Goal: Task Accomplishment & Management: Use online tool/utility

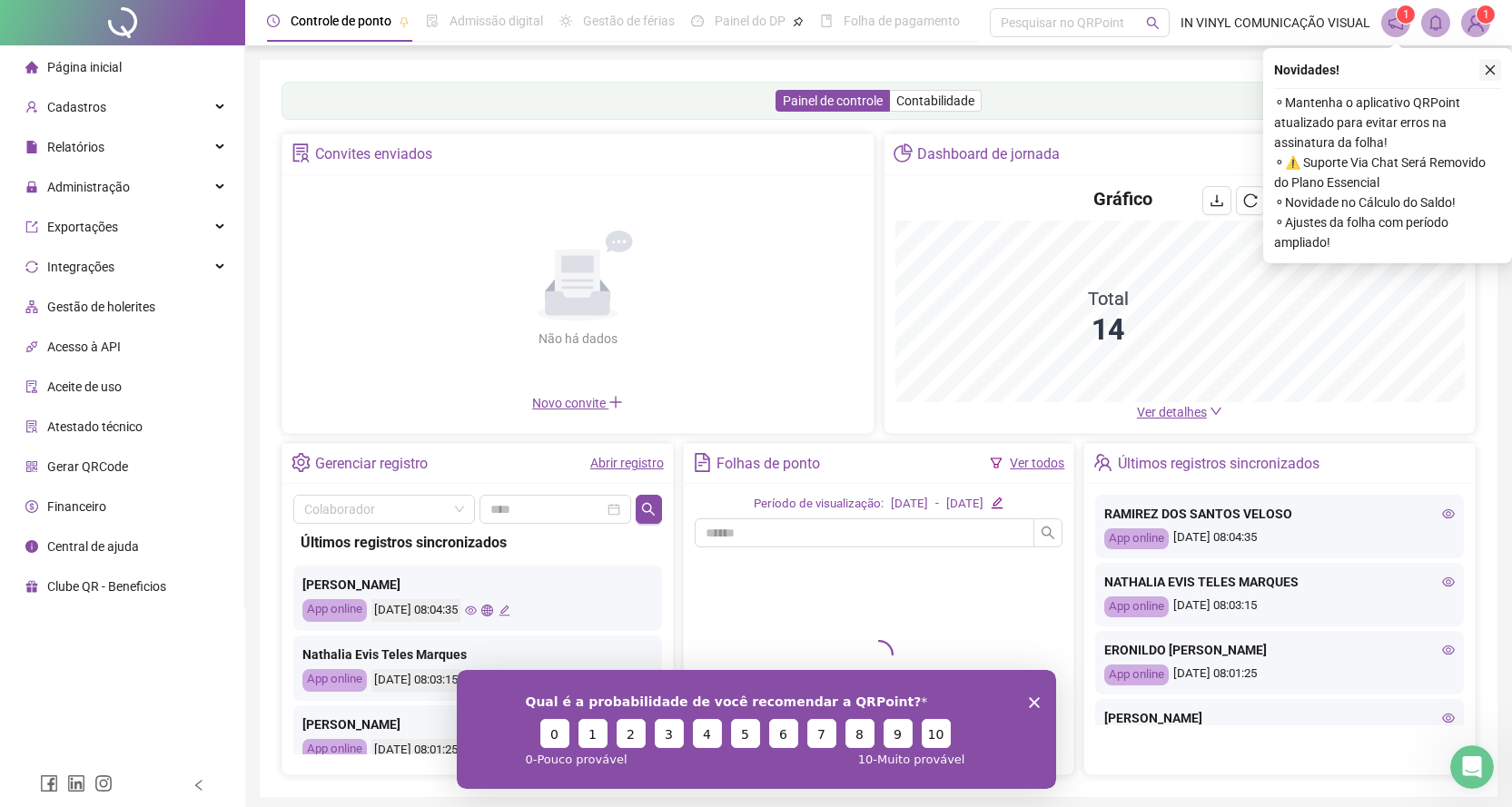
click at [1492, 71] on icon "close" at bounding box center [1489, 69] width 12 height 12
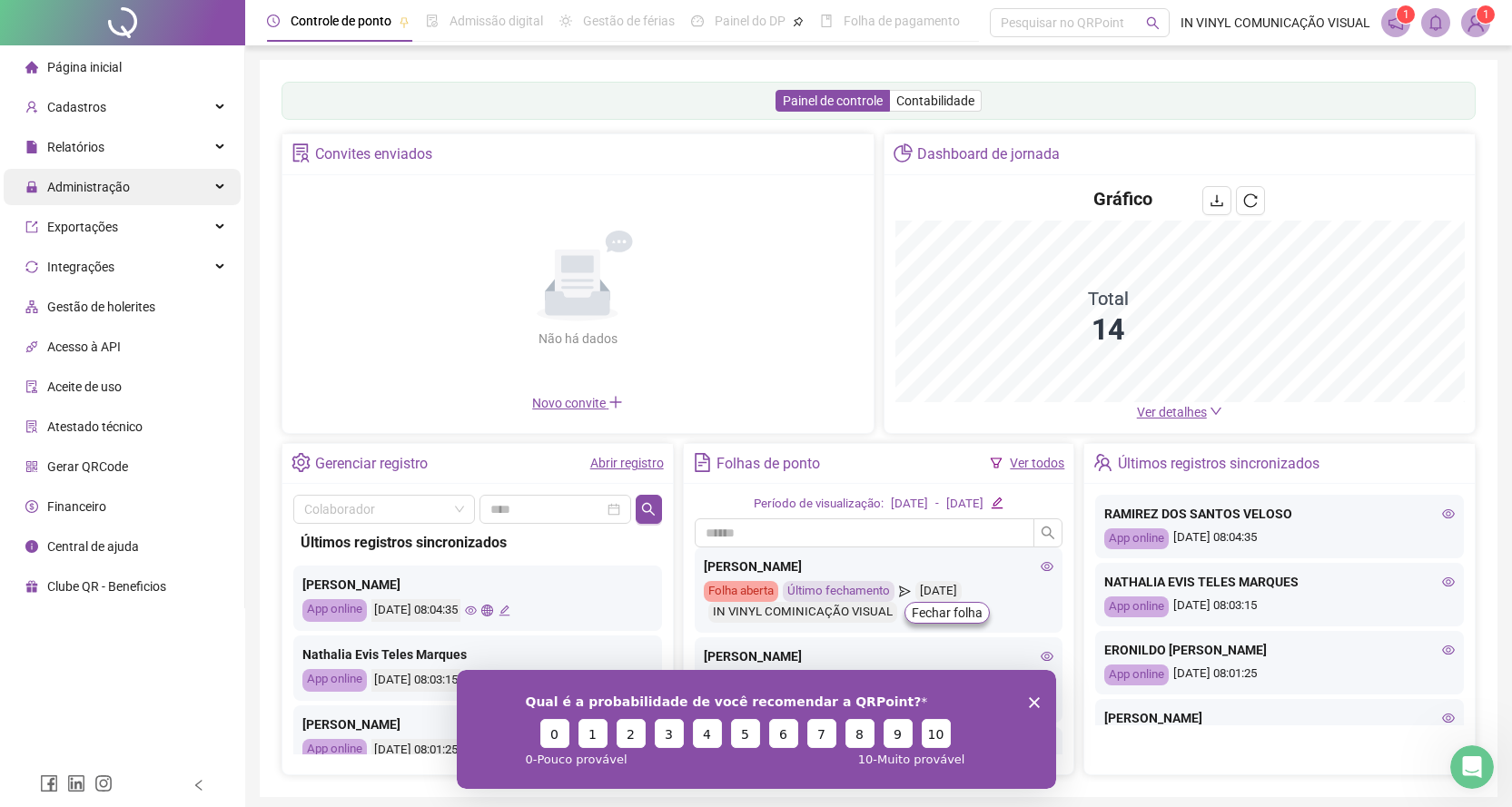
click at [83, 188] on span "Administração" at bounding box center [88, 186] width 82 height 14
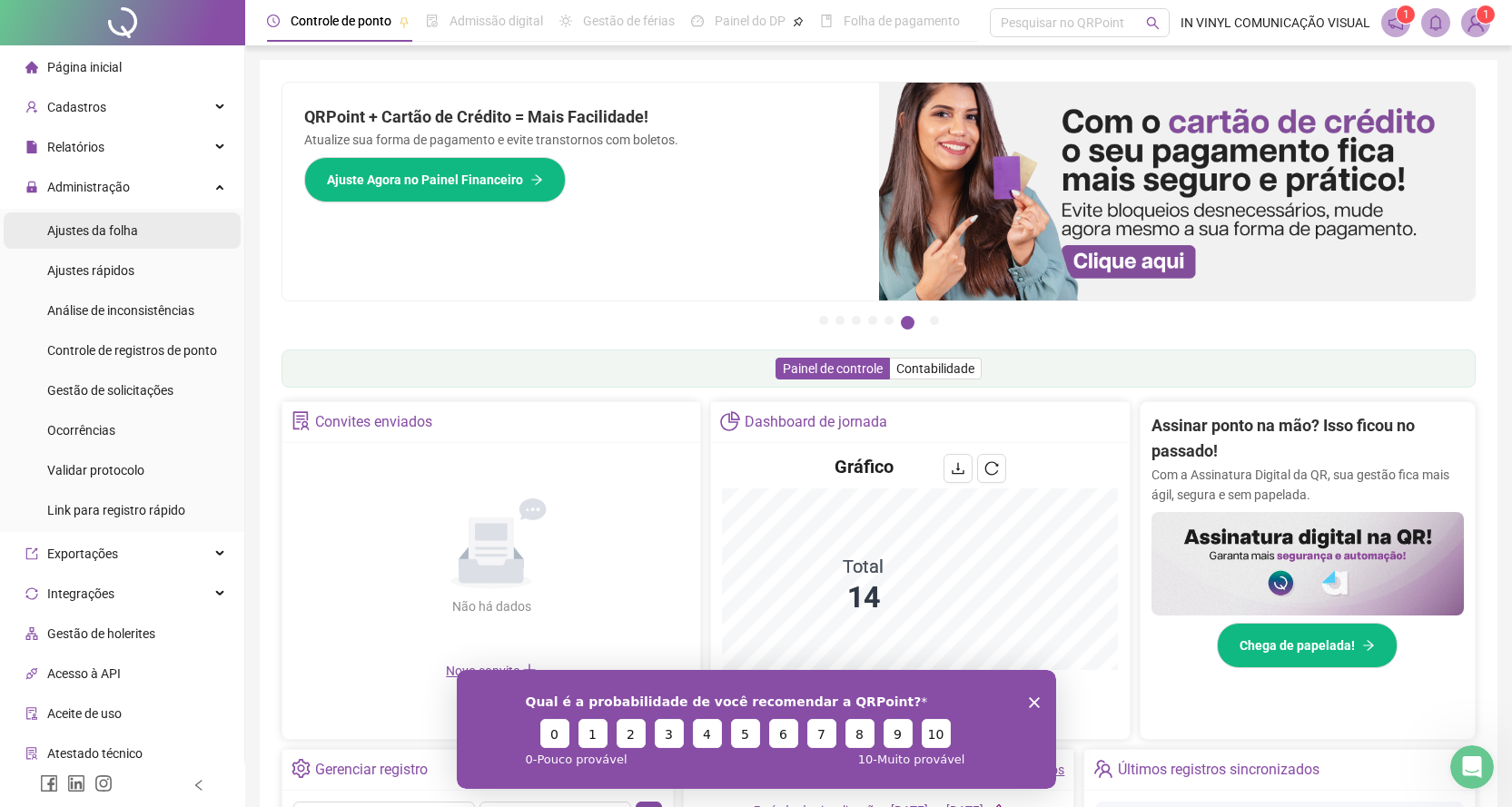
click at [92, 234] on span "Ajustes da folha" at bounding box center [93, 230] width 91 height 14
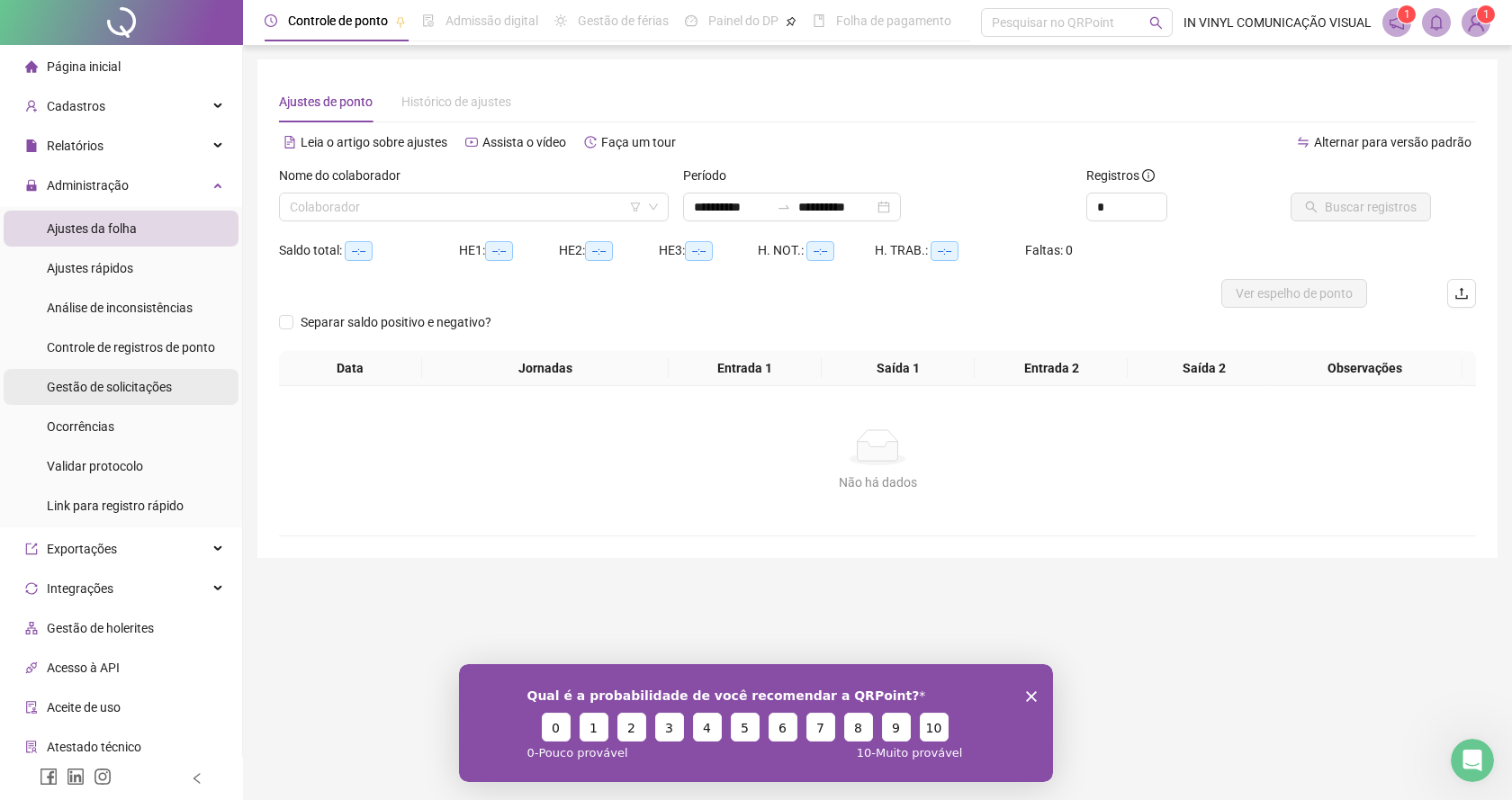
click at [103, 387] on span "Gestão de solicitações" at bounding box center [109, 386] width 125 height 14
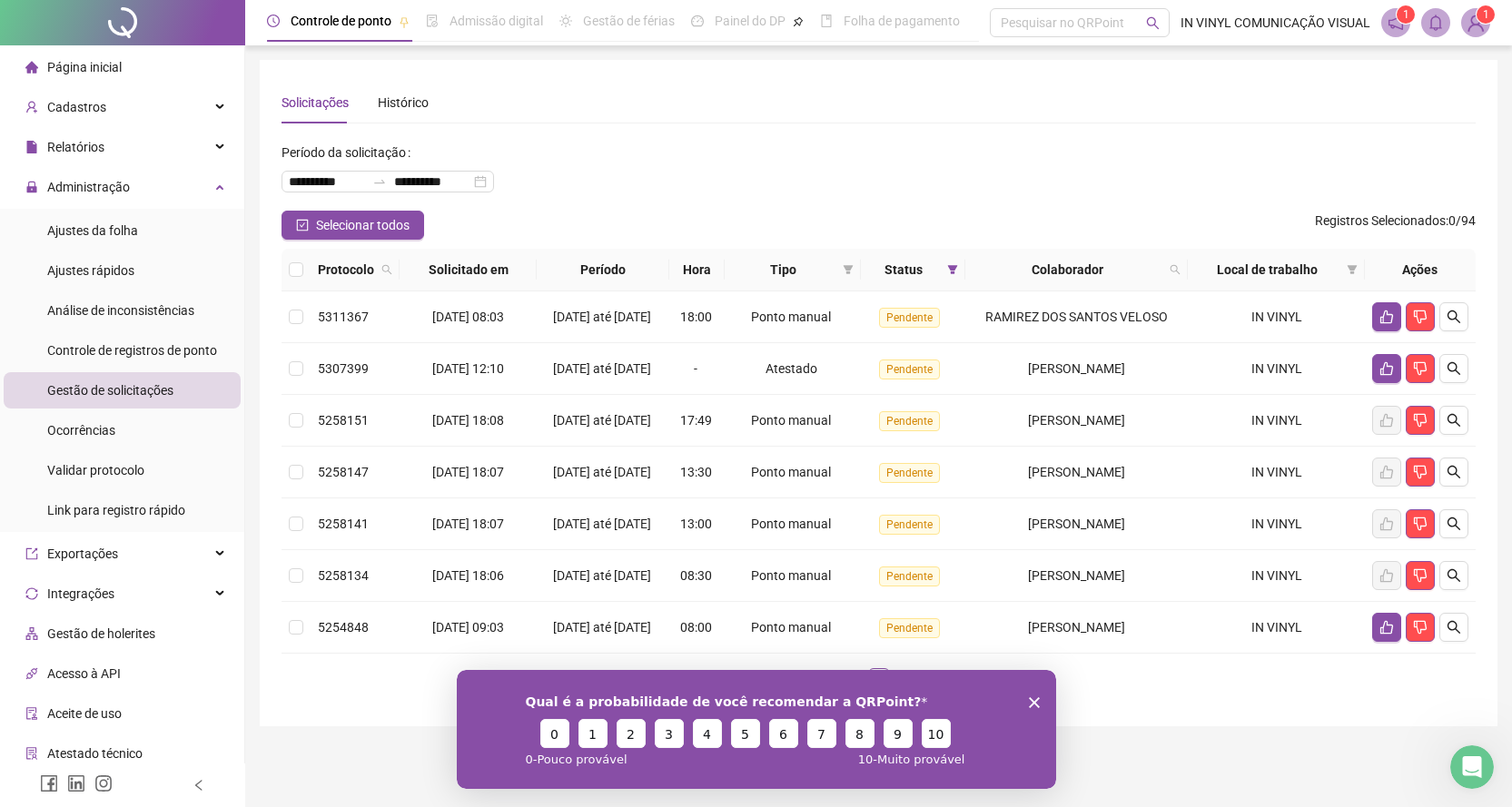
click at [1036, 702] on icon "Encerrar pesquisa" at bounding box center [1034, 702] width 11 height 11
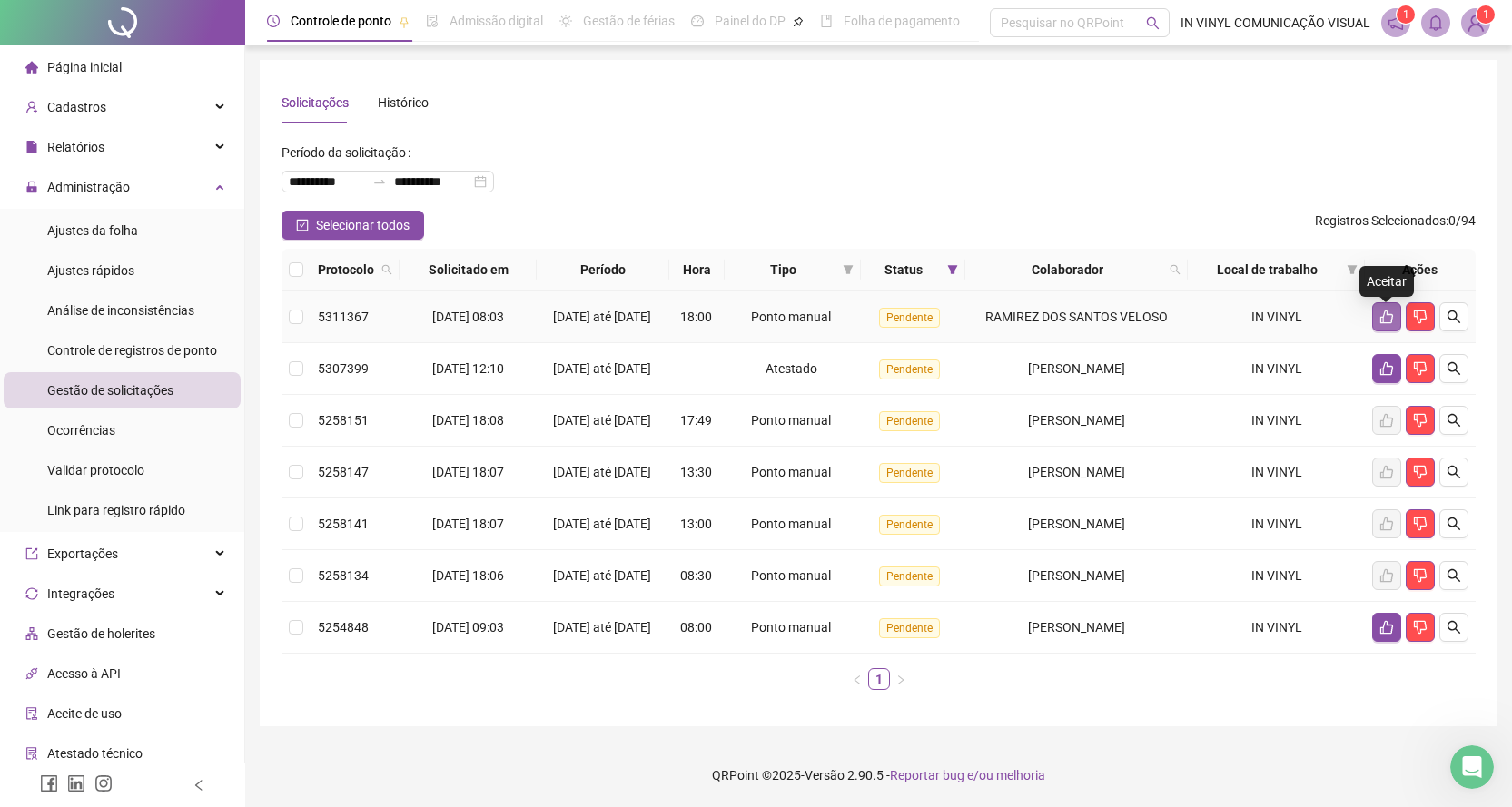
click at [1388, 320] on icon "like" at bounding box center [1386, 317] width 12 height 13
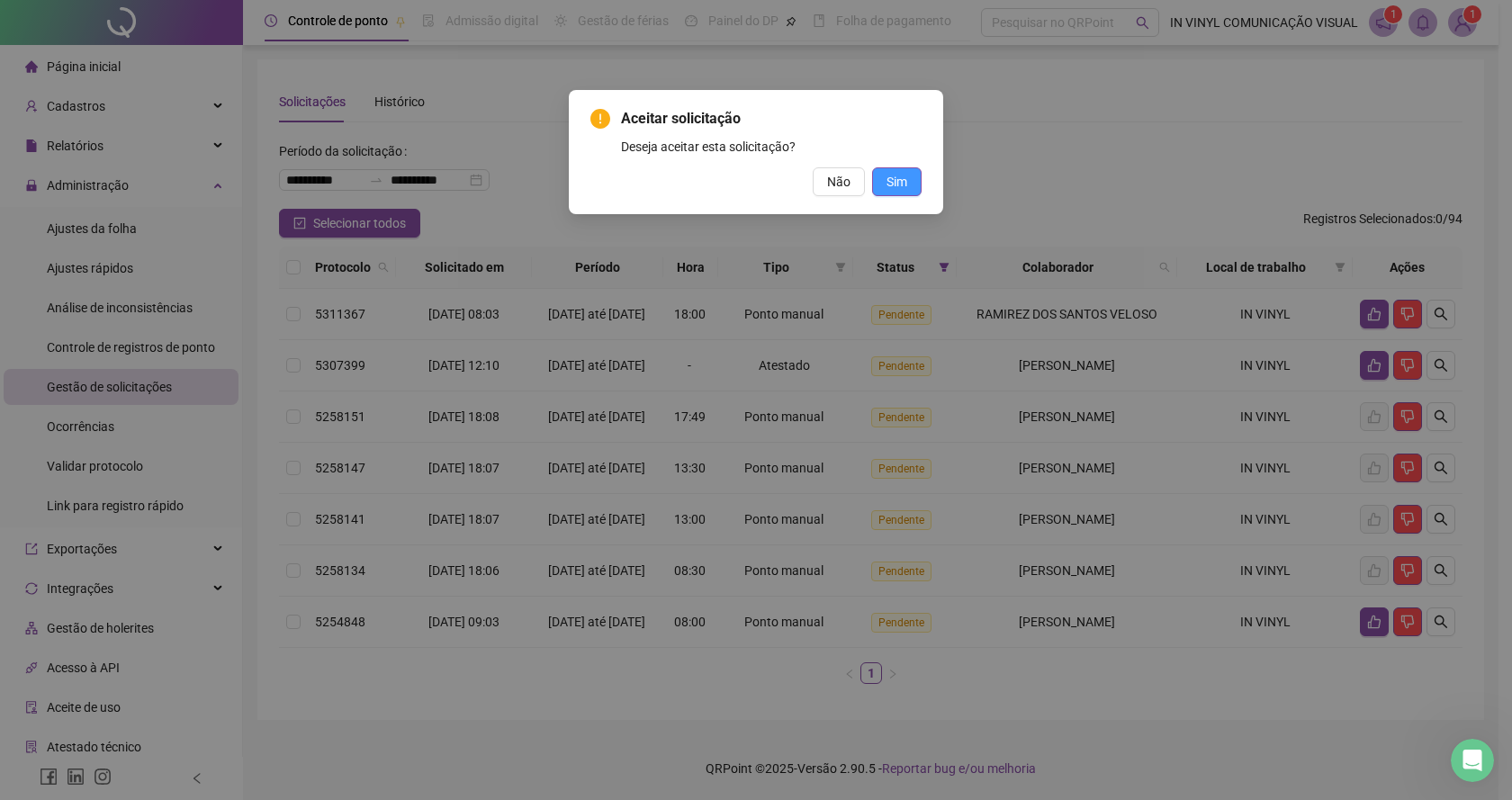
click at [882, 171] on button "Sim" at bounding box center [896, 182] width 50 height 29
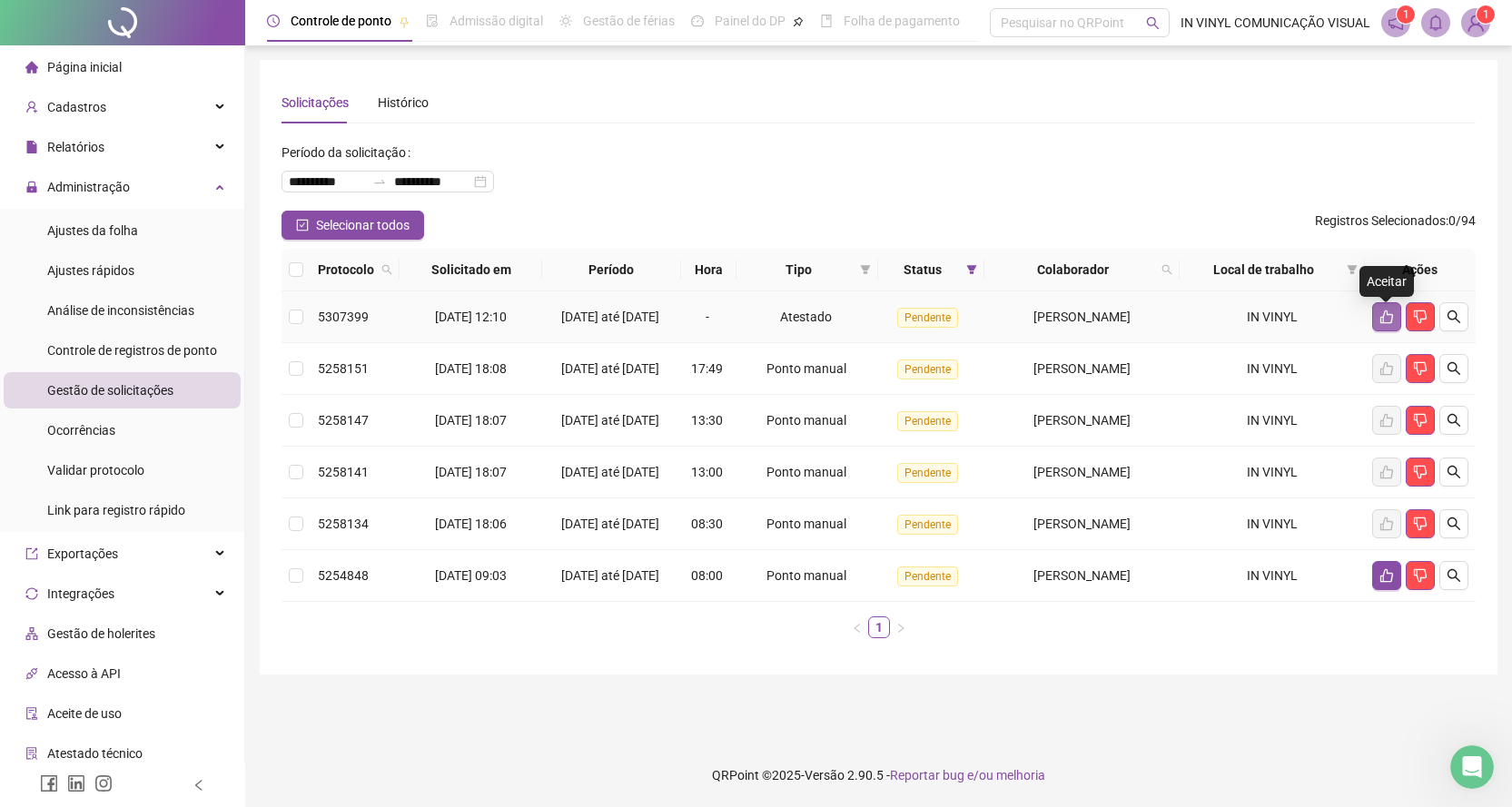
click at [1387, 316] on icon "like" at bounding box center [1386, 317] width 12 height 13
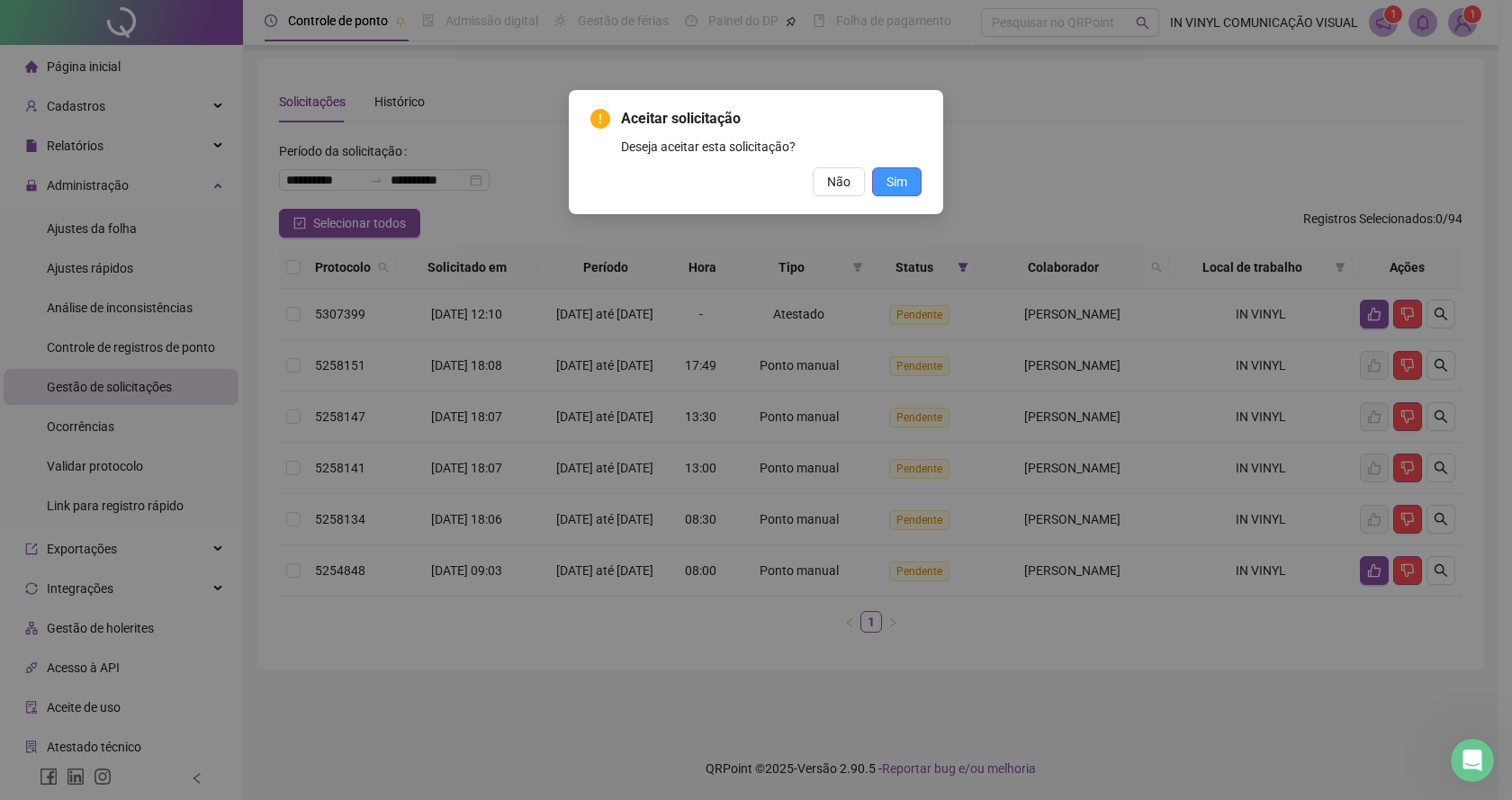
click at [900, 176] on span "Sim" at bounding box center [896, 181] width 21 height 20
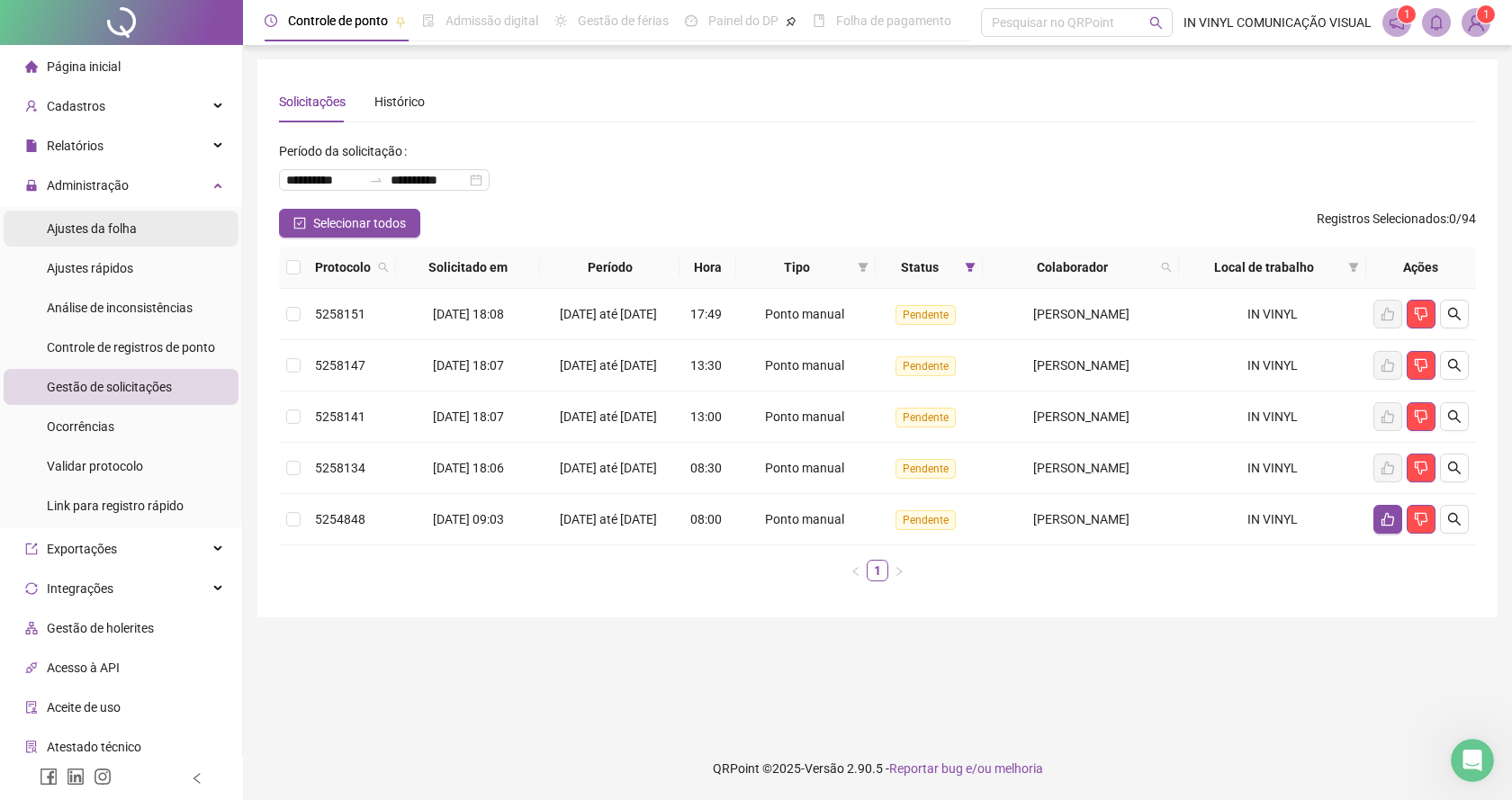
click at [89, 230] on span "Ajustes da folha" at bounding box center [92, 228] width 90 height 14
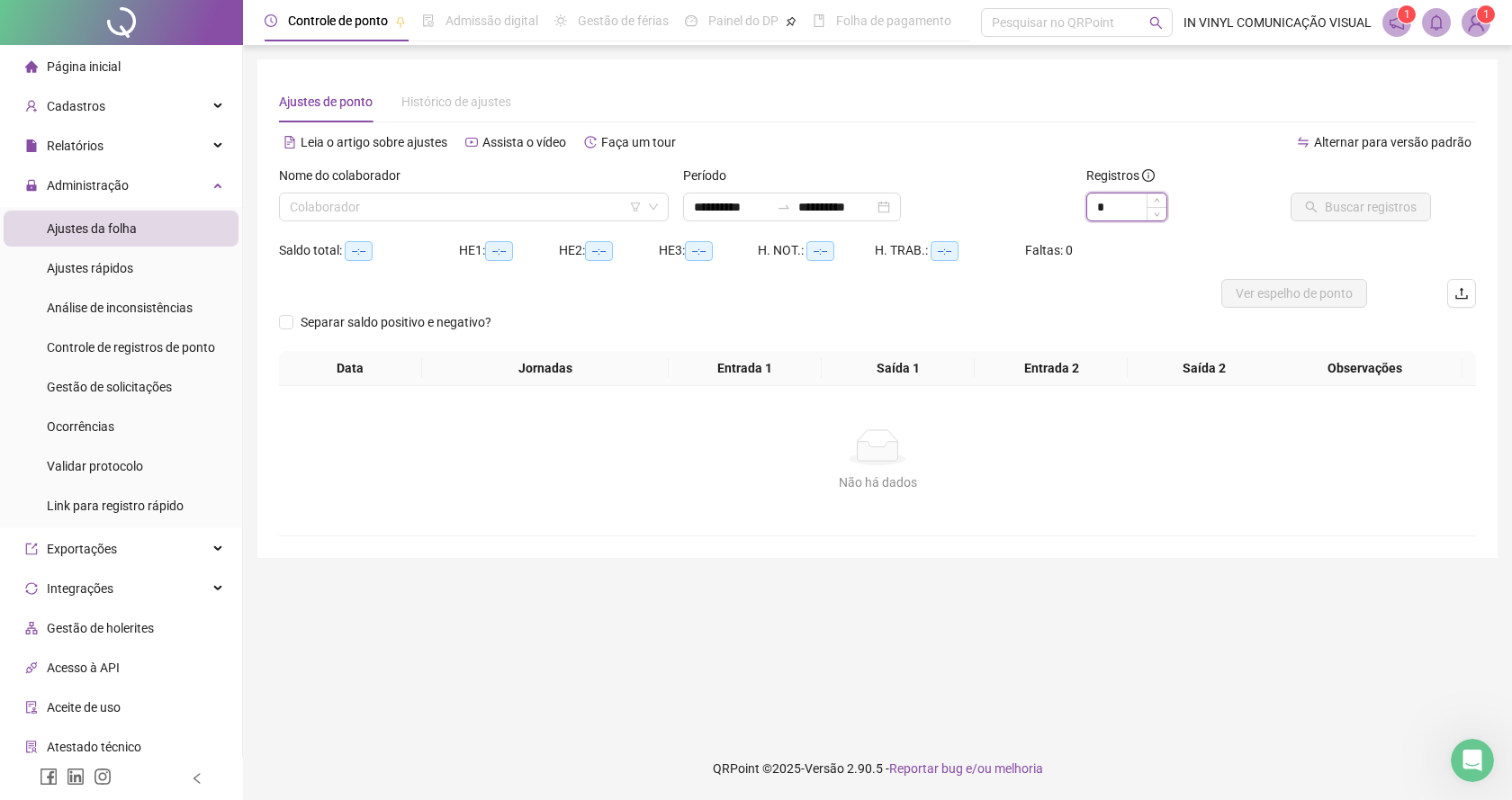
click at [1118, 217] on input "*" at bounding box center [1126, 206] width 79 height 27
click at [651, 198] on span at bounding box center [473, 206] width 368 height 27
type input "*"
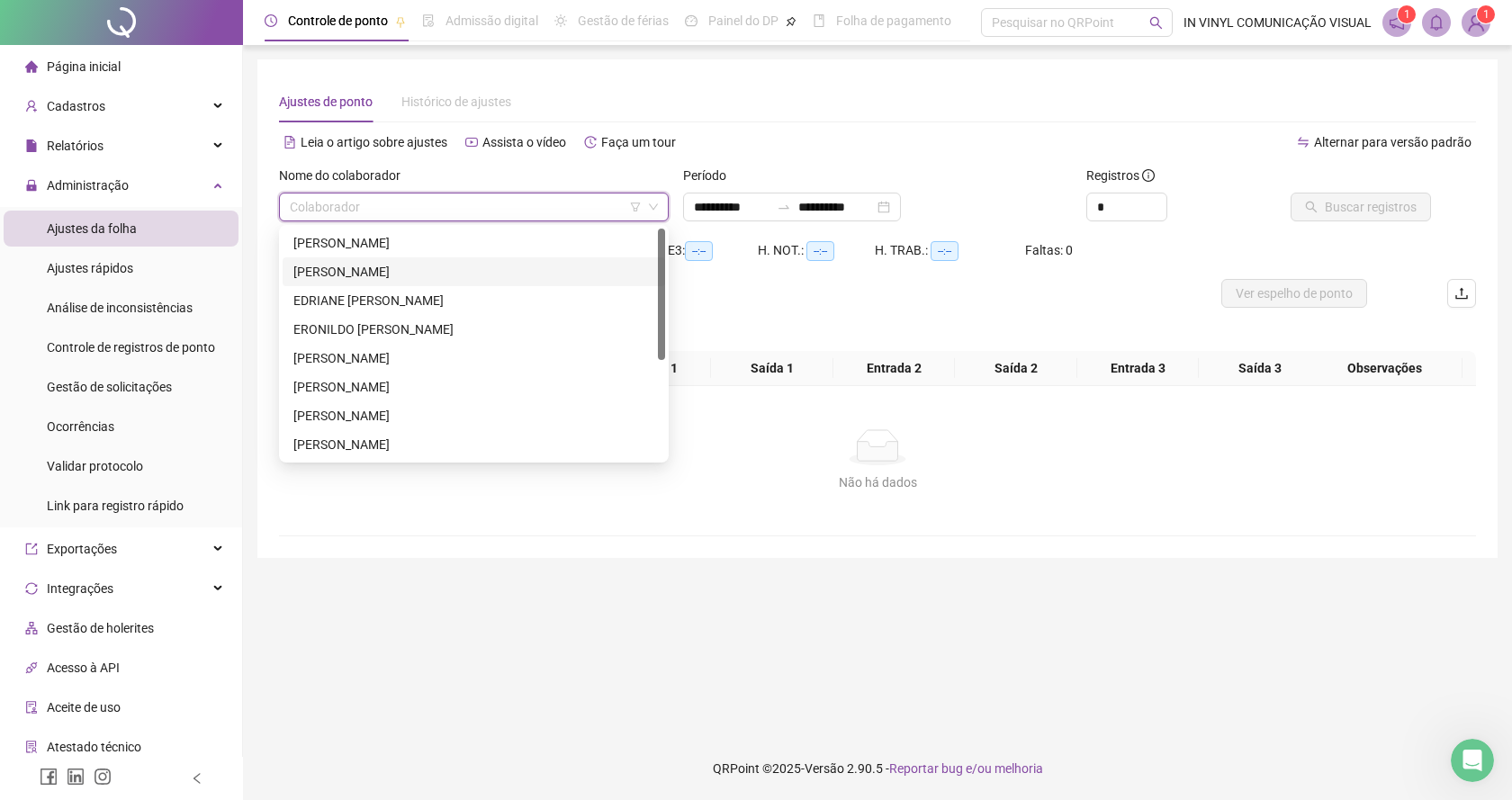
click at [348, 273] on div "[PERSON_NAME]" at bounding box center [473, 271] width 361 height 20
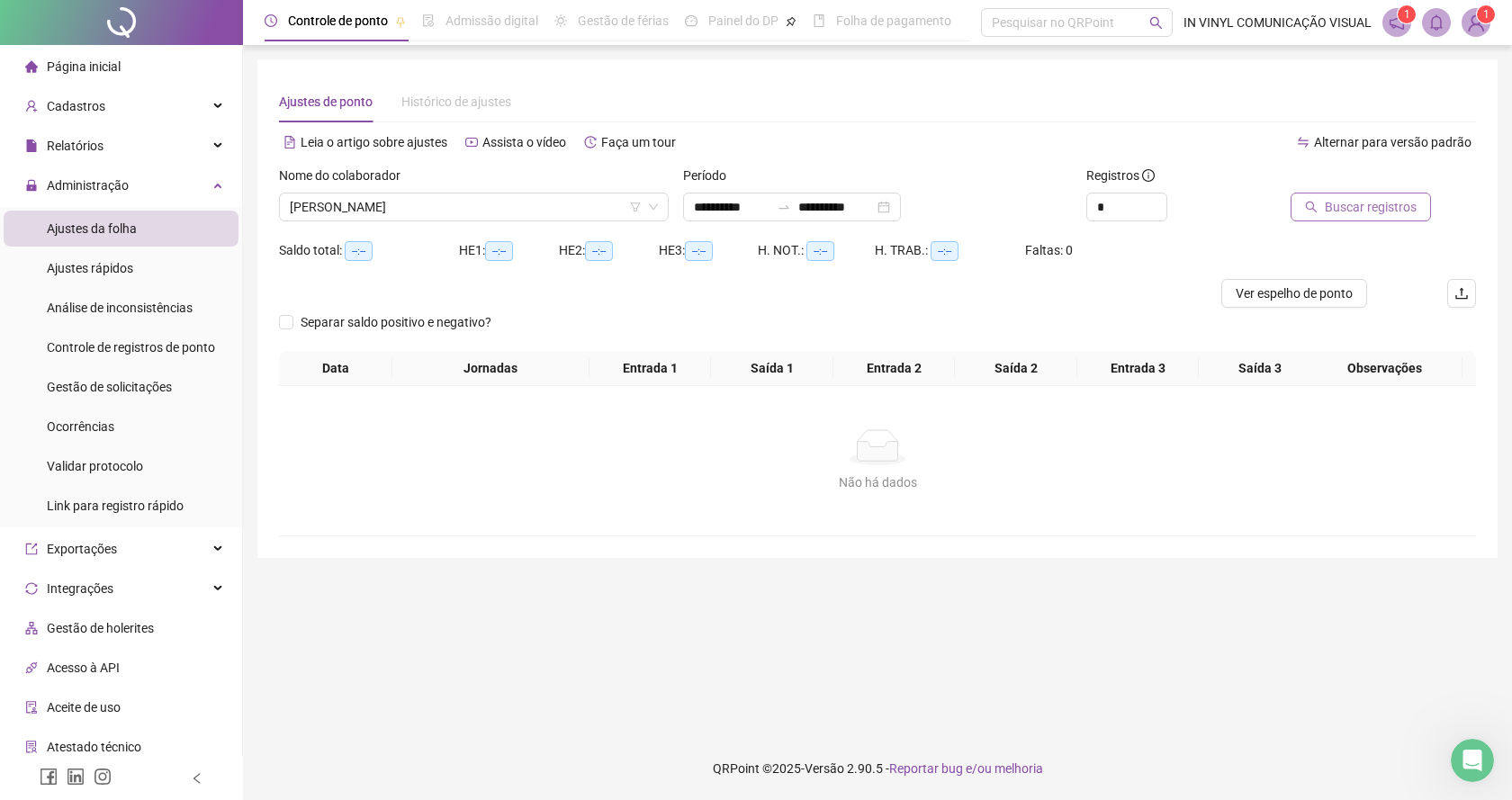
click at [1358, 207] on span "Buscar registros" at bounding box center [1370, 206] width 92 height 20
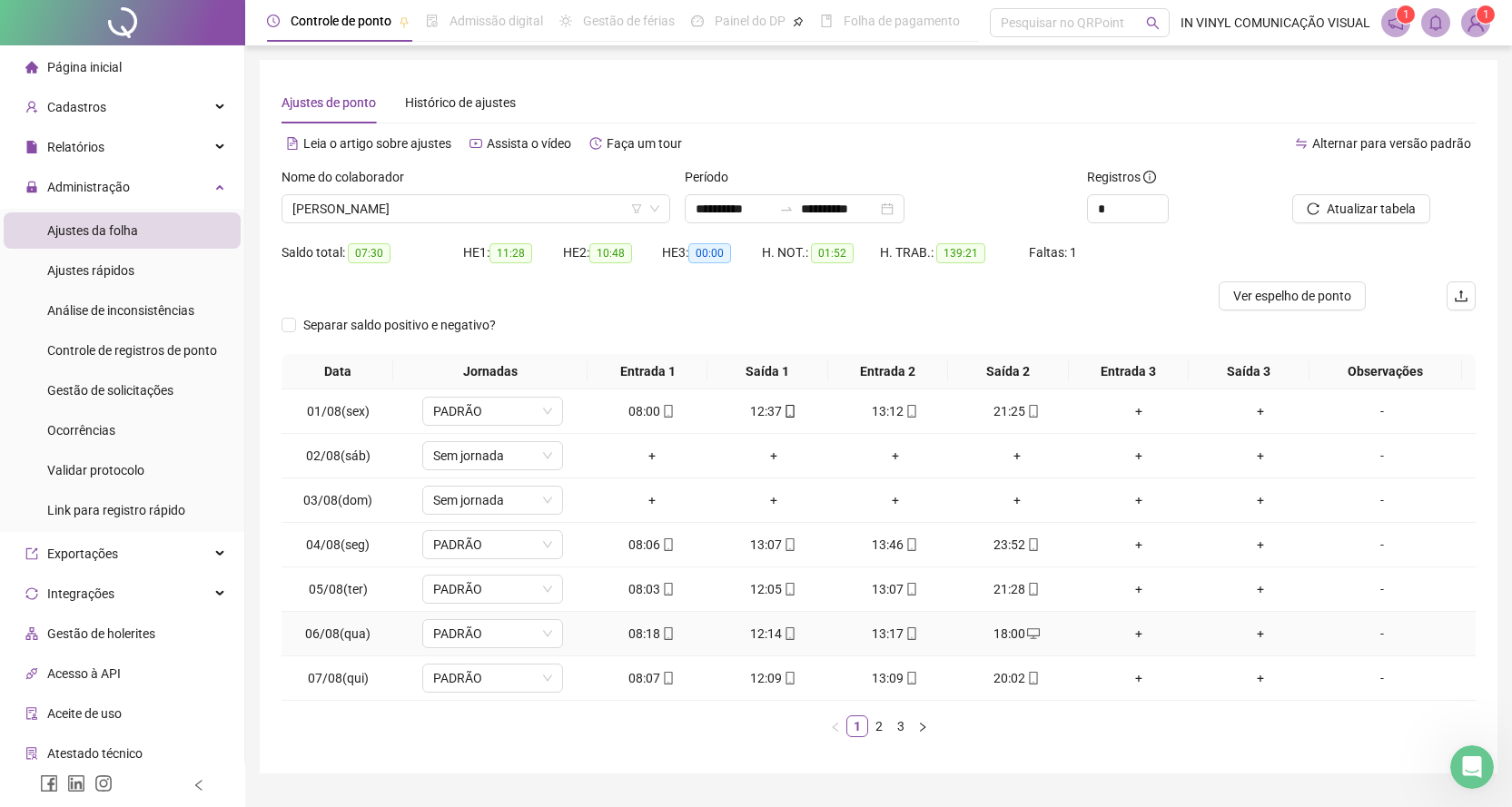
scroll to position [44, 0]
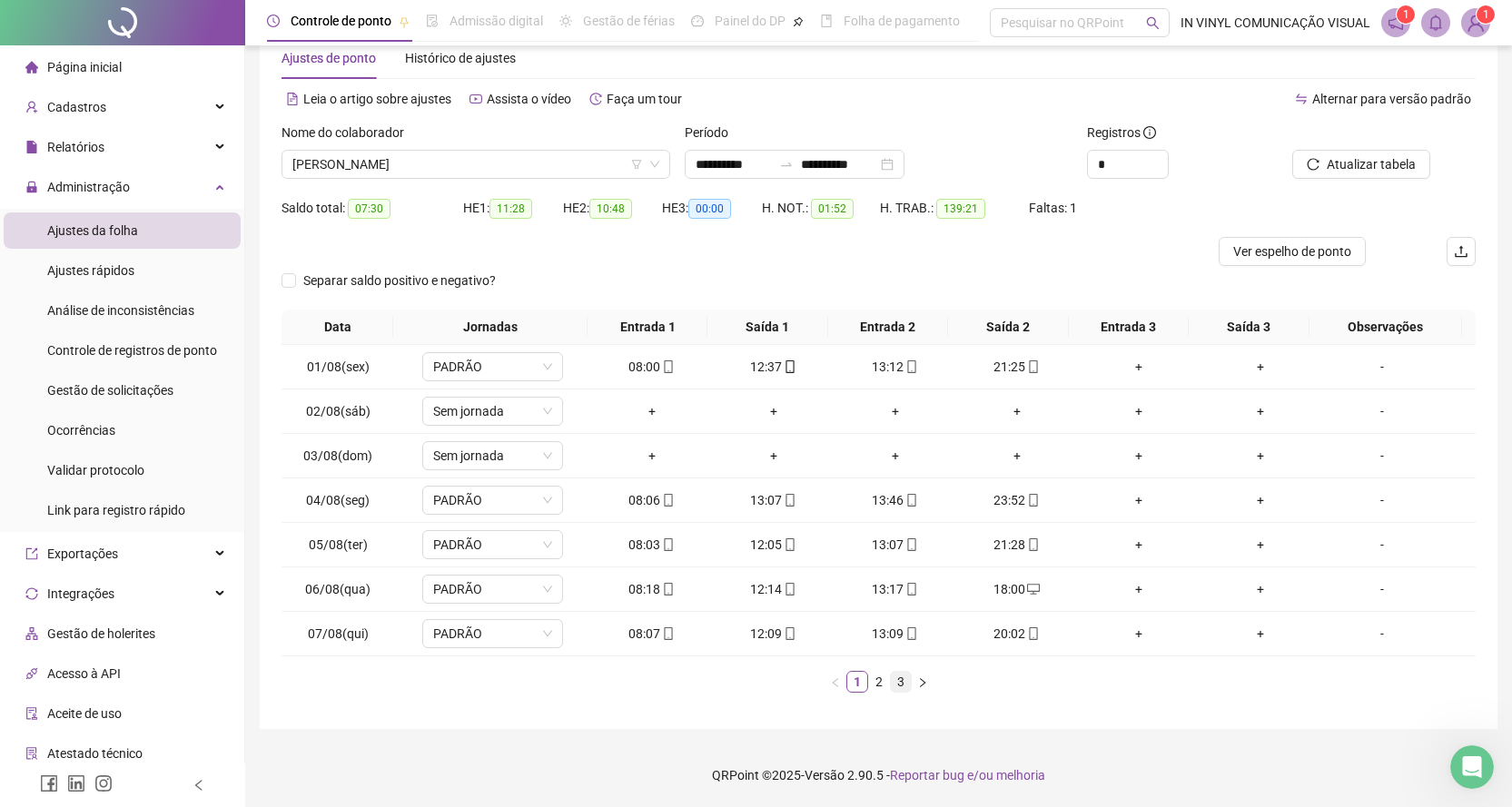
click at [900, 685] on link "3" at bounding box center [901, 681] width 20 height 20
click at [658, 149] on div "Nome do colaborador" at bounding box center [476, 136] width 389 height 27
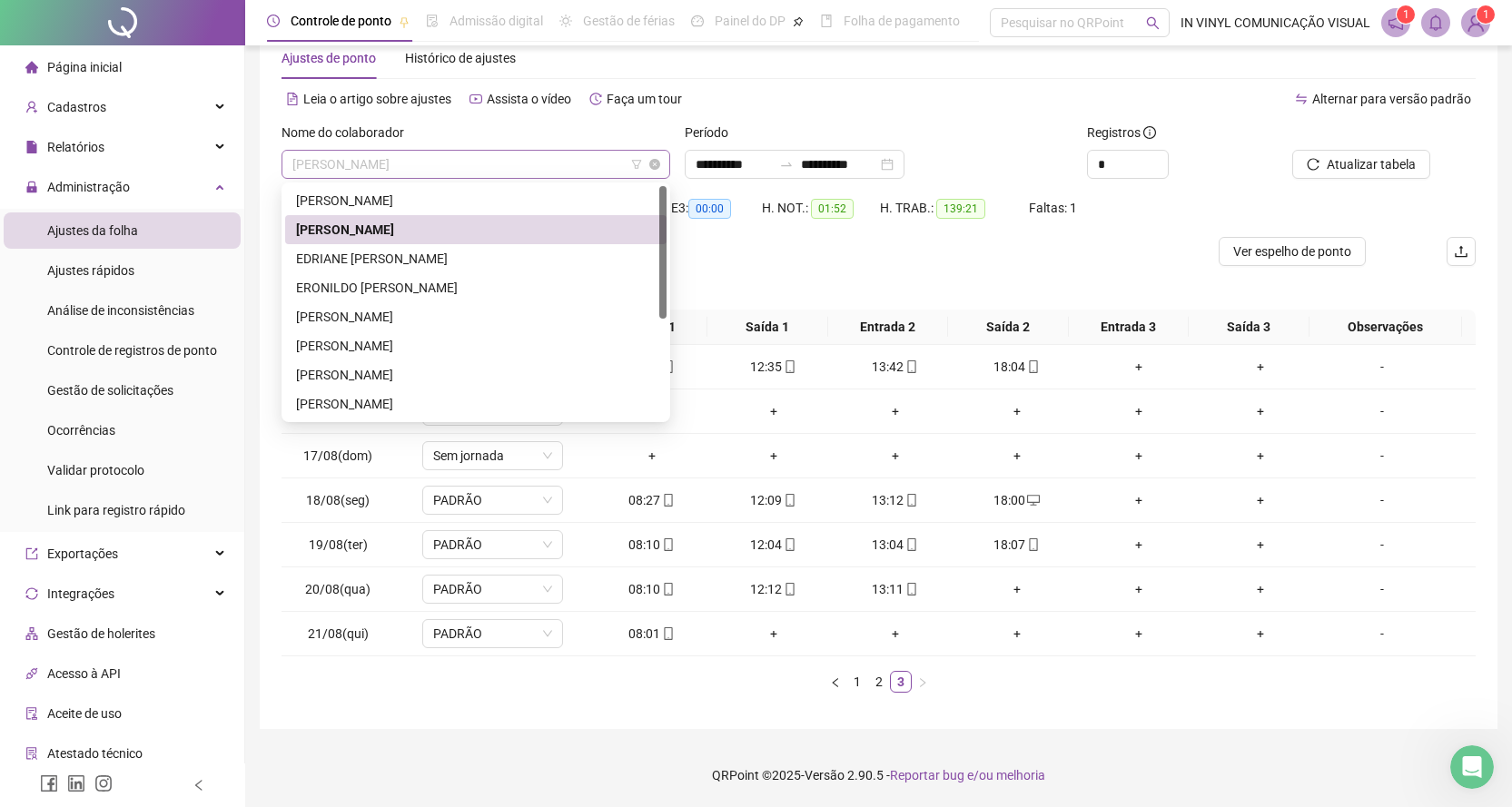
click at [653, 155] on span "[PERSON_NAME]" at bounding box center [476, 164] width 367 height 27
click at [371, 258] on div "EDRIANE [PERSON_NAME]" at bounding box center [476, 258] width 360 height 20
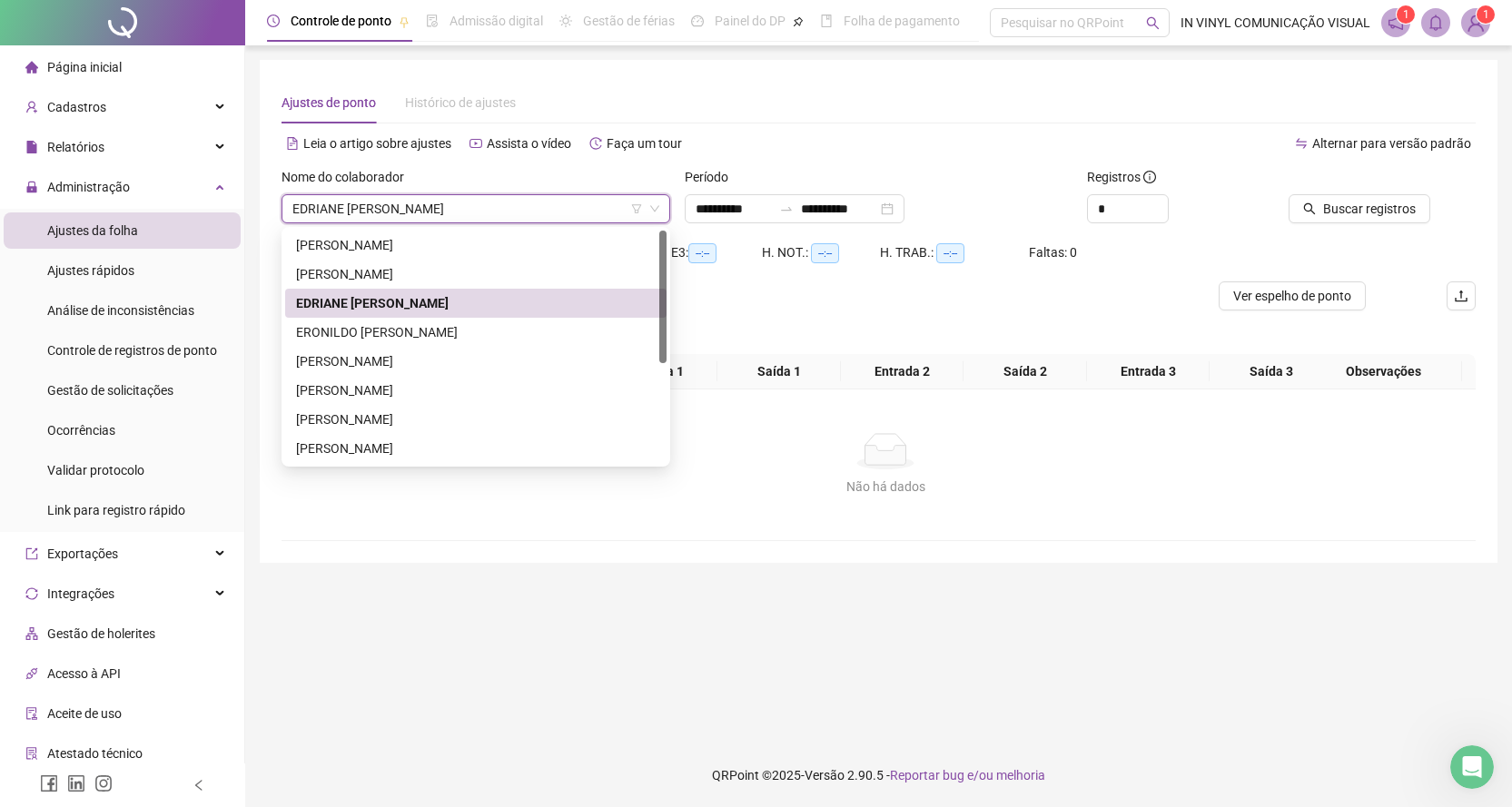
scroll to position [0, 0]
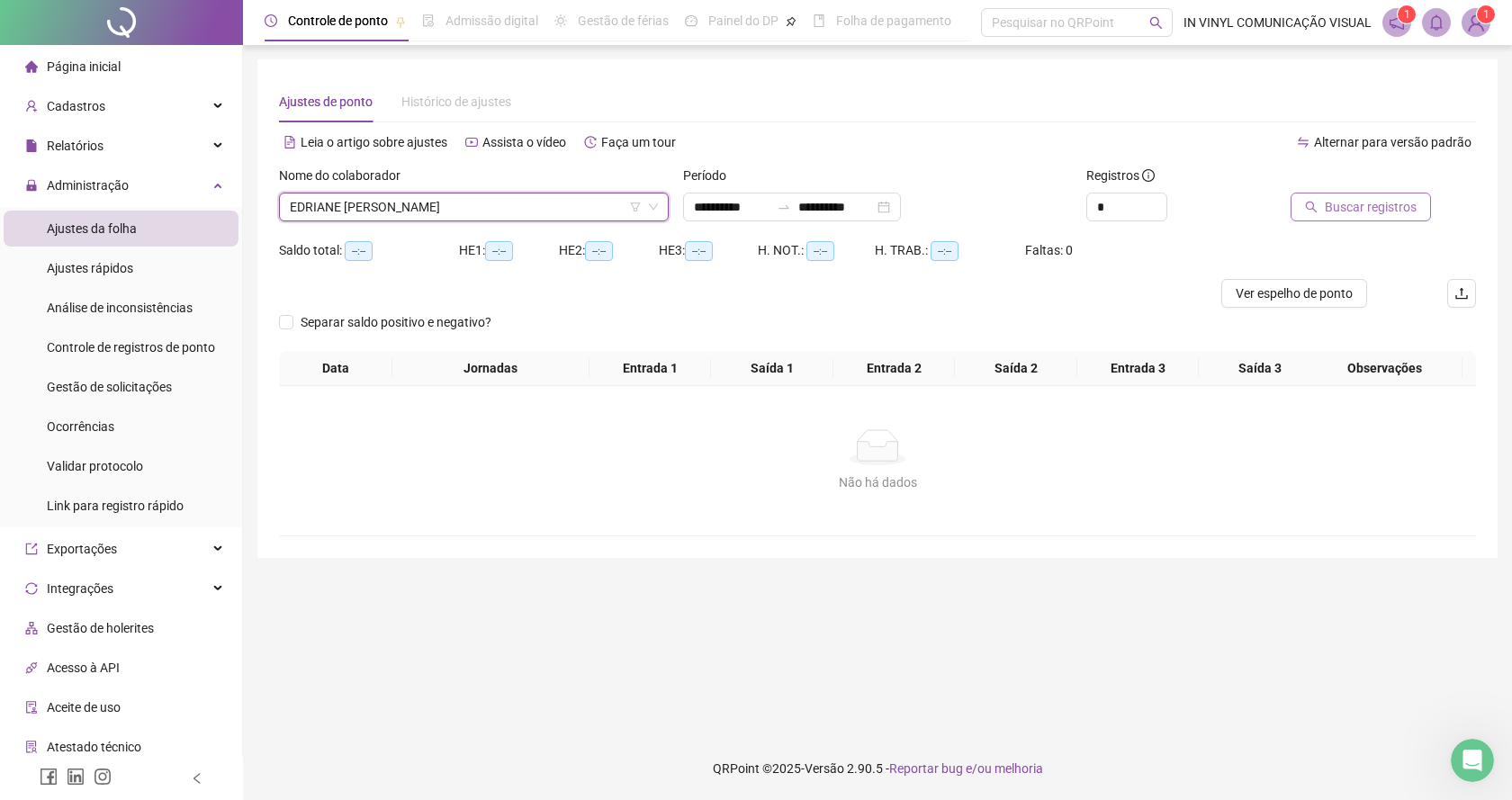
click at [1343, 206] on span "Buscar registros" at bounding box center [1370, 206] width 92 height 20
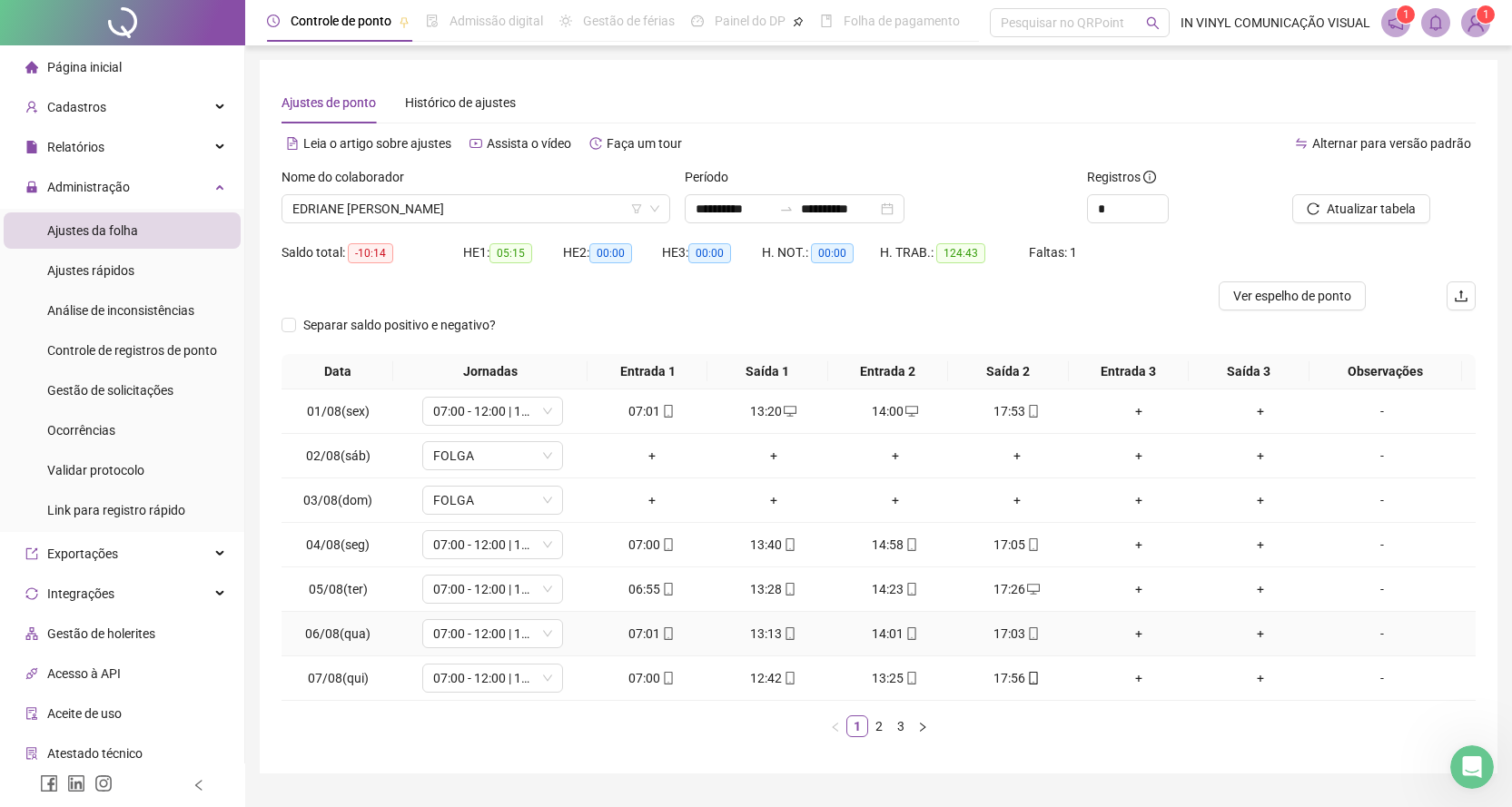
scroll to position [44, 0]
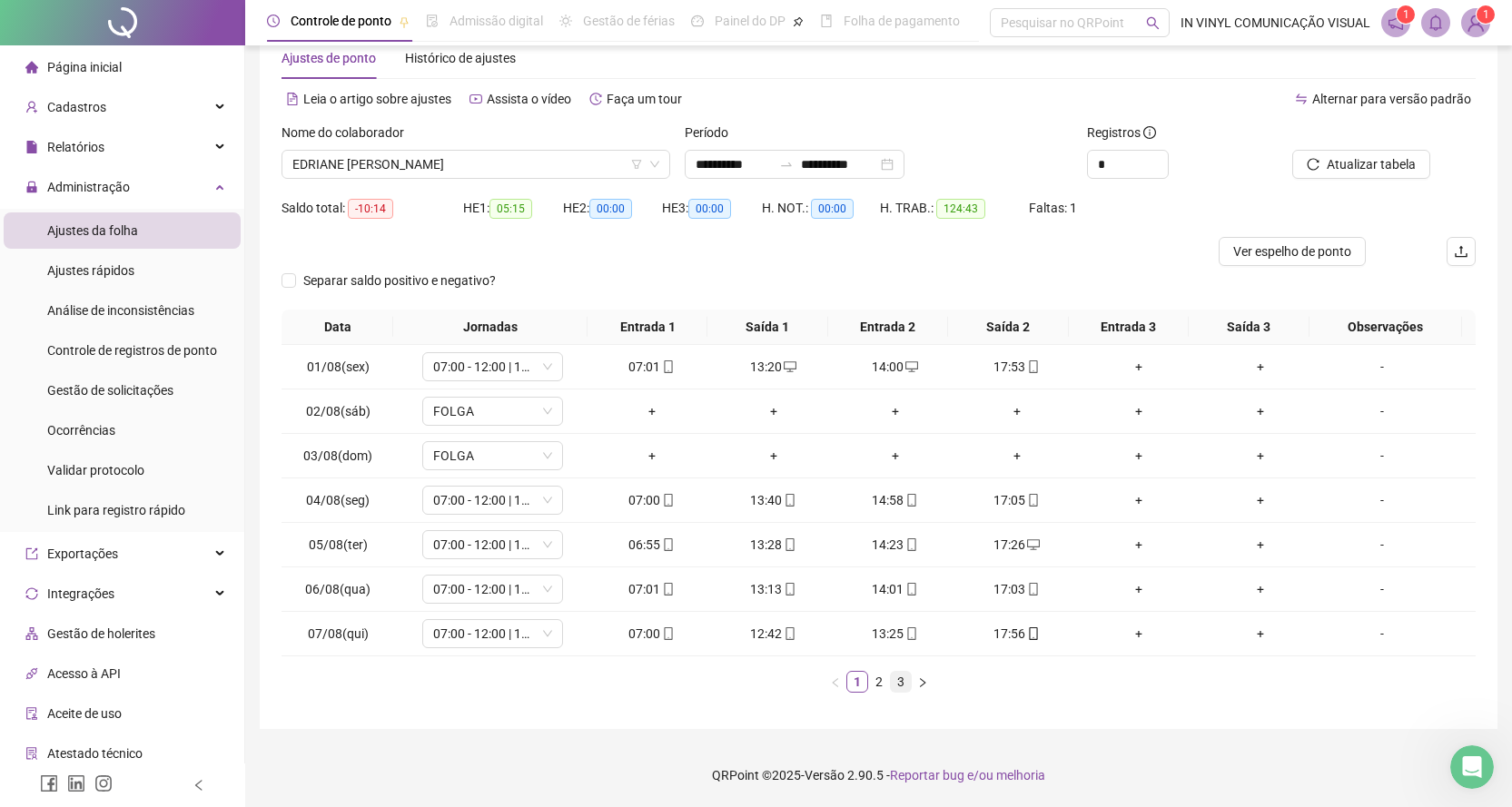
click at [901, 681] on link "3" at bounding box center [901, 681] width 20 height 20
click at [647, 156] on span "EDRIANE [PERSON_NAME]" at bounding box center [476, 164] width 367 height 27
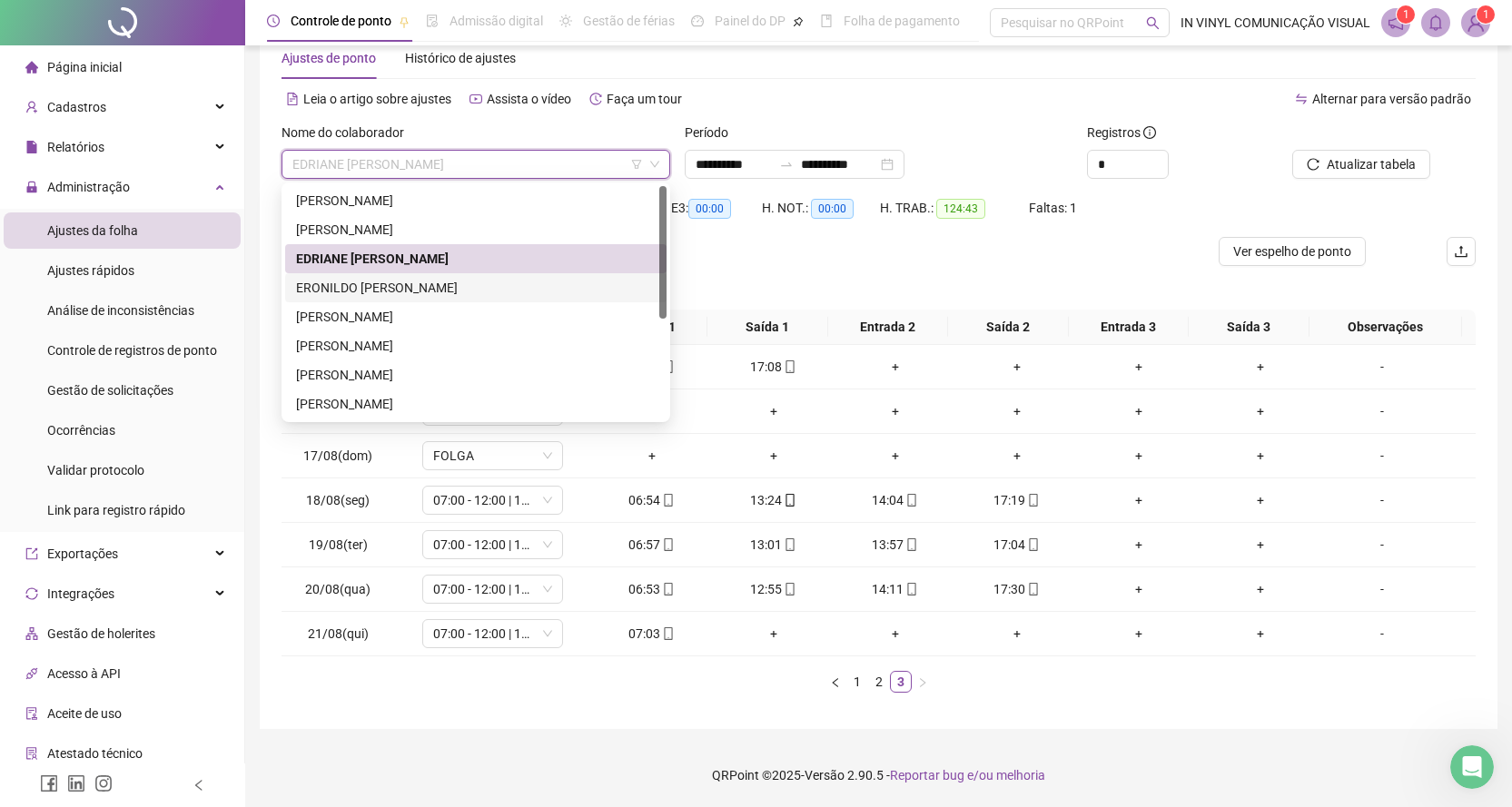
click at [340, 289] on div "ERONILDO [PERSON_NAME]" at bounding box center [476, 288] width 360 height 20
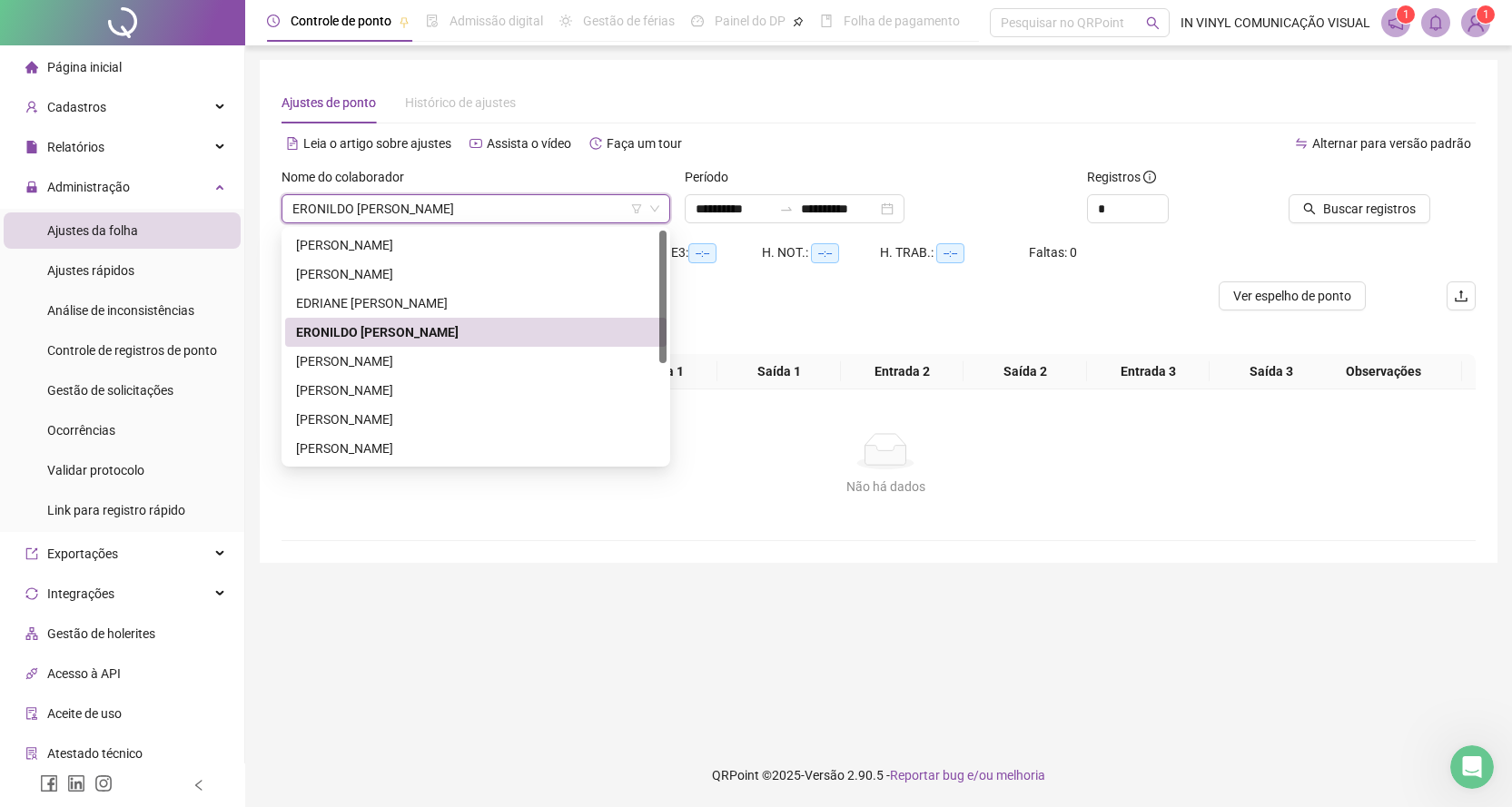
scroll to position [0, 0]
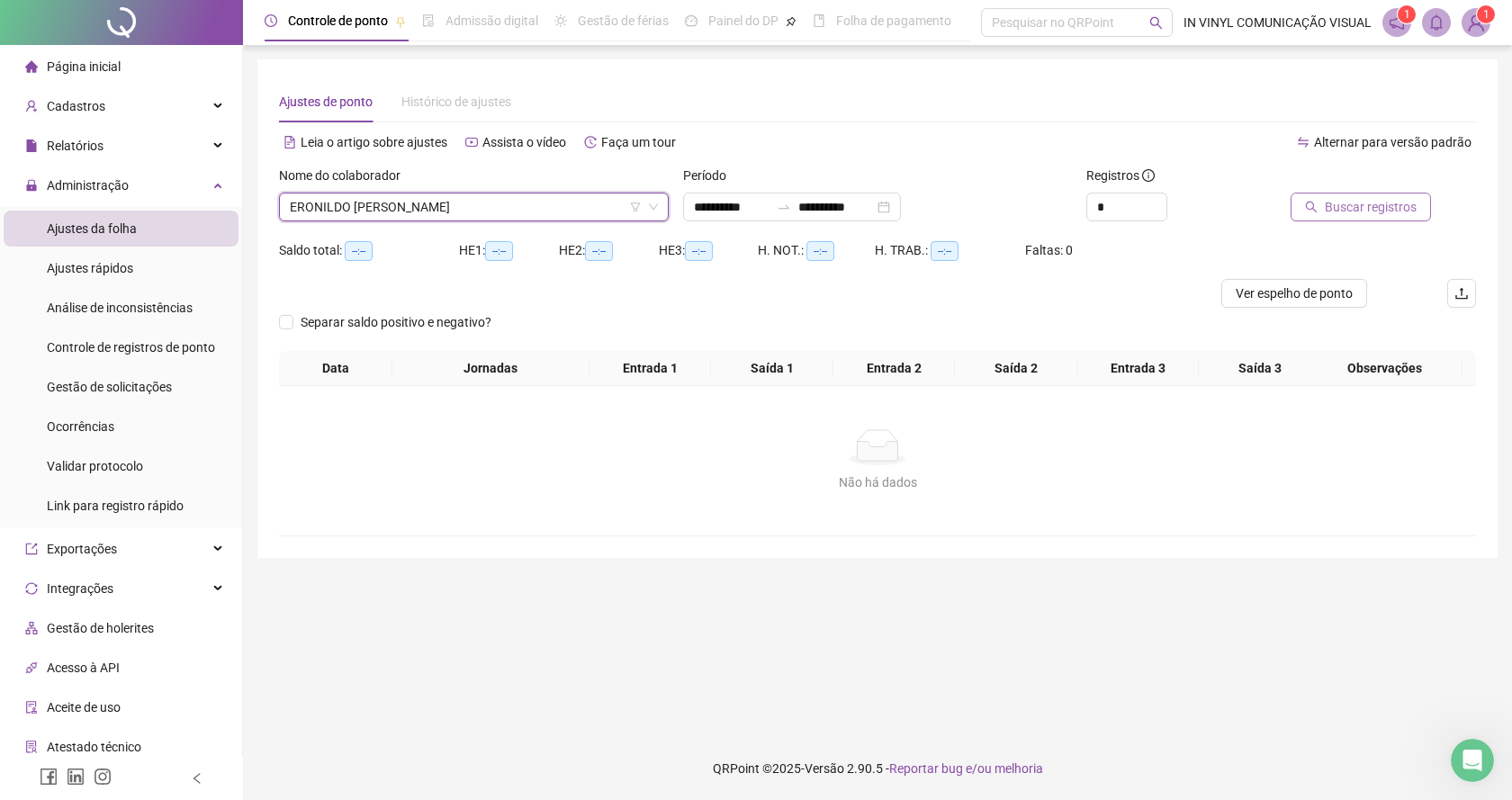
click at [1360, 208] on span "Buscar registros" at bounding box center [1370, 206] width 92 height 20
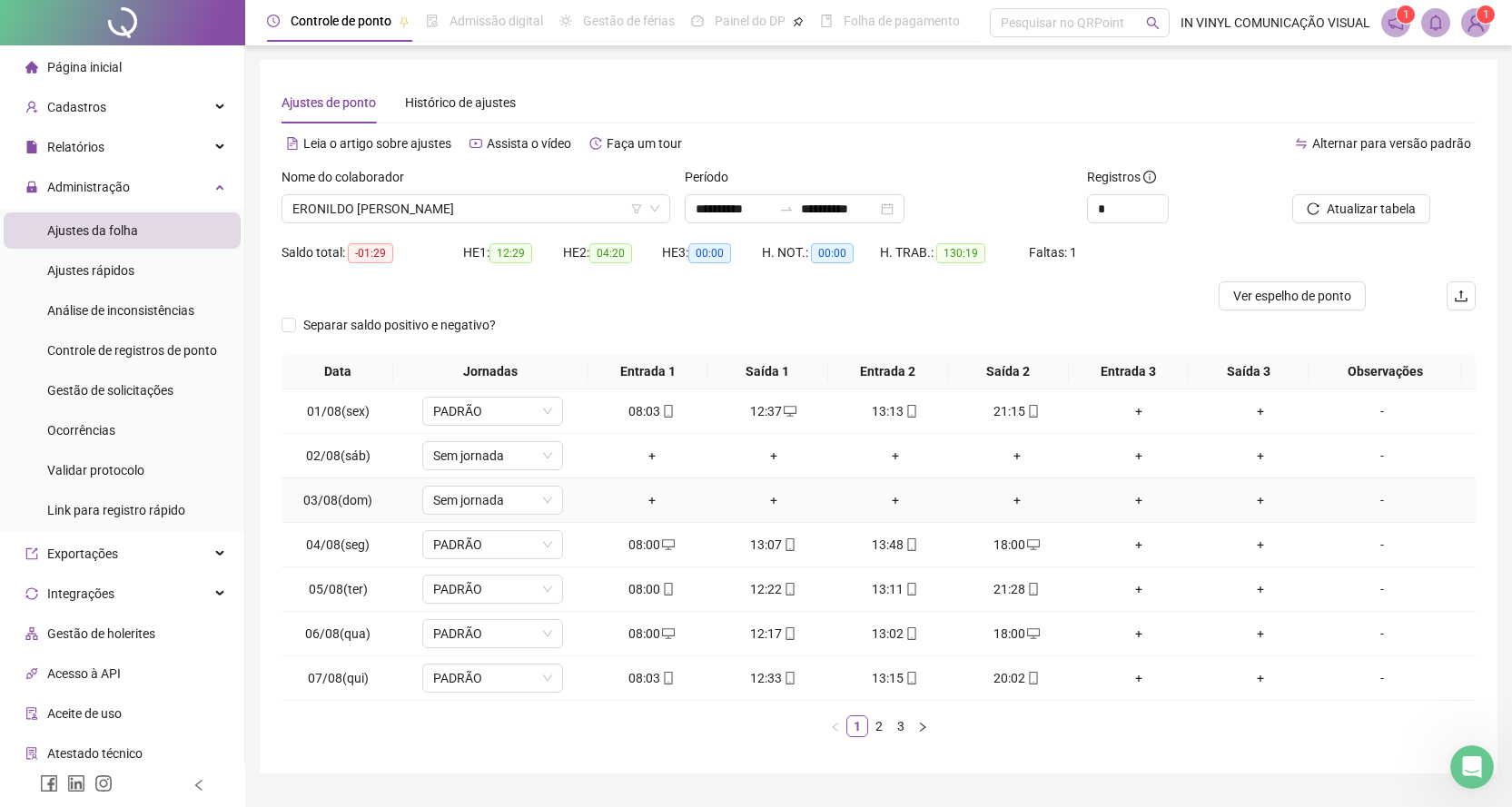
scroll to position [44, 0]
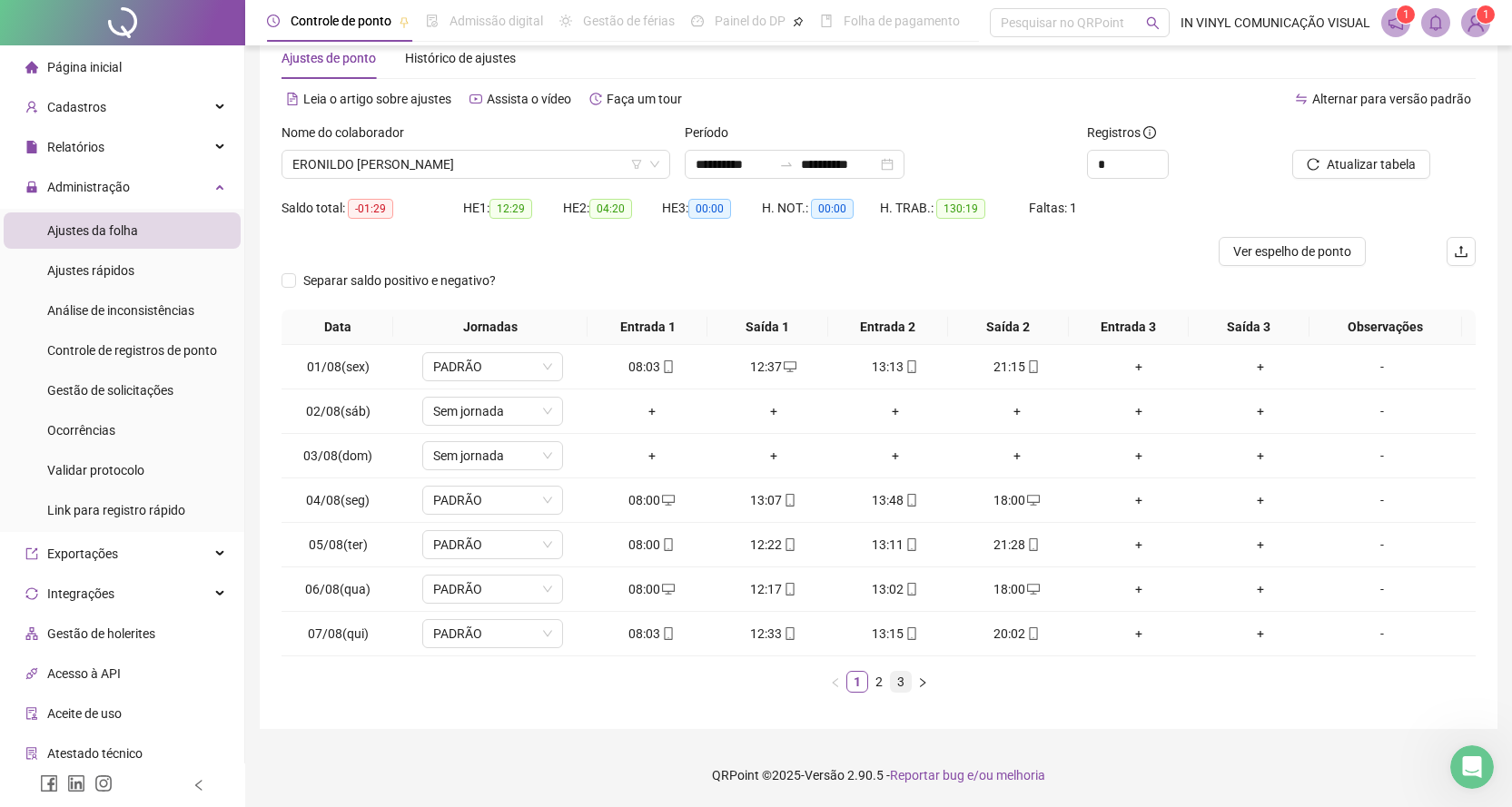
click at [901, 684] on link "3" at bounding box center [901, 681] width 20 height 20
click at [659, 147] on div "Nome do colaborador" at bounding box center [476, 136] width 389 height 27
click at [658, 151] on span "ERONILDO [PERSON_NAME]" at bounding box center [476, 164] width 367 height 27
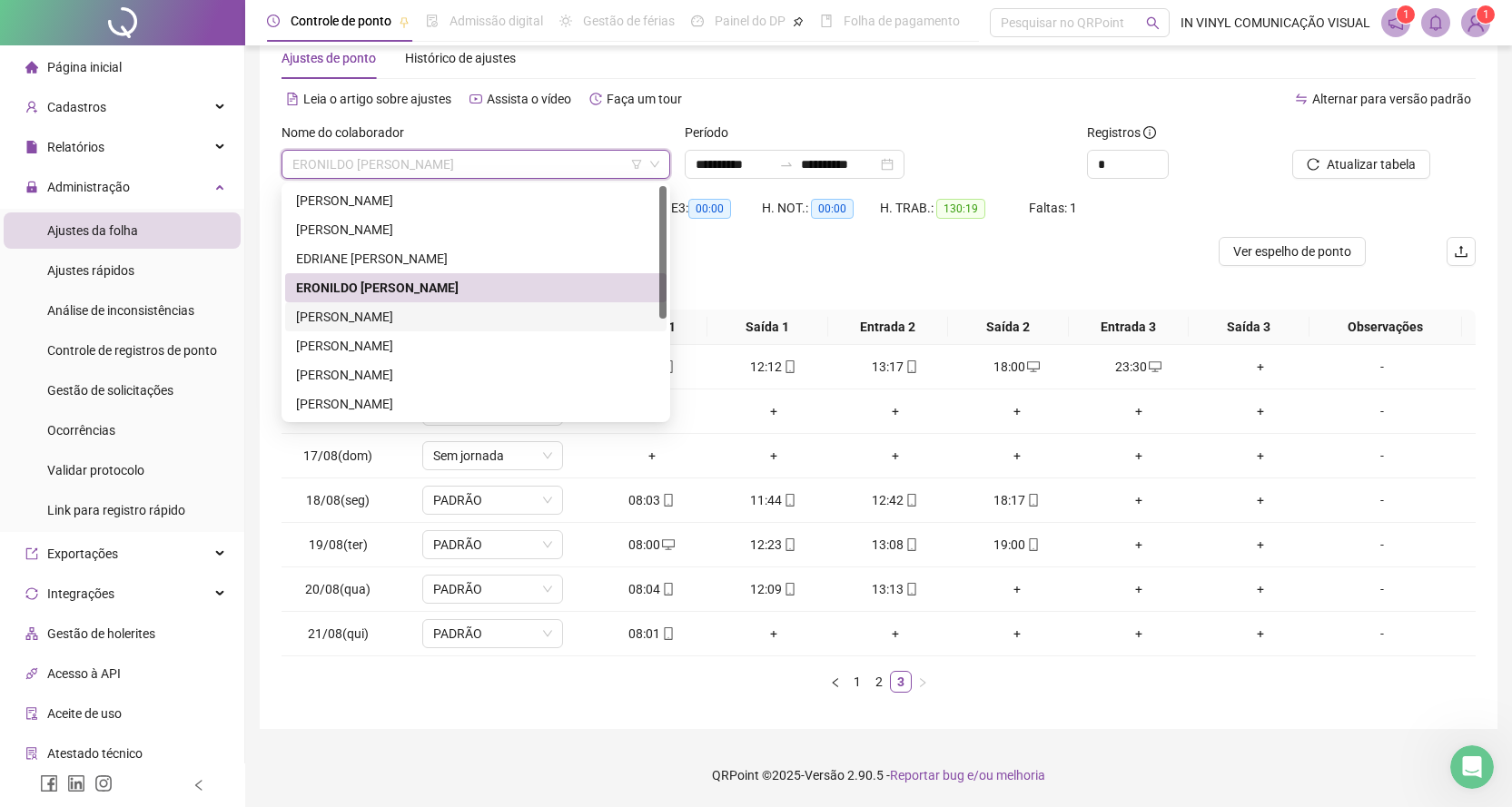
click at [364, 317] on div "[PERSON_NAME]" at bounding box center [476, 316] width 360 height 20
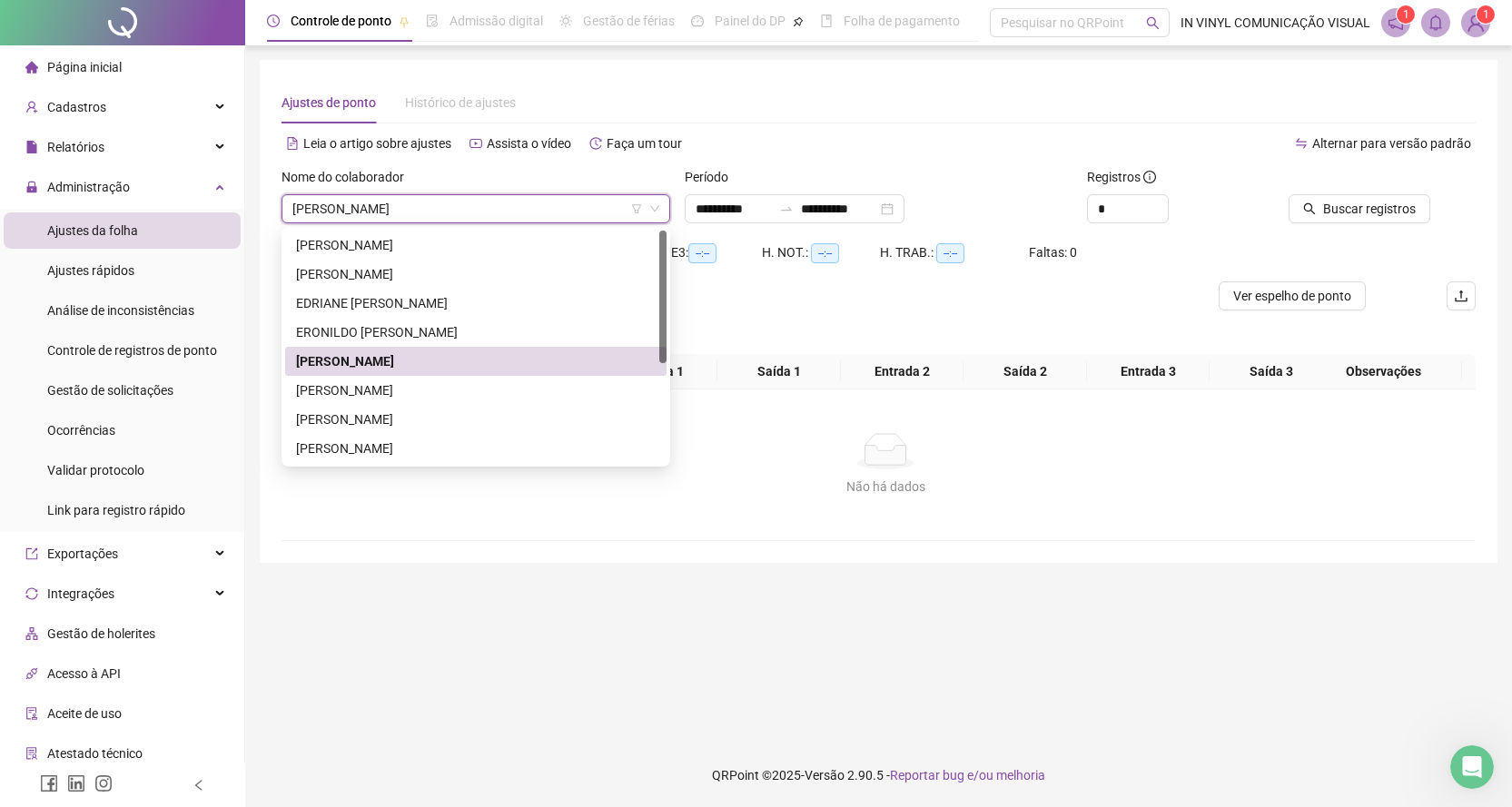
scroll to position [0, 0]
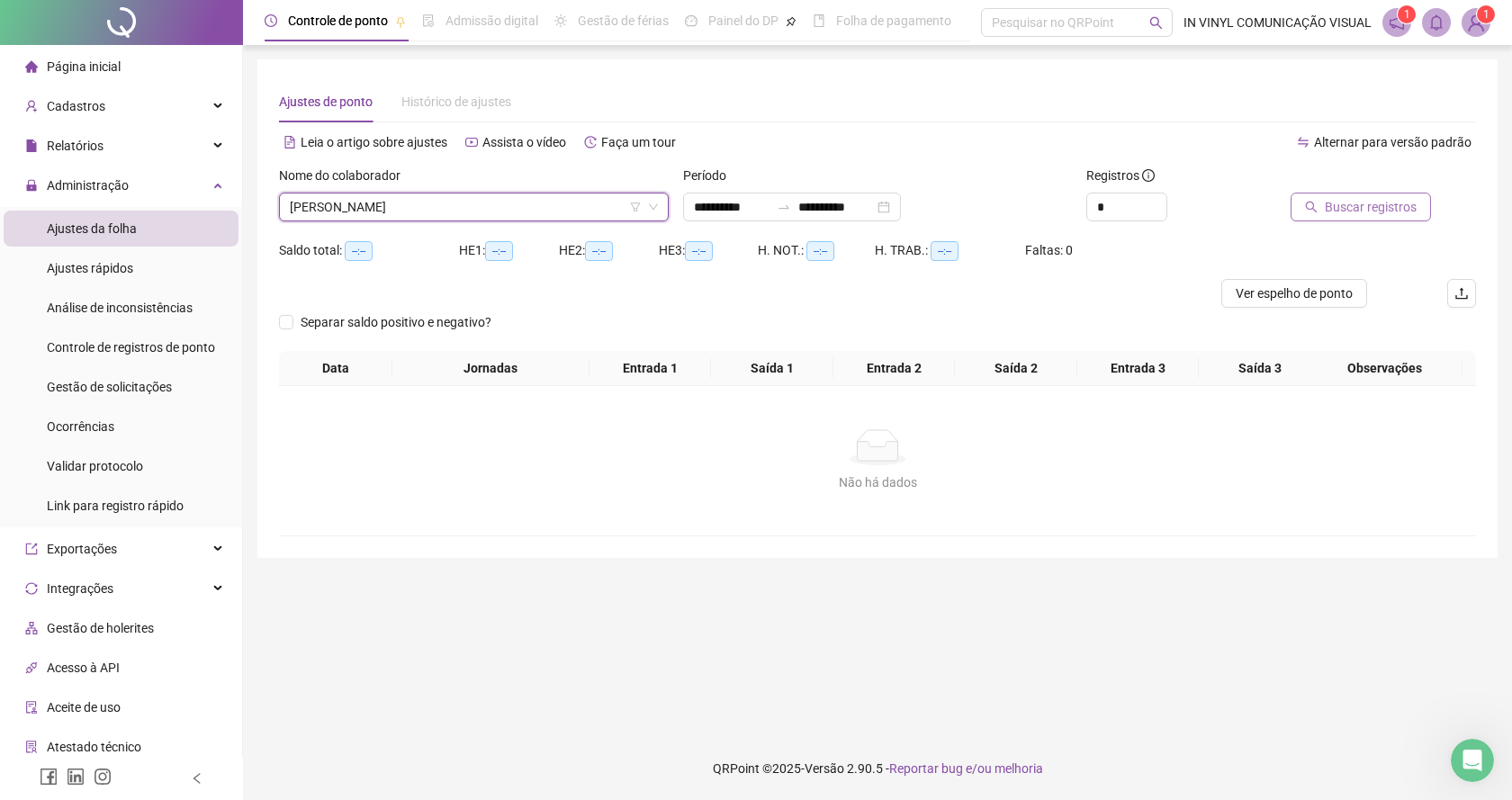
click at [1348, 208] on span "Buscar registros" at bounding box center [1370, 206] width 92 height 20
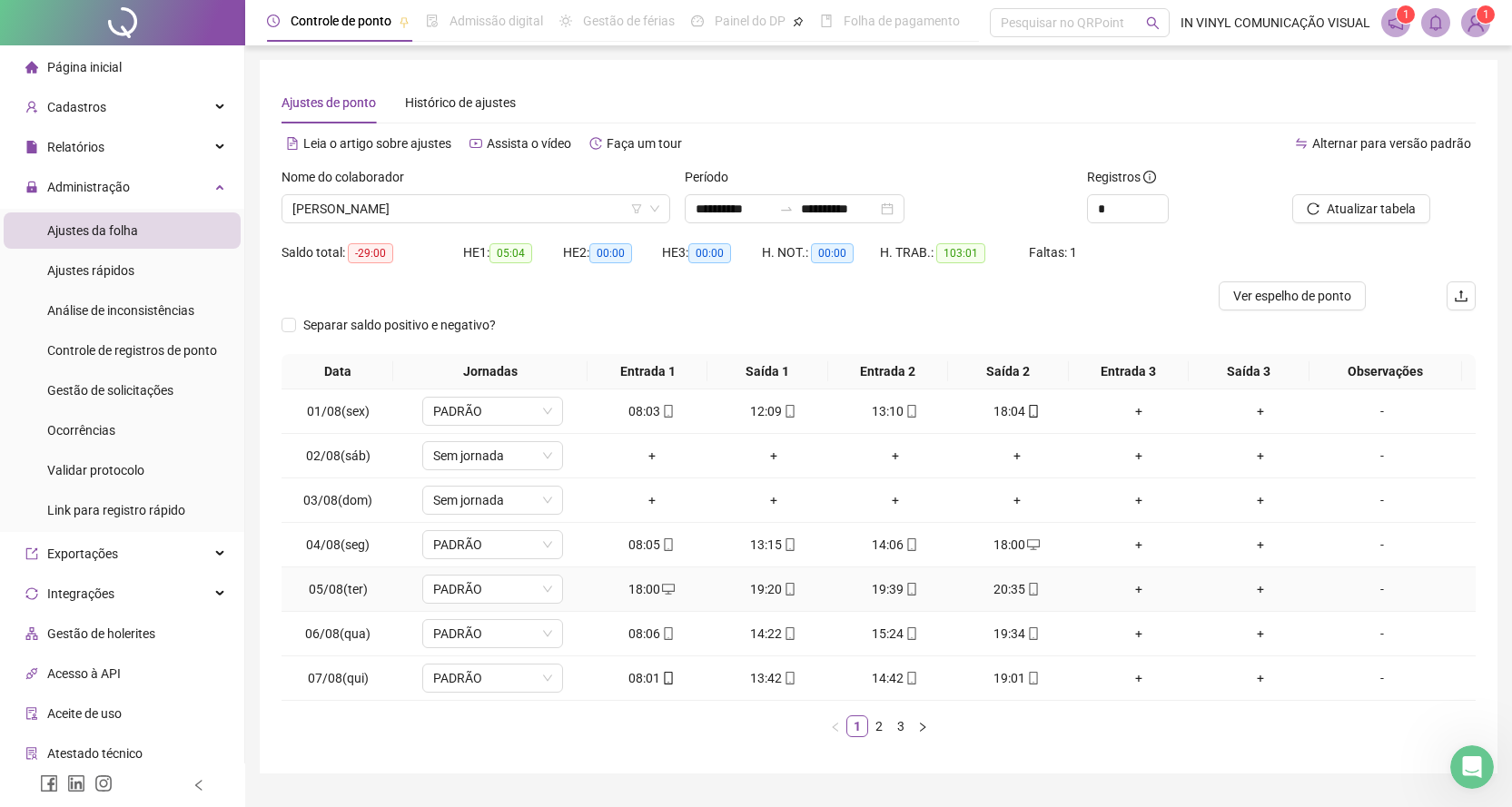
scroll to position [44, 0]
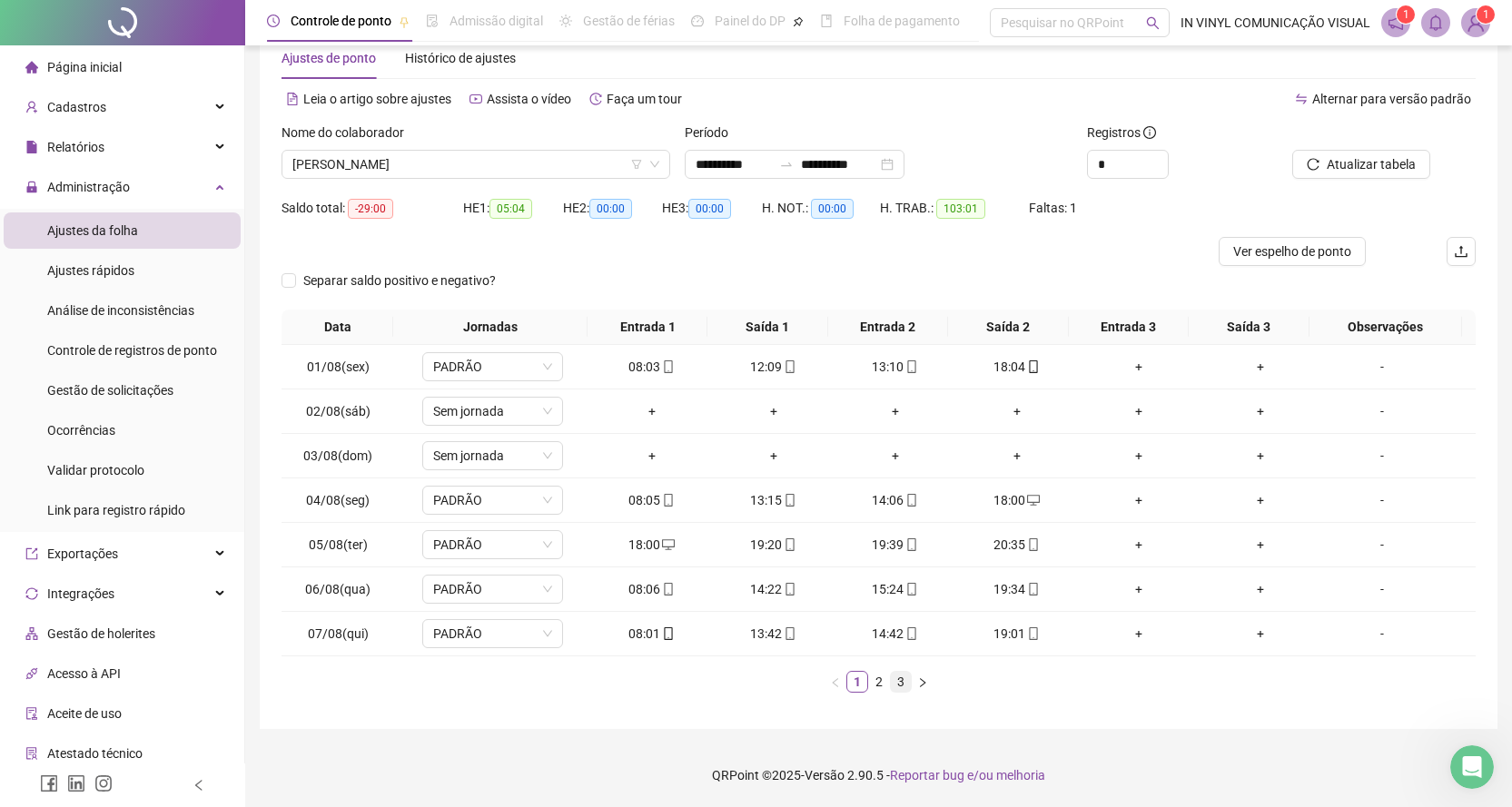
click at [900, 687] on link "3" at bounding box center [901, 681] width 20 height 20
click at [652, 152] on span "[PERSON_NAME]" at bounding box center [476, 164] width 367 height 27
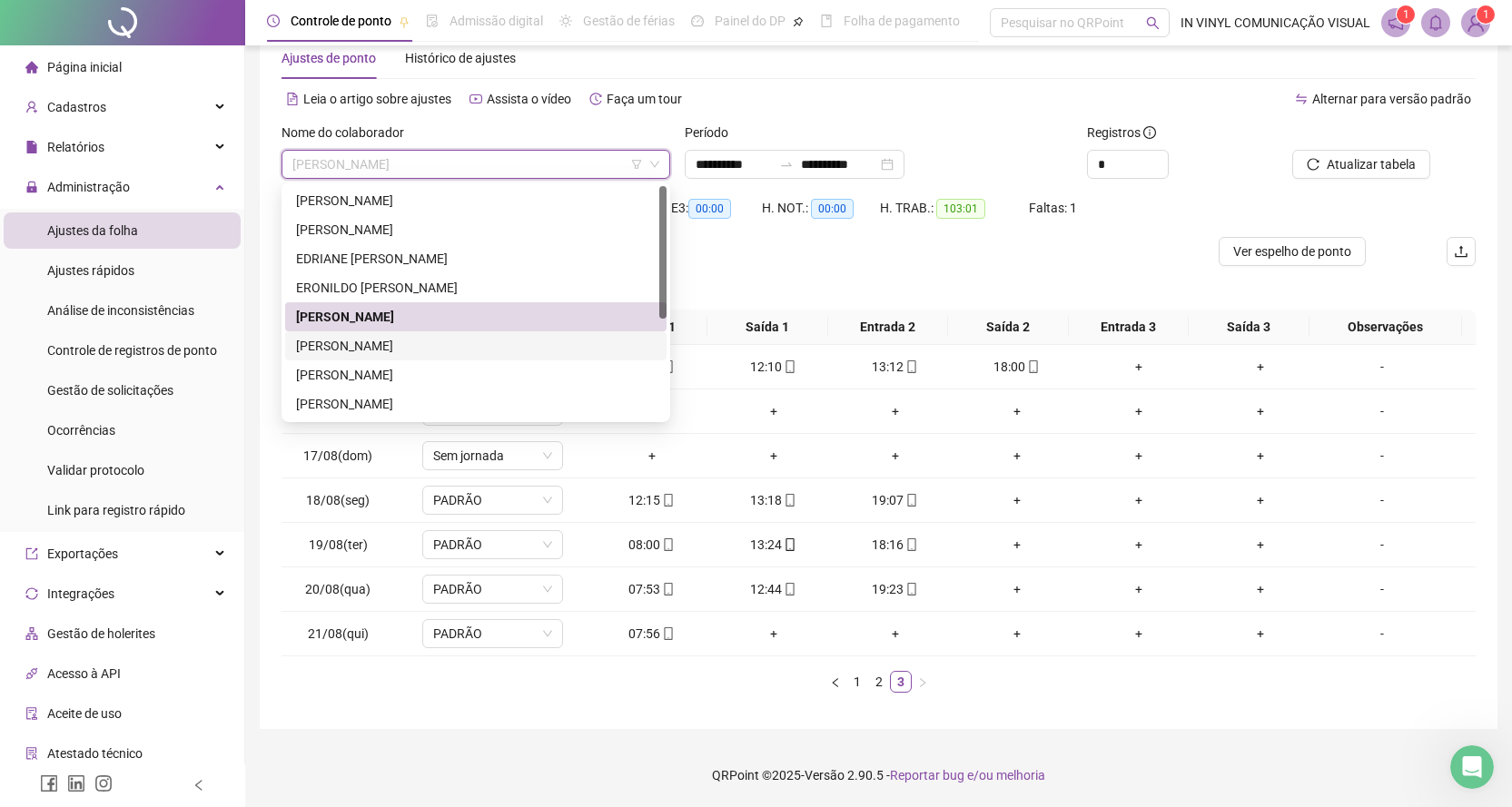
click at [338, 344] on div "[PERSON_NAME]" at bounding box center [476, 345] width 360 height 20
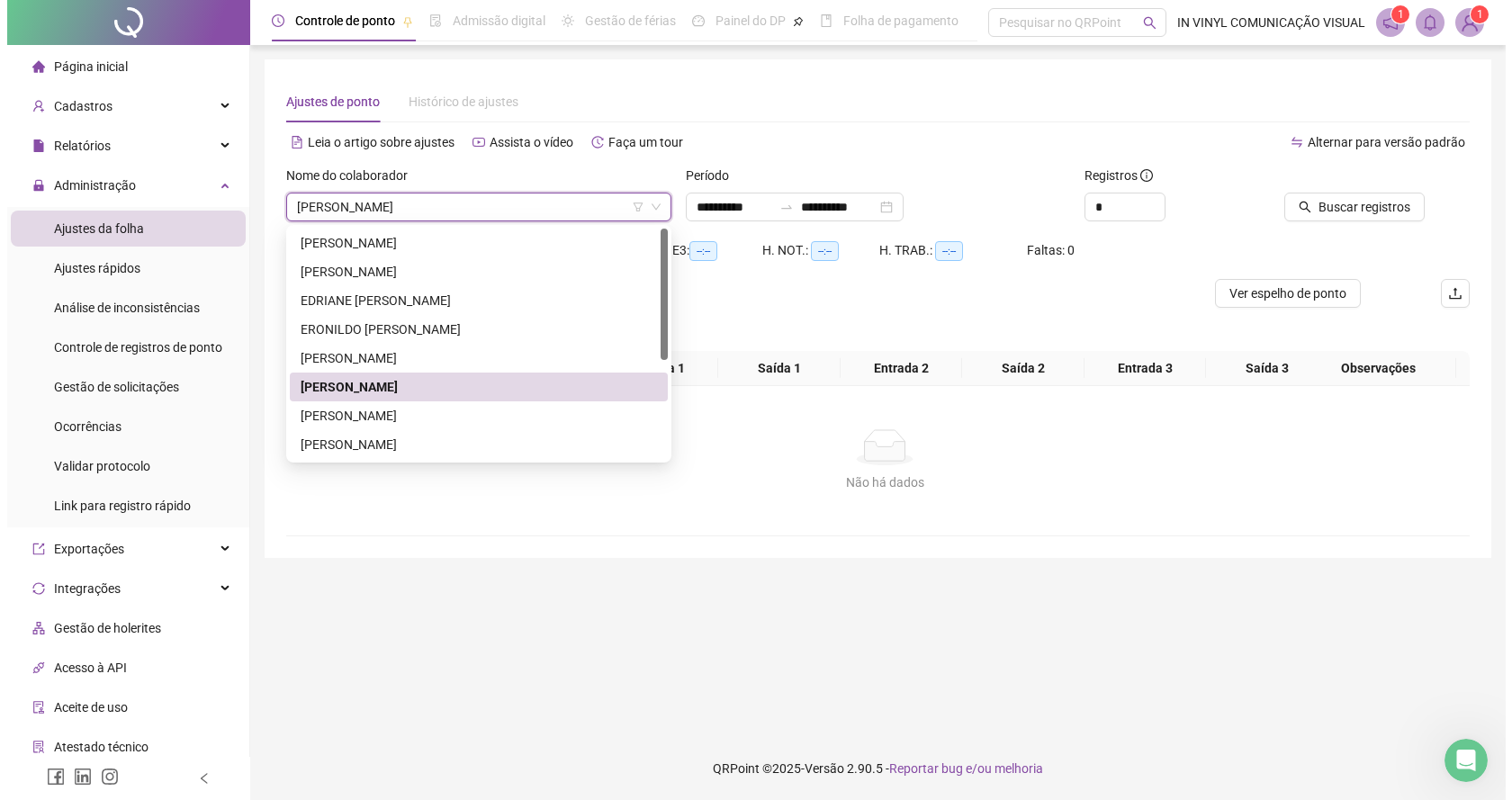
scroll to position [0, 0]
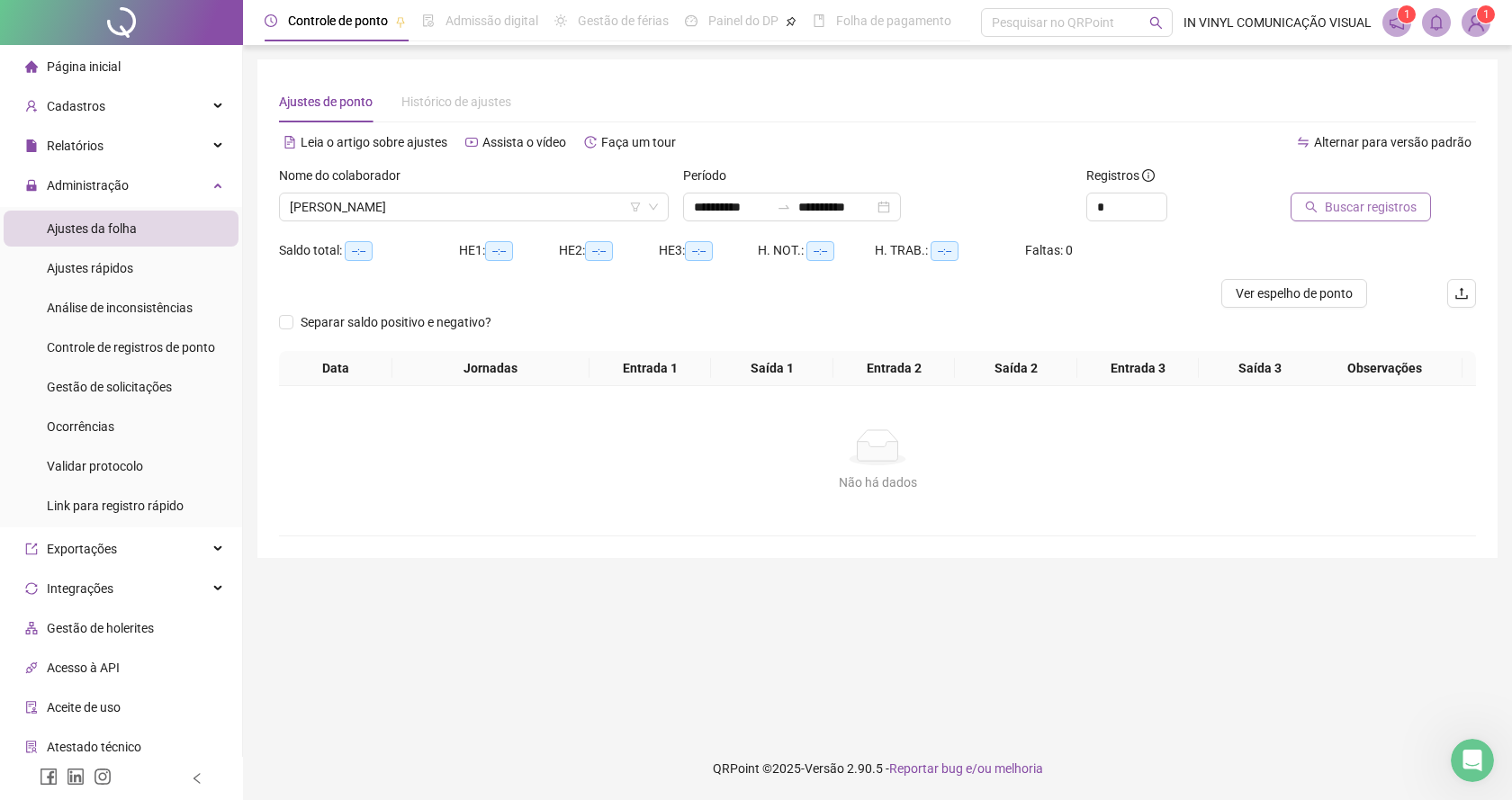
click at [1343, 208] on span "Buscar registros" at bounding box center [1370, 206] width 92 height 20
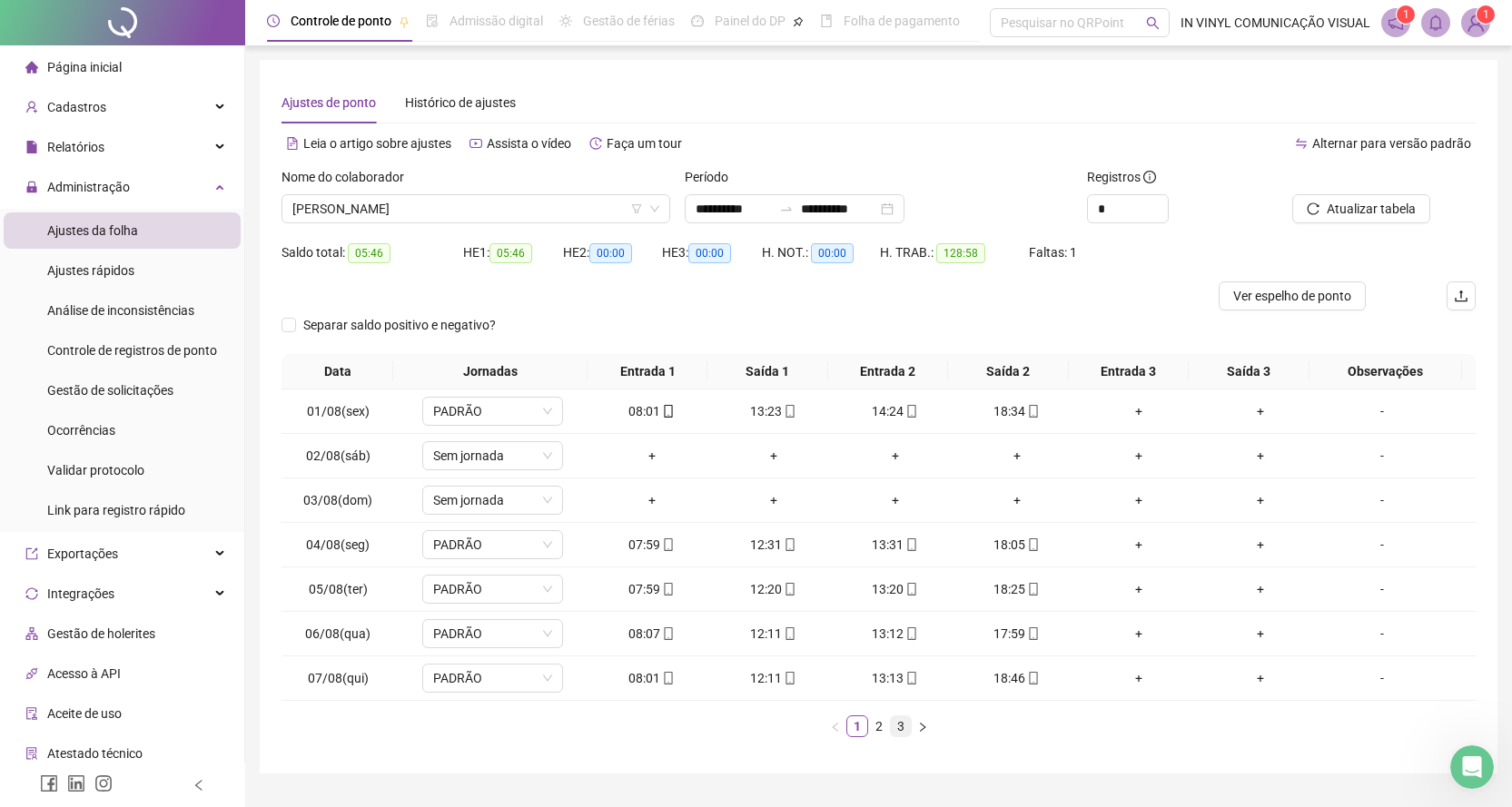
click at [898, 731] on link "3" at bounding box center [901, 726] width 20 height 20
click at [654, 202] on span "[PERSON_NAME]" at bounding box center [476, 208] width 367 height 27
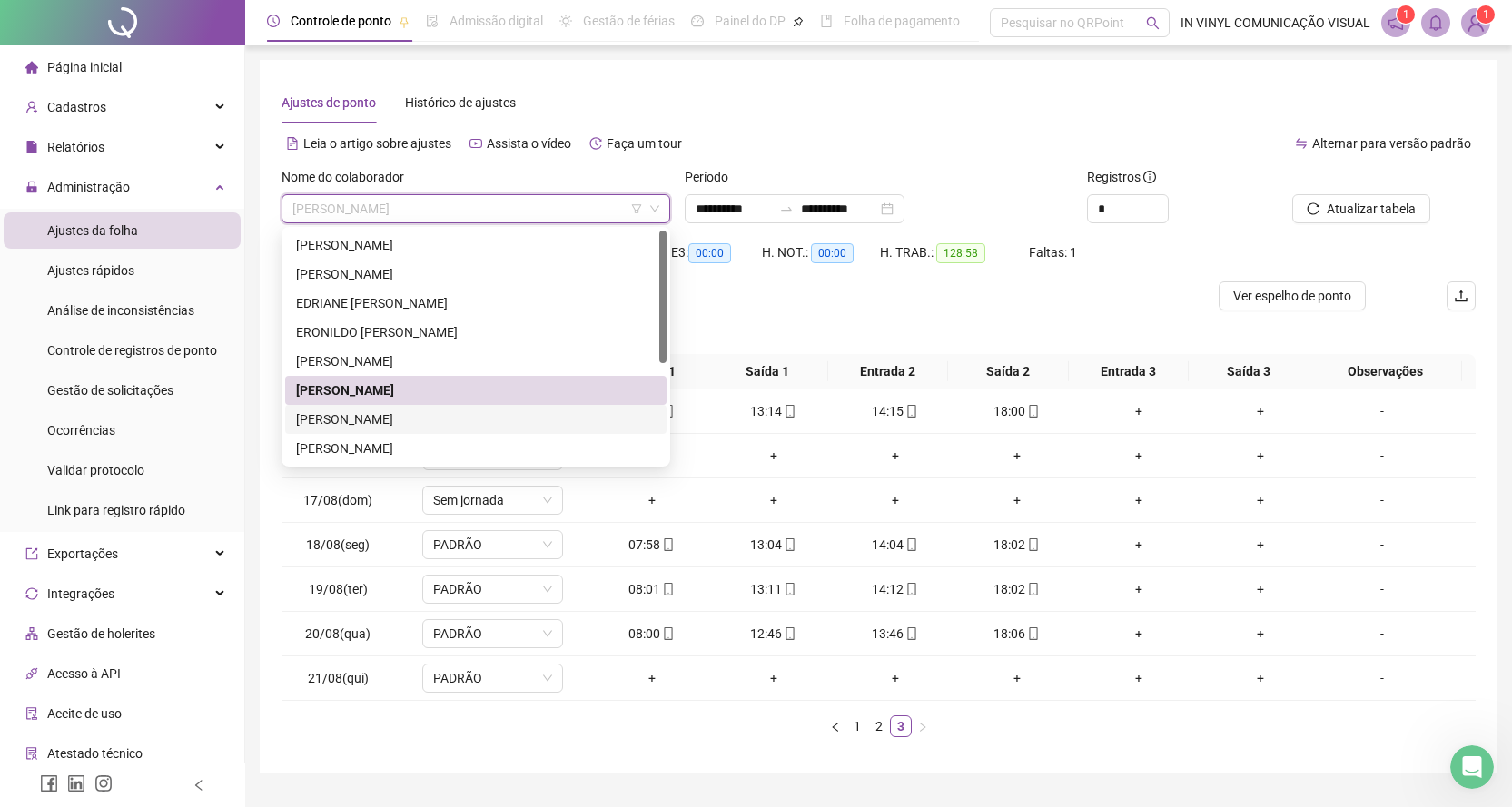
click at [337, 421] on div "[PERSON_NAME]" at bounding box center [476, 419] width 360 height 20
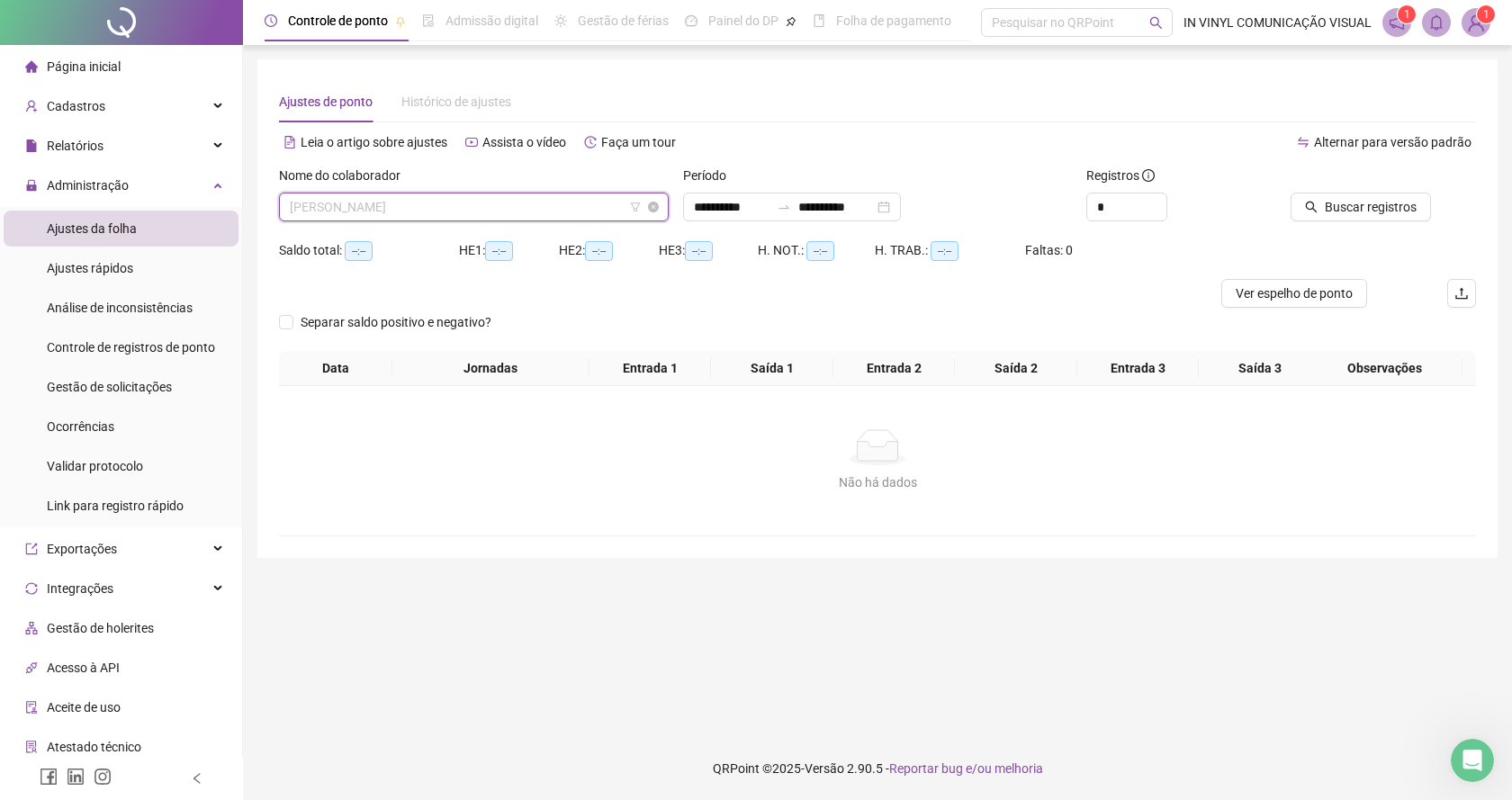
click at [655, 196] on span "[PERSON_NAME]" at bounding box center [473, 206] width 368 height 27
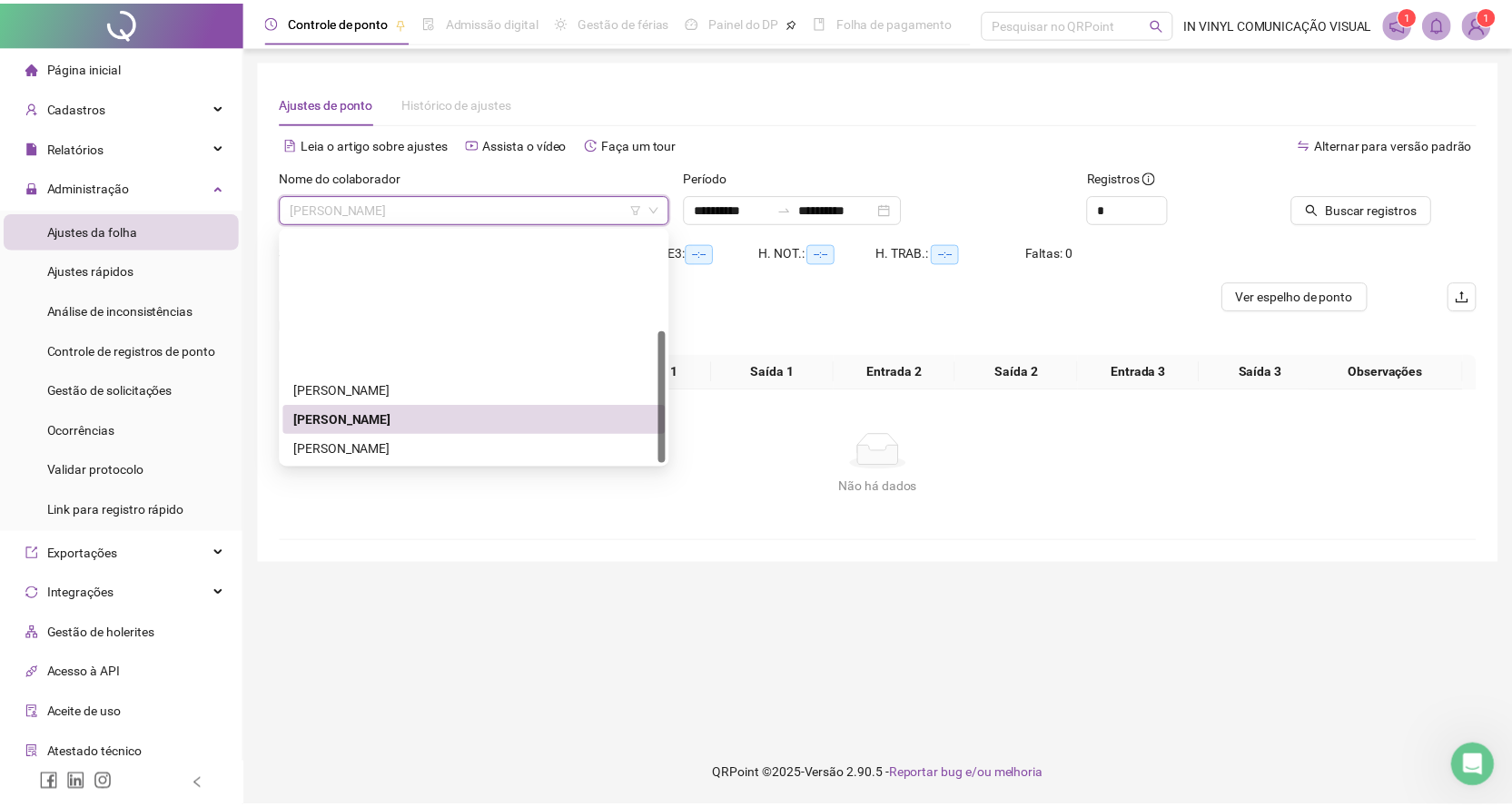
scroll to position [174, 0]
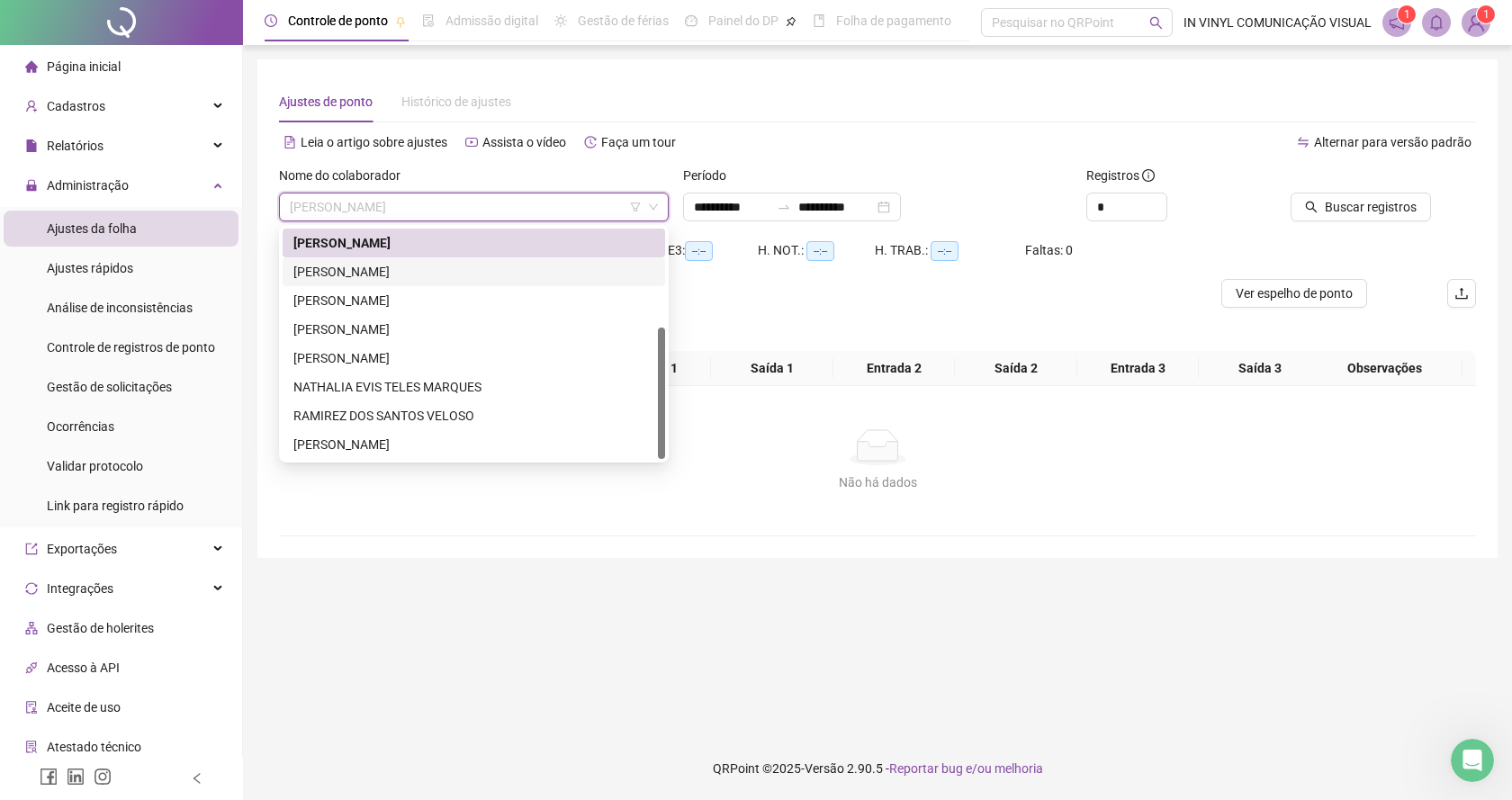
click at [345, 270] on div "[PERSON_NAME]" at bounding box center [473, 271] width 361 height 20
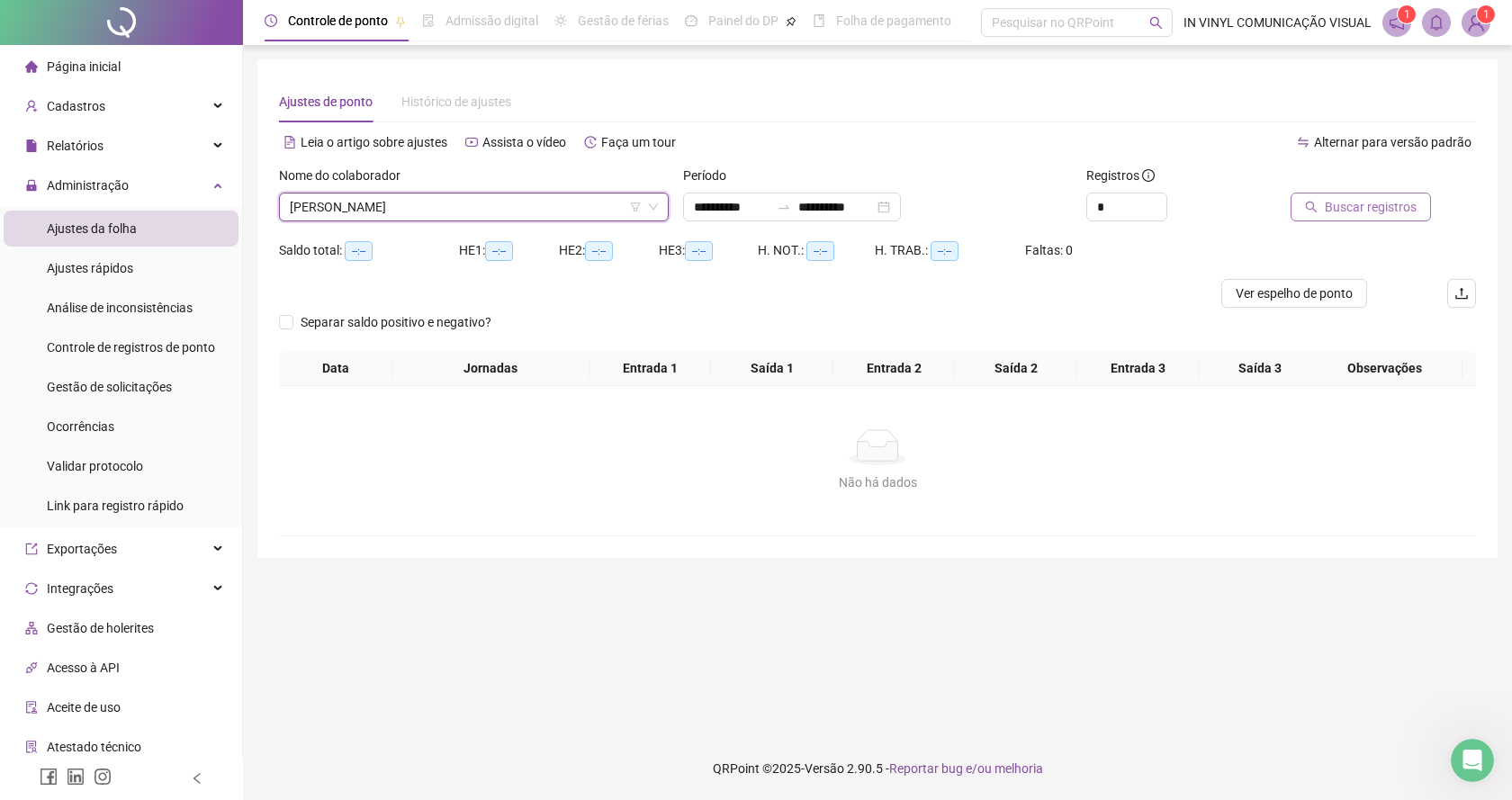
click at [1349, 209] on span "Buscar registros" at bounding box center [1370, 206] width 92 height 20
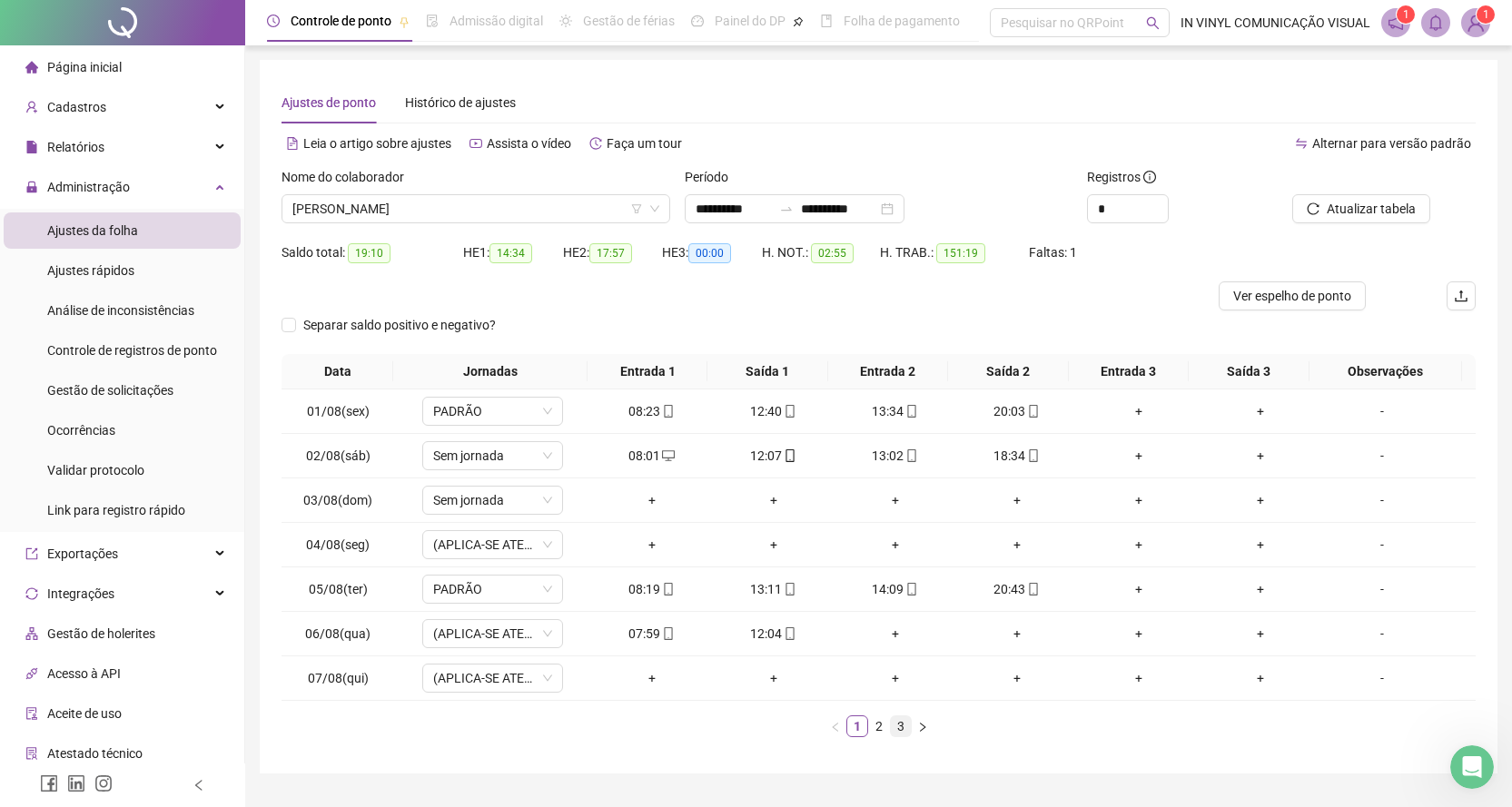
click at [901, 733] on link "3" at bounding box center [901, 726] width 20 height 20
click at [655, 201] on span "[PERSON_NAME]" at bounding box center [476, 208] width 367 height 27
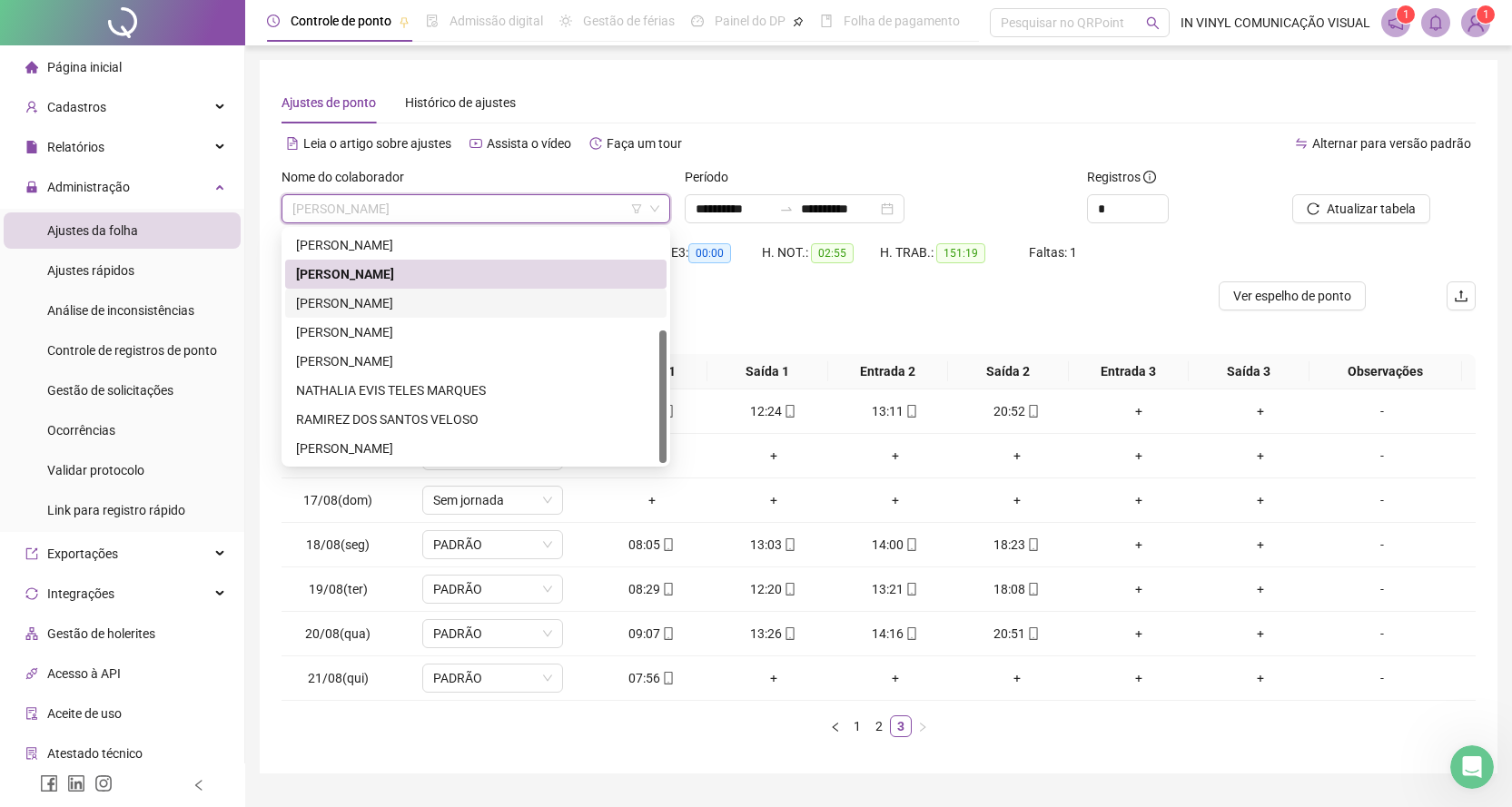
click at [331, 304] on div "[PERSON_NAME]" at bounding box center [476, 303] width 360 height 20
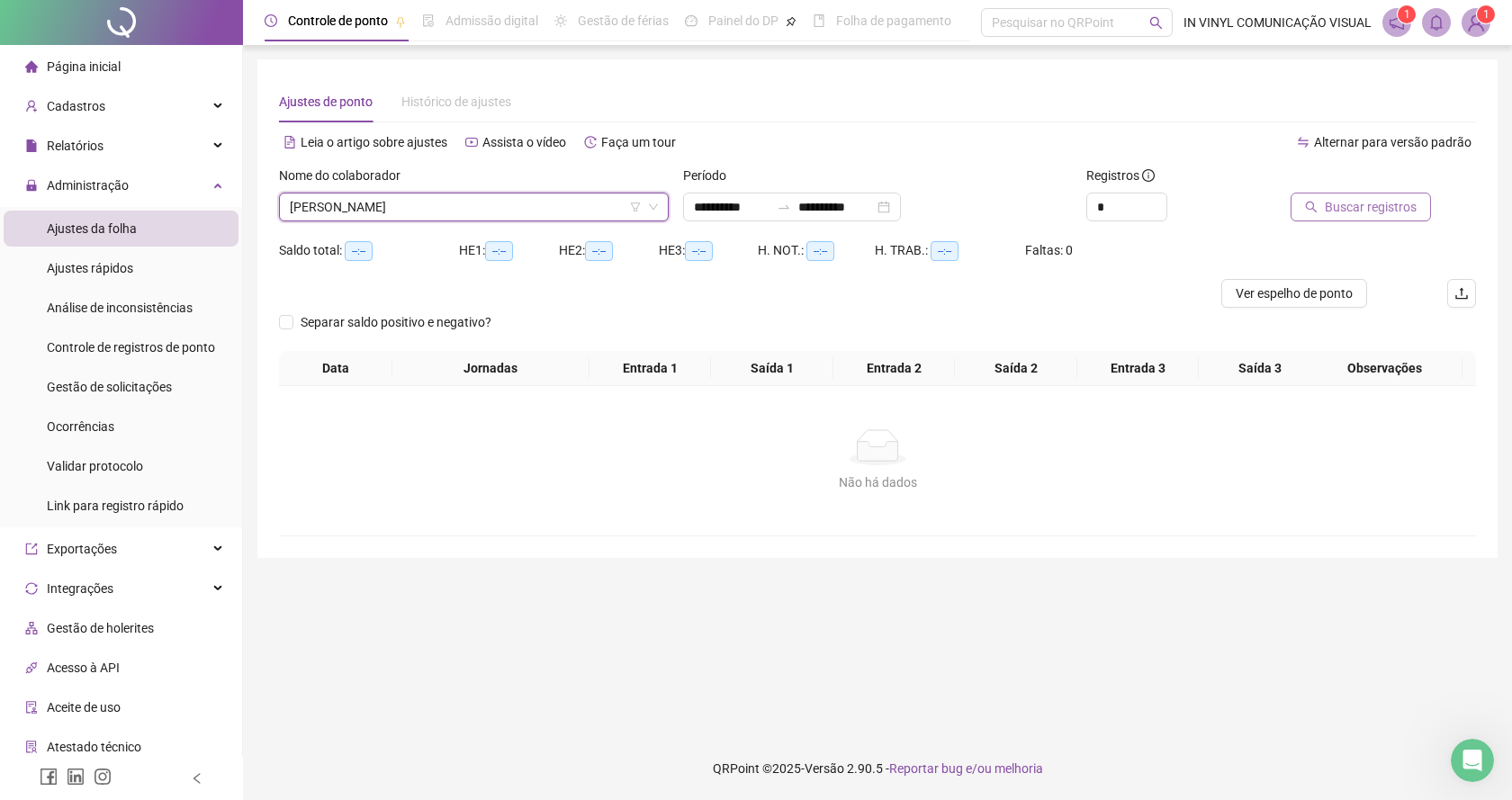
click at [1339, 209] on span "Buscar registros" at bounding box center [1370, 206] width 92 height 20
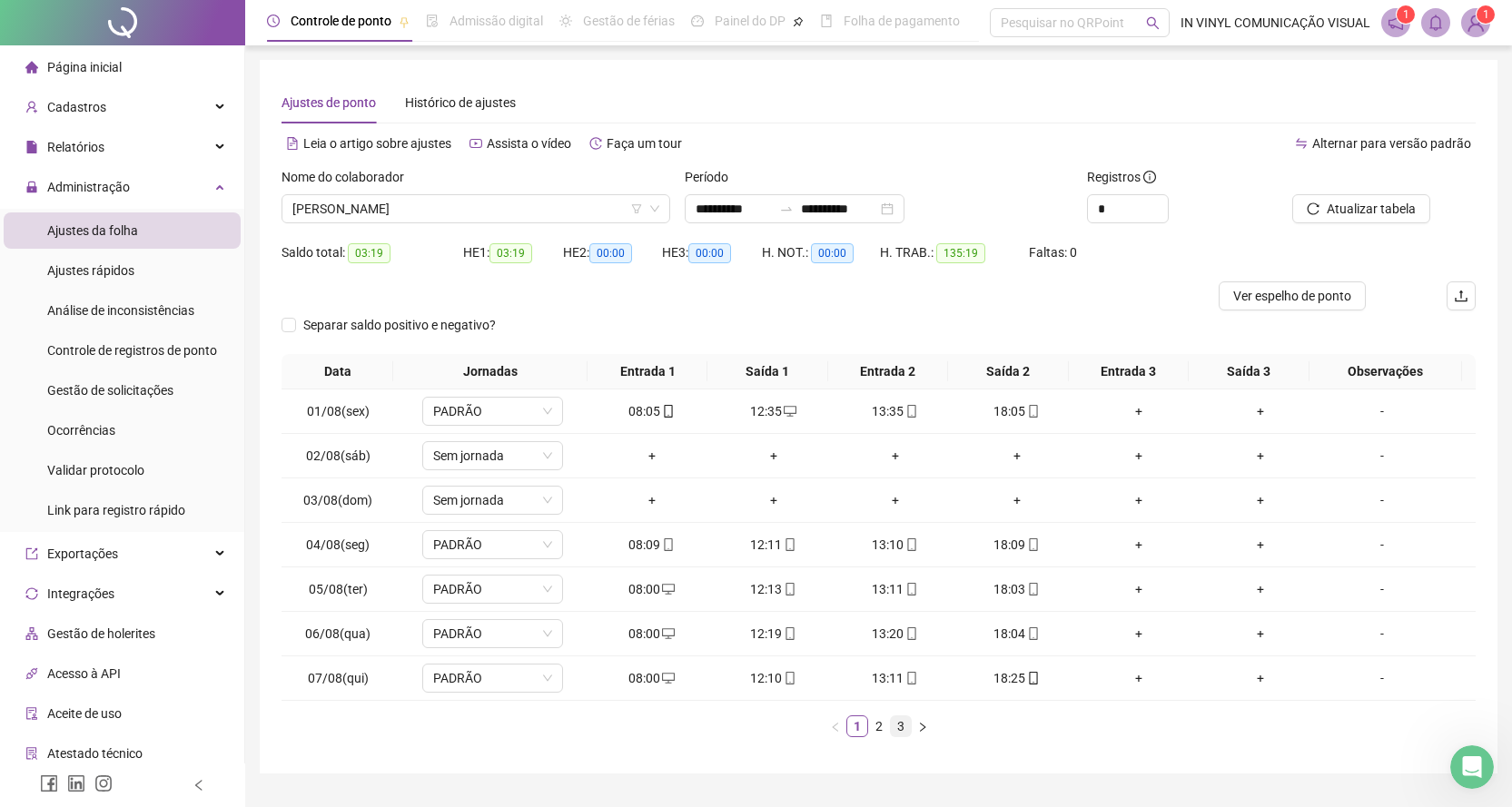
click at [902, 730] on link "3" at bounding box center [901, 726] width 20 height 20
click at [659, 200] on span "[PERSON_NAME]" at bounding box center [476, 208] width 367 height 27
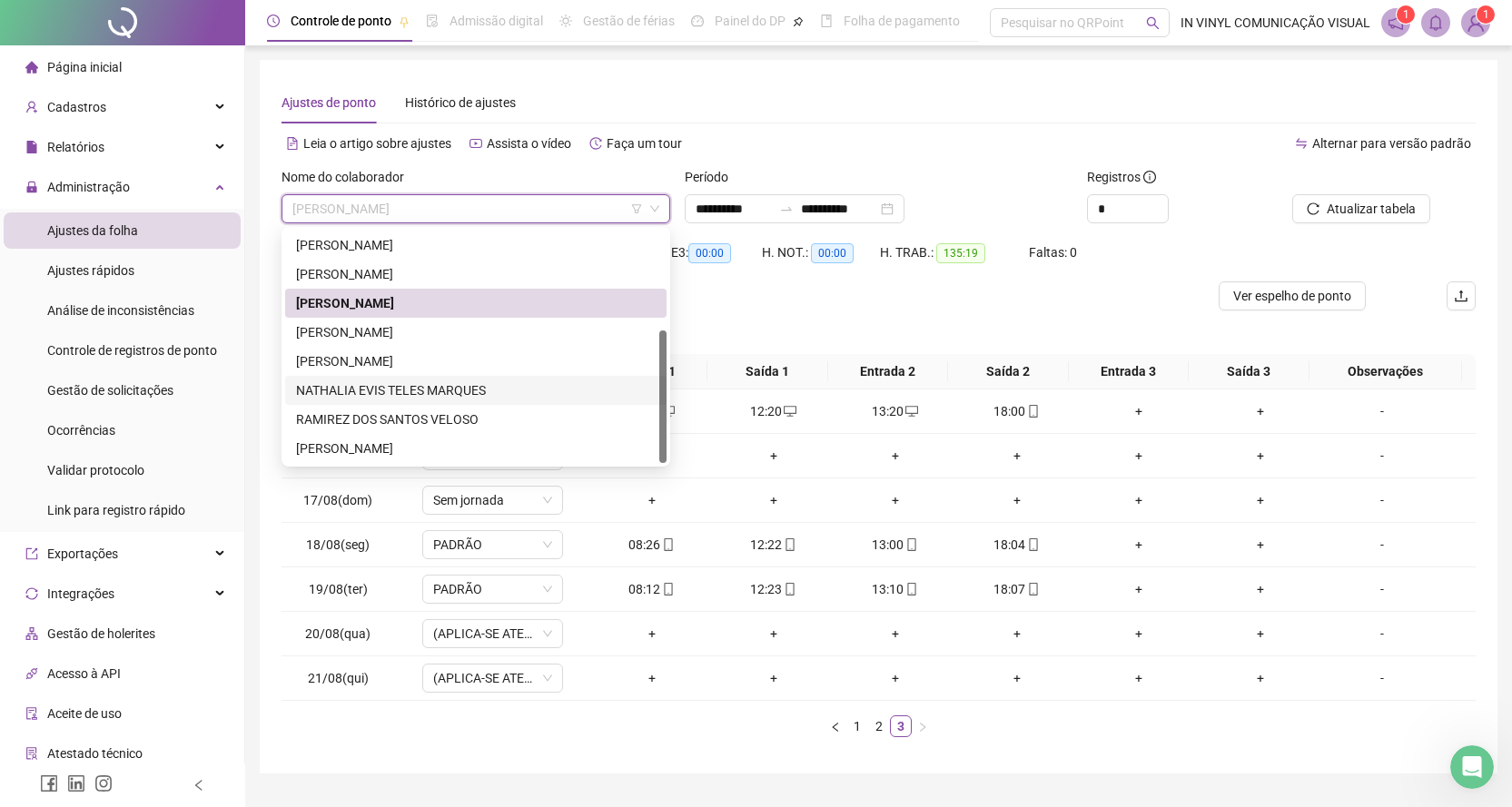
click at [324, 387] on div "NATHALIA EVIS TELES MARQUES" at bounding box center [476, 390] width 360 height 20
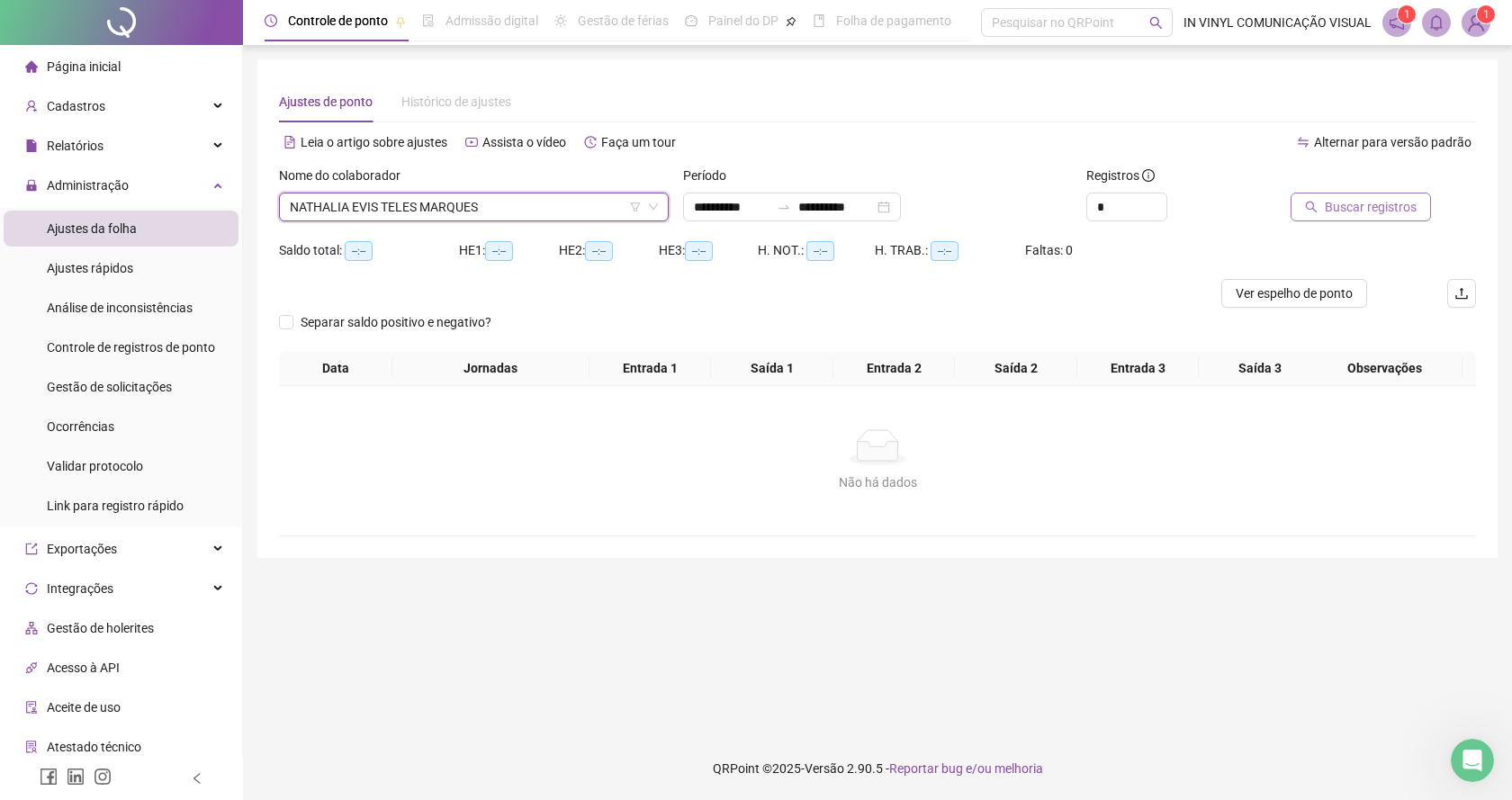
click at [1346, 205] on span "Buscar registros" at bounding box center [1370, 206] width 92 height 20
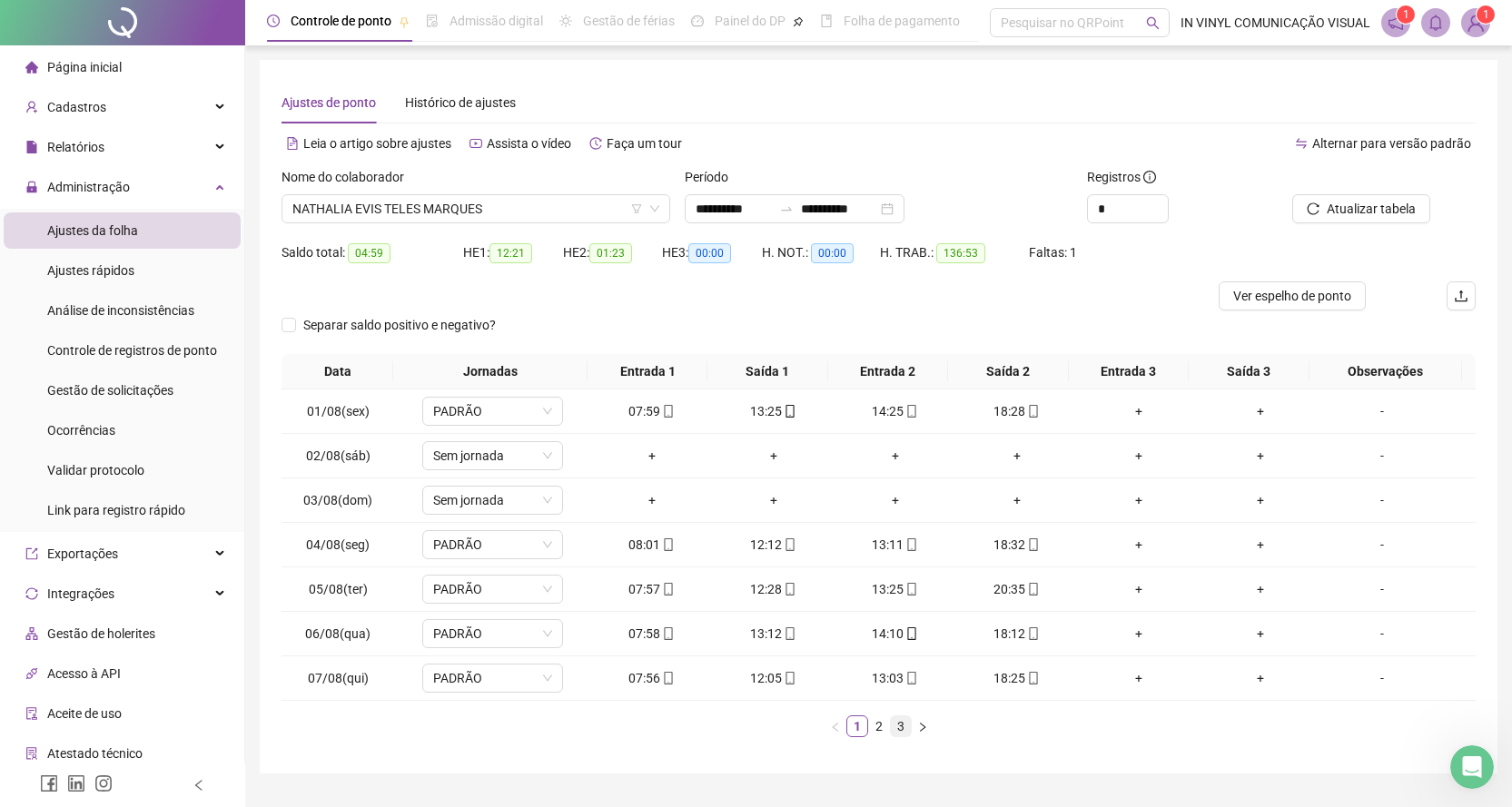
click at [898, 722] on link "3" at bounding box center [901, 726] width 20 height 20
click at [652, 195] on span "NATHALIA EVIS TELES MARQUES" at bounding box center [476, 208] width 367 height 27
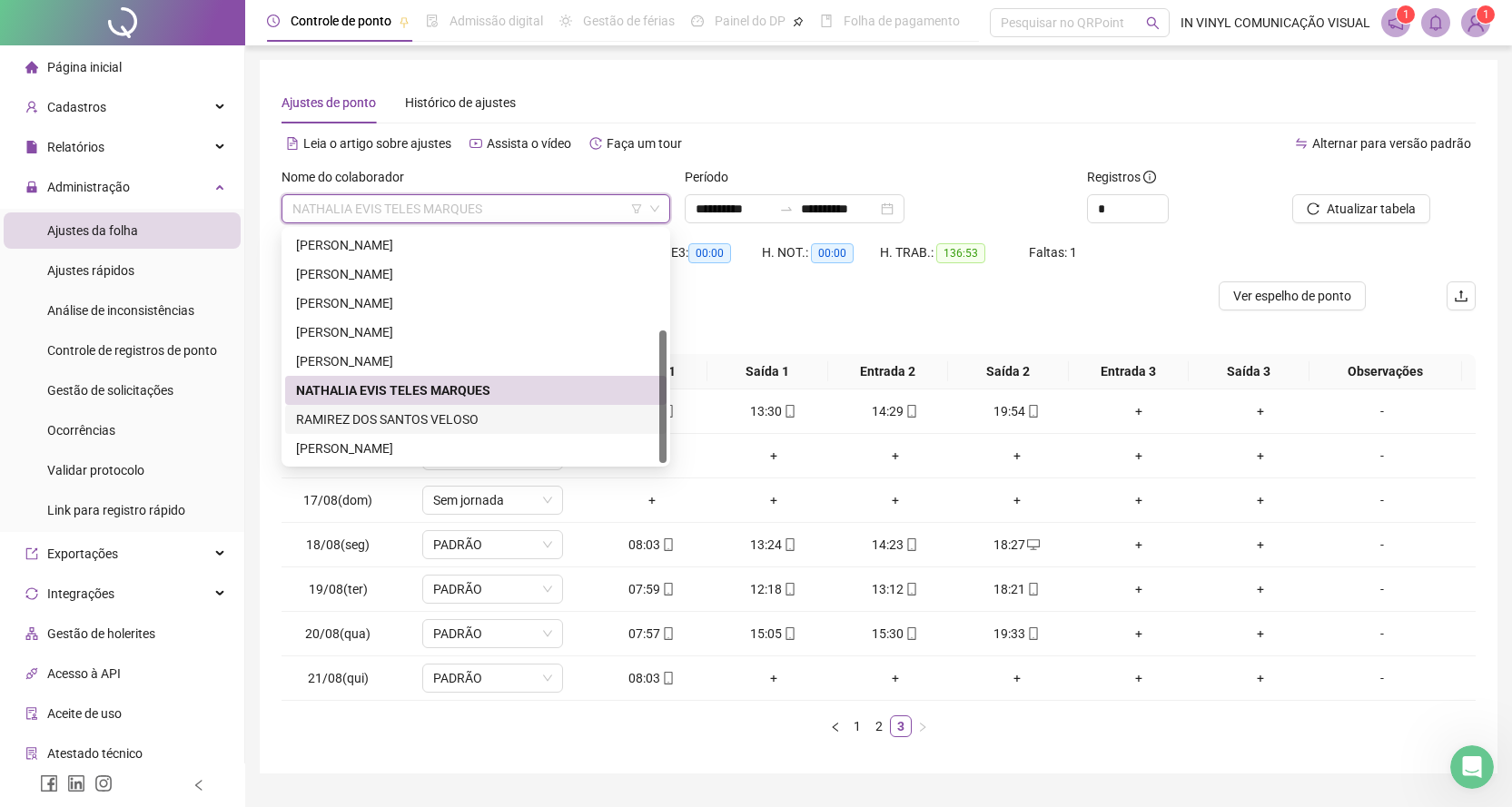
click at [335, 415] on div "RAMIREZ DOS SANTOS VELOSO" at bounding box center [476, 419] width 360 height 20
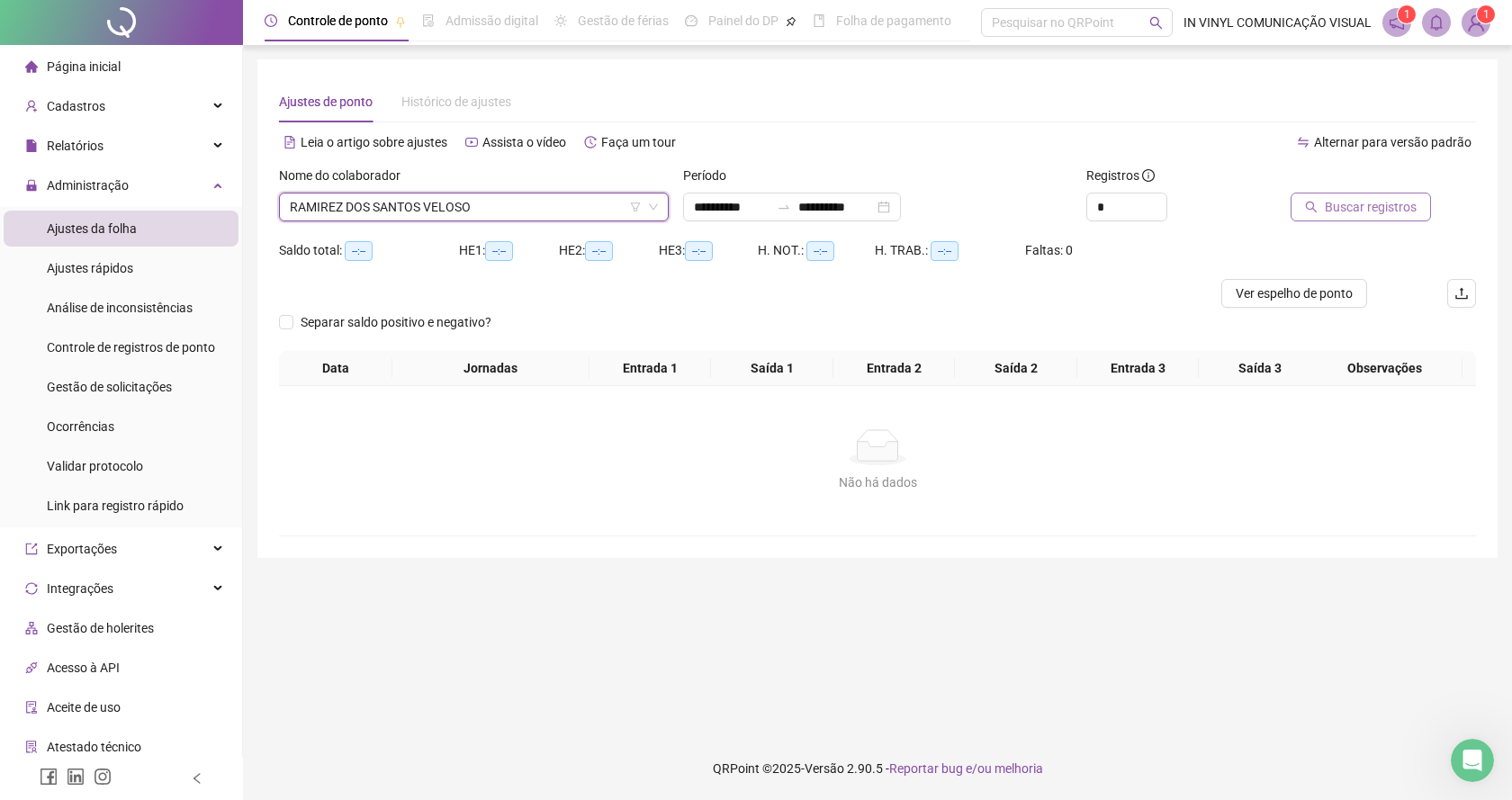
click at [1365, 207] on span "Buscar registros" at bounding box center [1370, 206] width 92 height 20
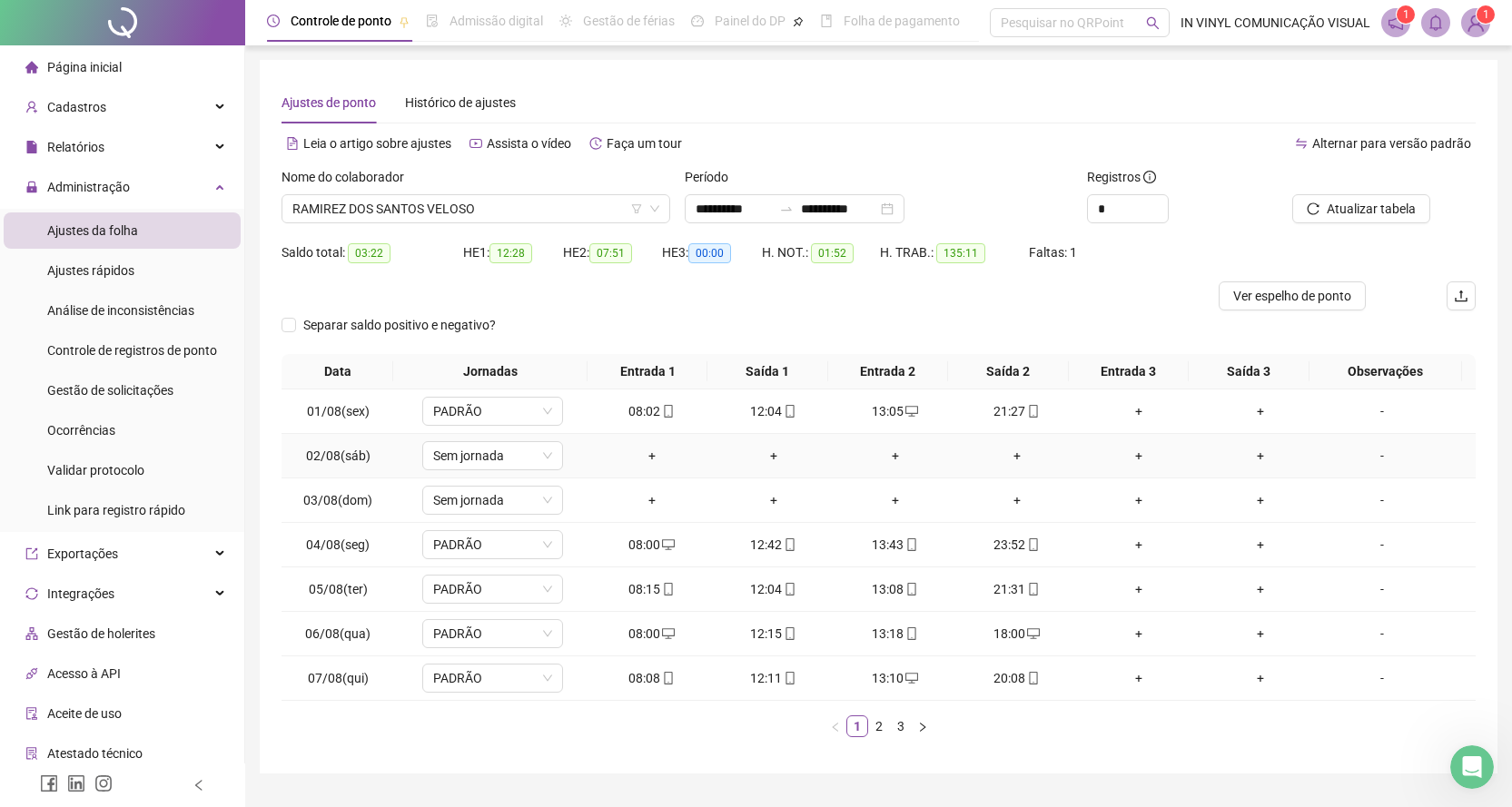
scroll to position [44, 0]
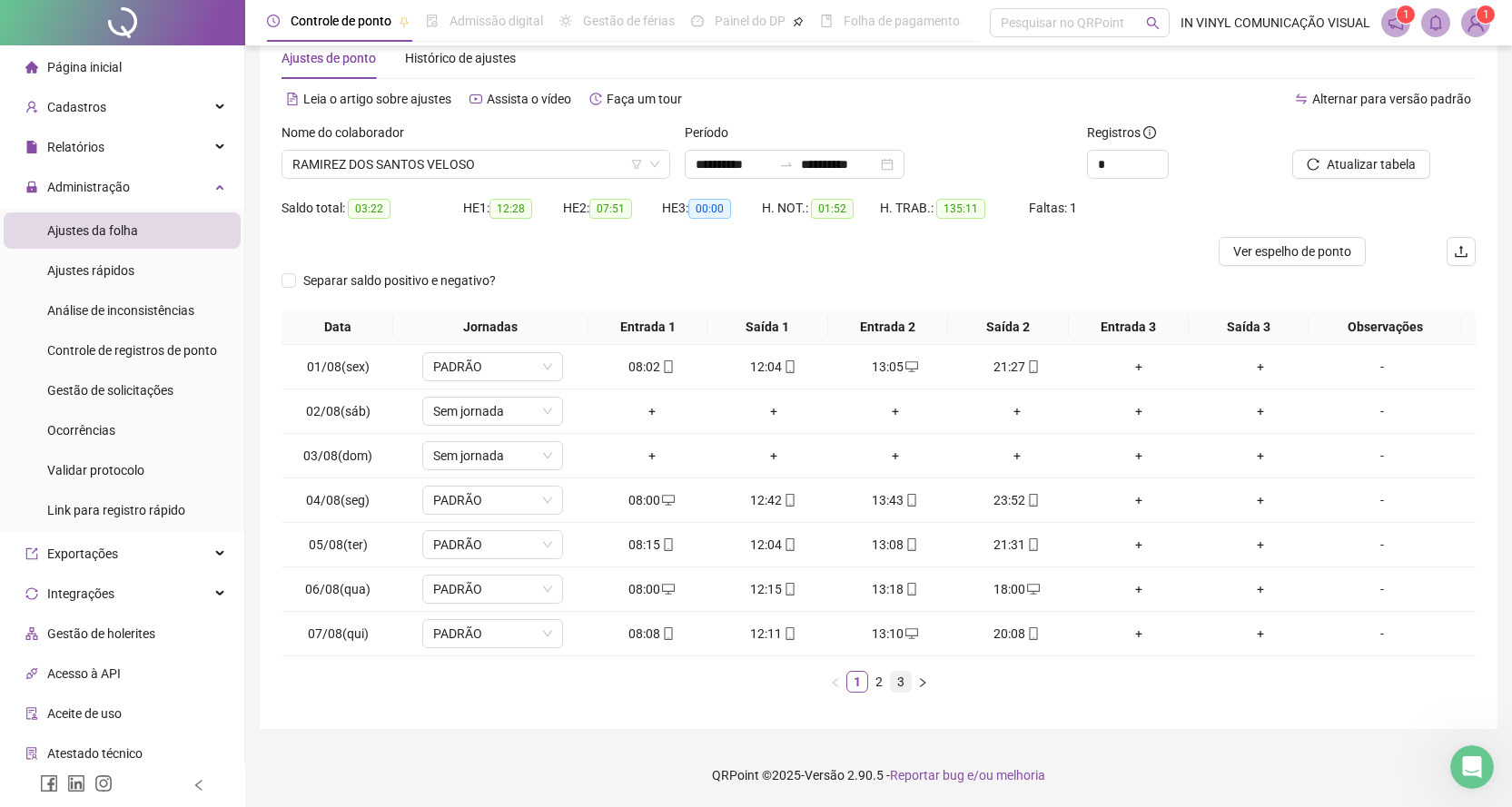
click at [898, 687] on link "3" at bounding box center [901, 681] width 20 height 20
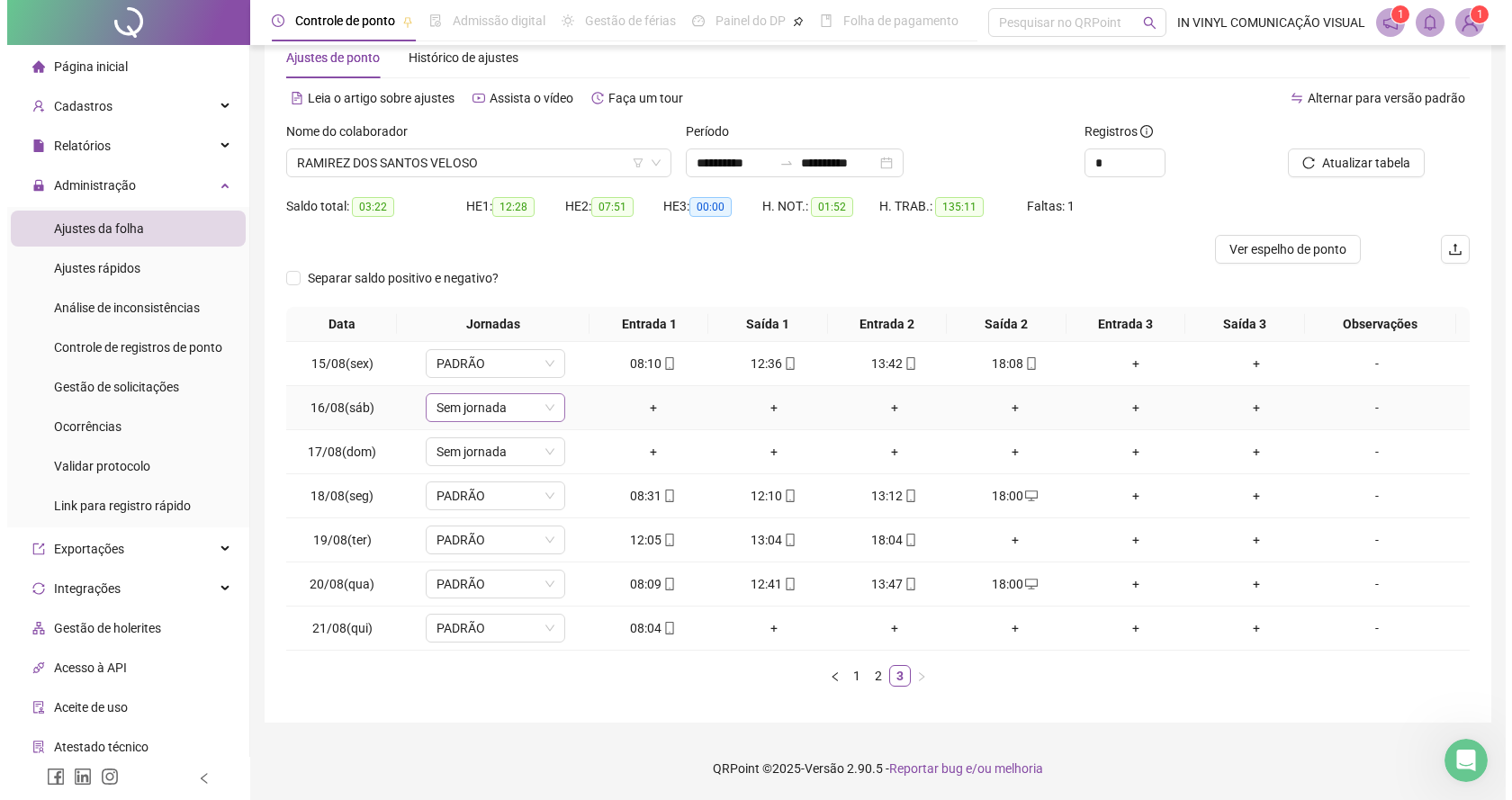
scroll to position [0, 0]
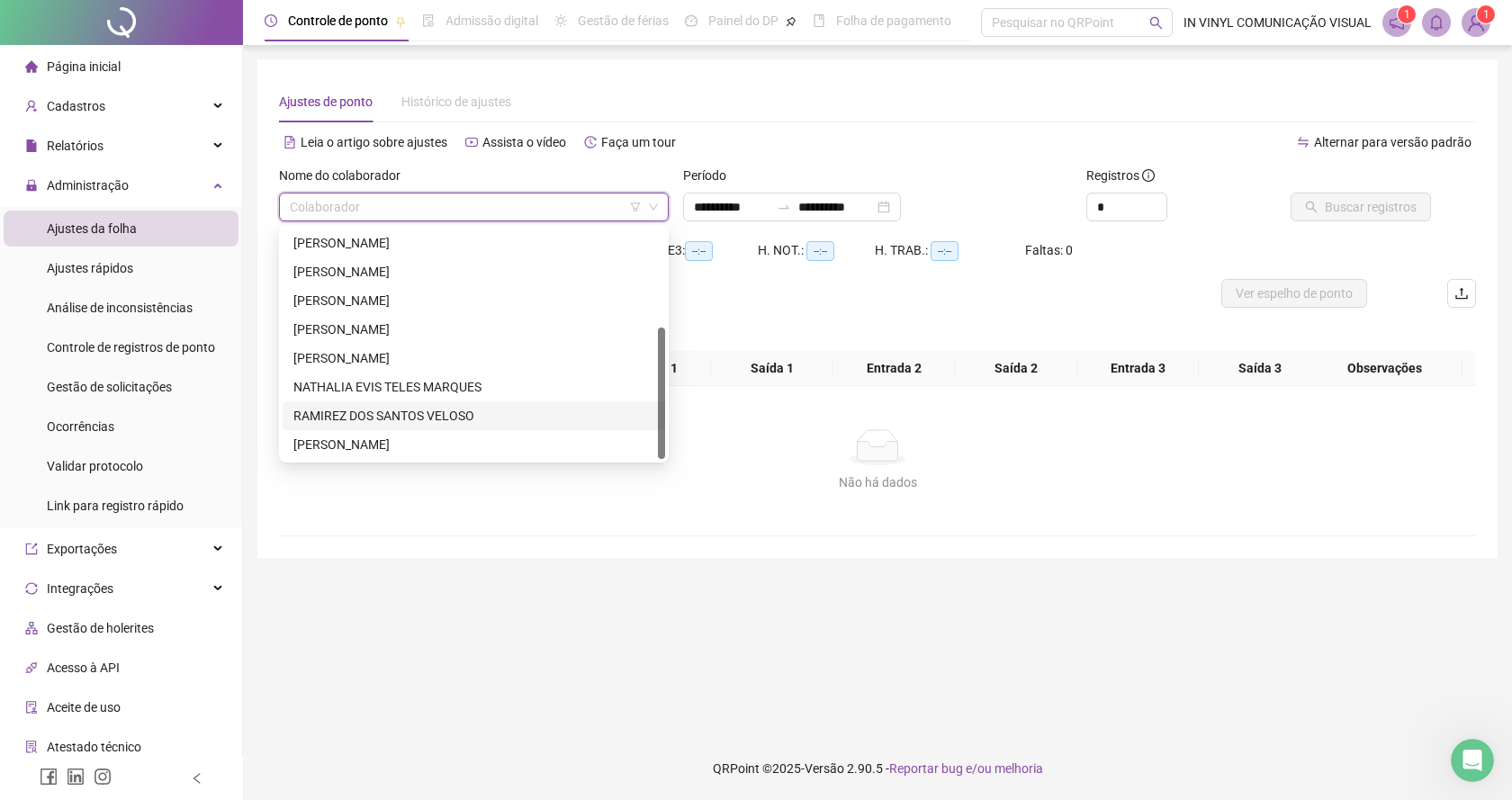
click at [654, 194] on span at bounding box center [473, 206] width 368 height 27
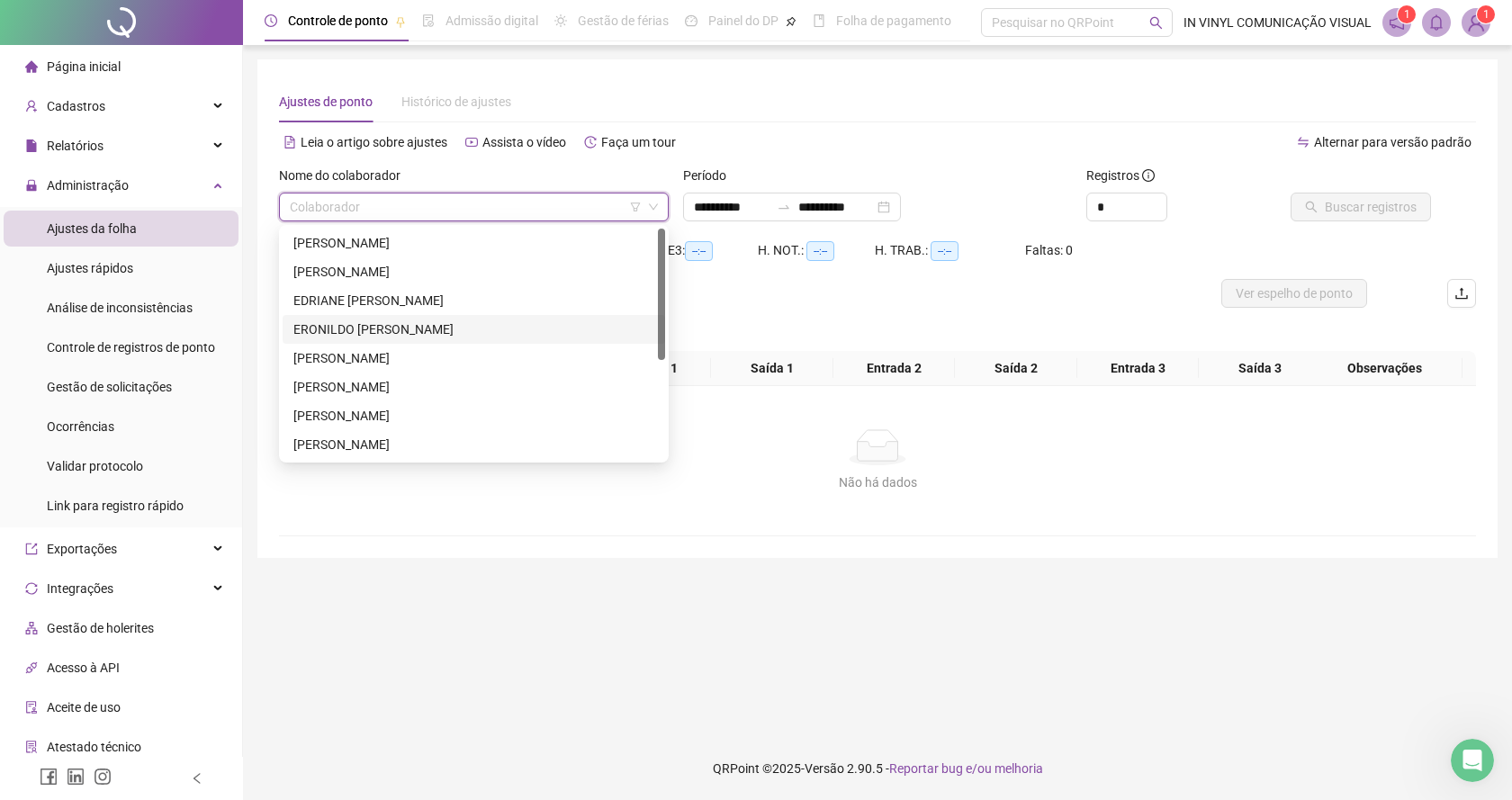
click at [340, 326] on div "ERONILDO [PERSON_NAME]" at bounding box center [473, 329] width 361 height 20
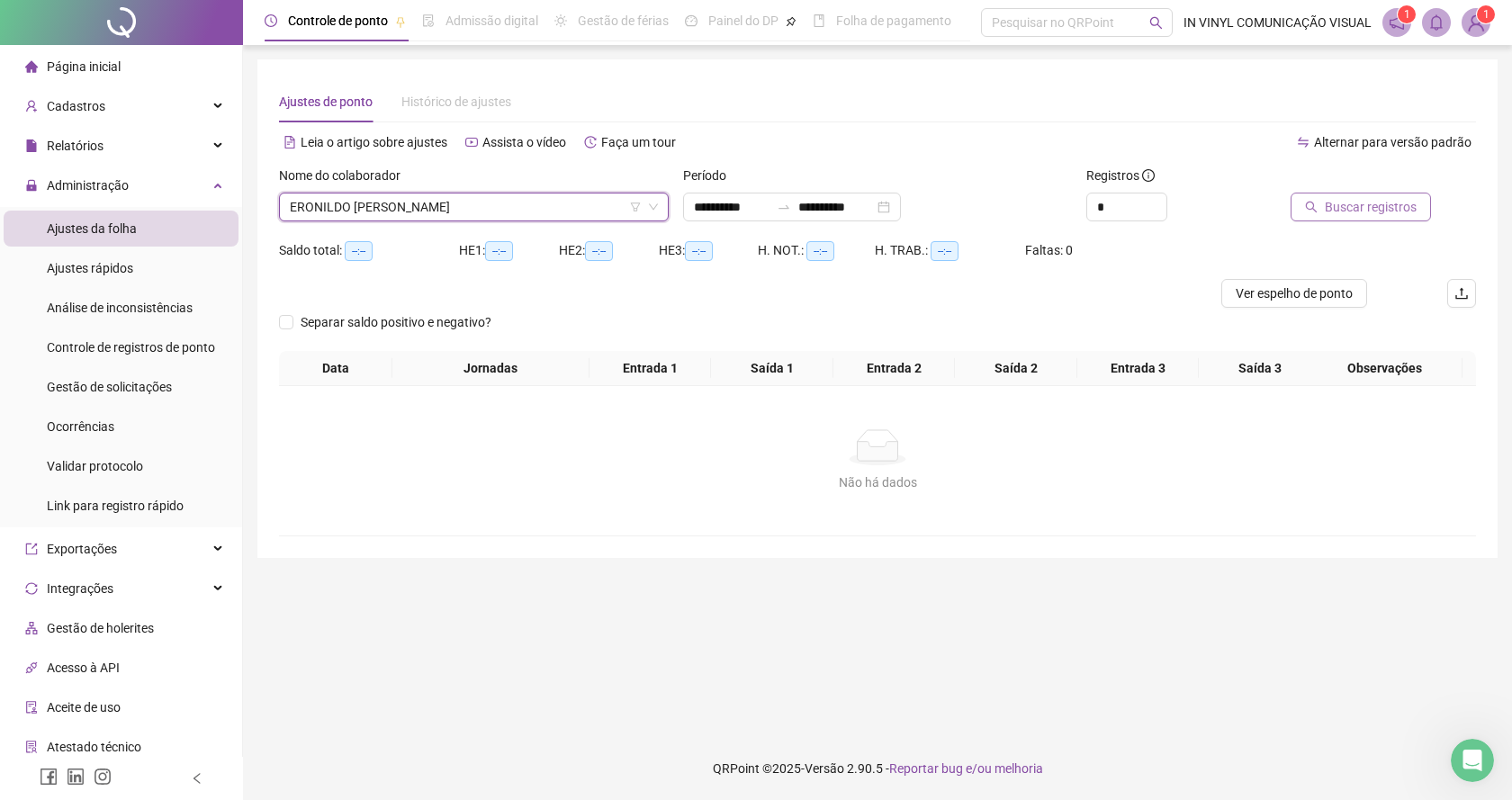
click at [1366, 204] on span "Buscar registros" at bounding box center [1370, 206] width 92 height 20
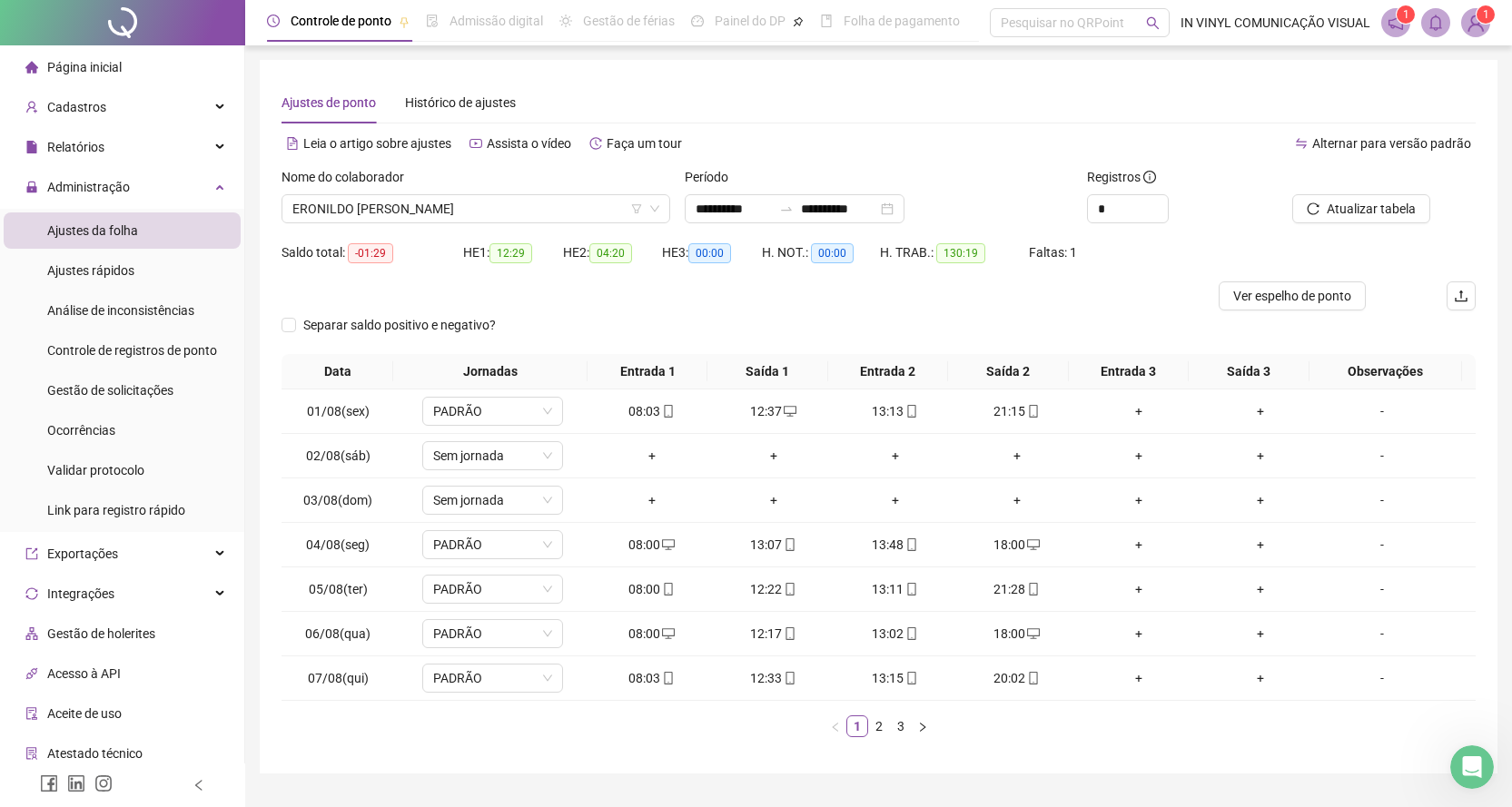
scroll to position [44, 0]
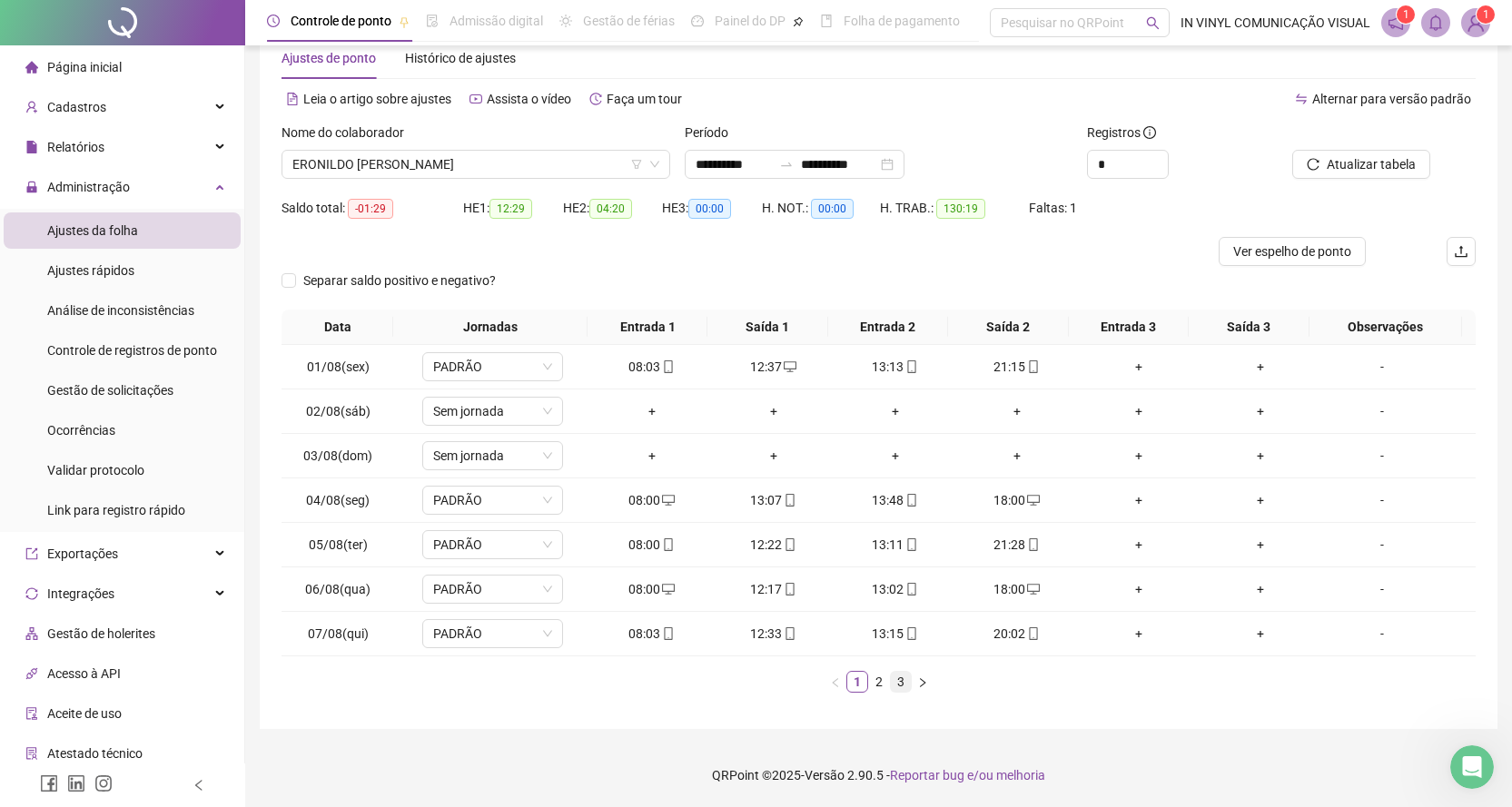
click at [901, 681] on link "3" at bounding box center [901, 681] width 20 height 20
click at [874, 685] on link "2" at bounding box center [879, 681] width 20 height 20
click at [900, 677] on link "3" at bounding box center [901, 681] width 20 height 20
click at [656, 158] on span "ERONILDO [PERSON_NAME]" at bounding box center [476, 164] width 367 height 27
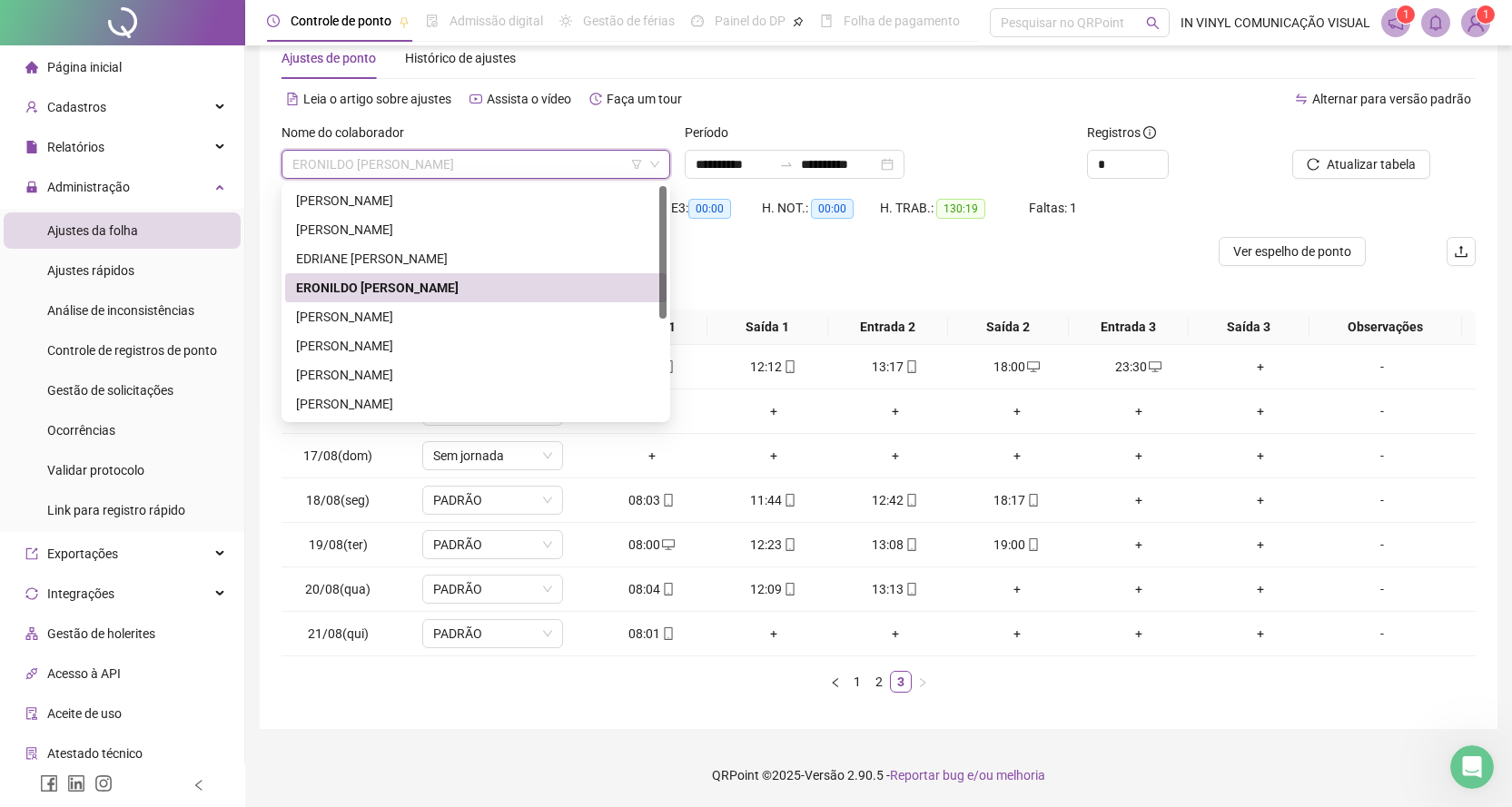
scroll to position [174, 0]
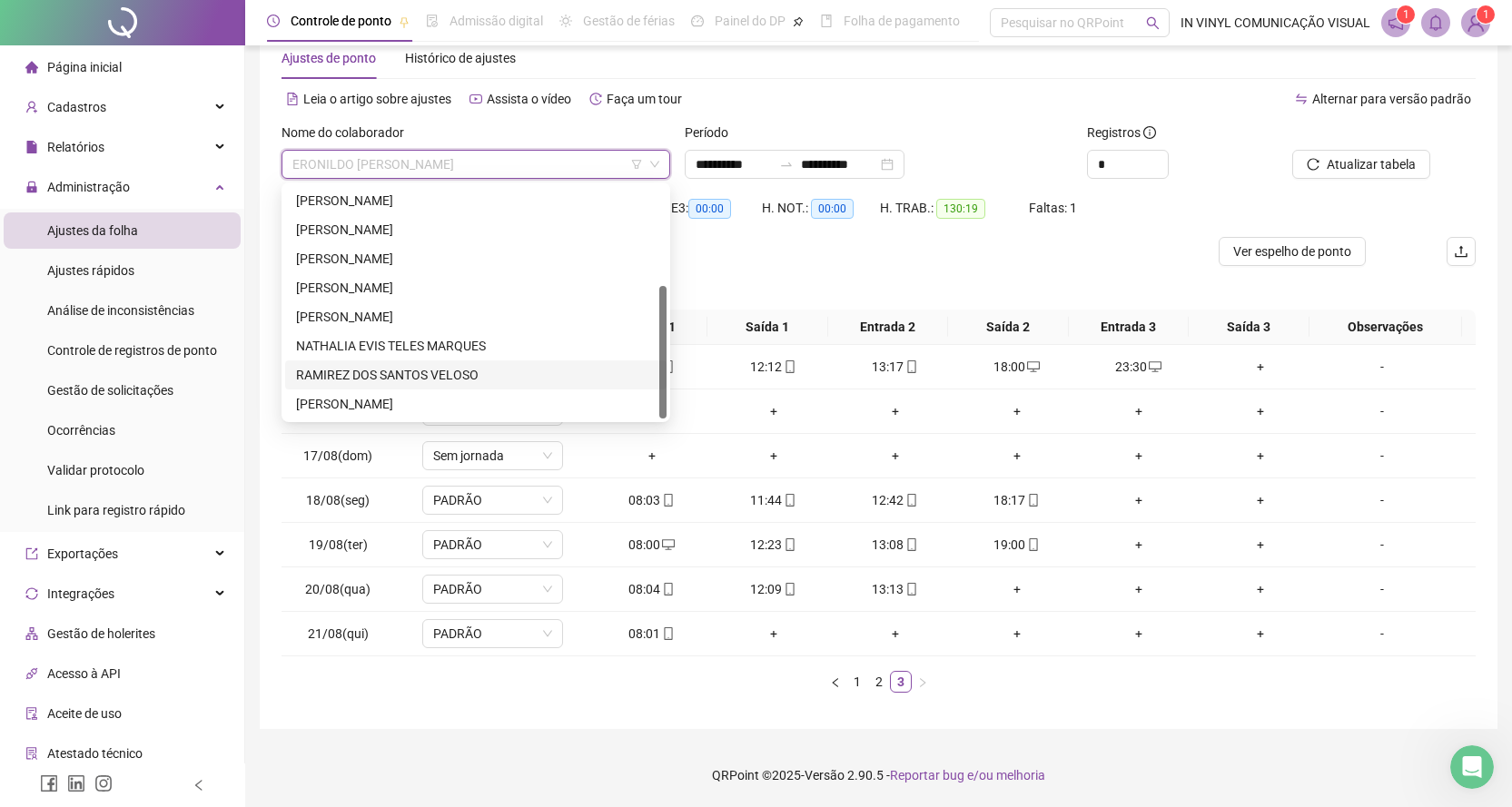
click at [390, 375] on div "RAMIREZ DOS SANTOS VELOSO" at bounding box center [476, 375] width 360 height 20
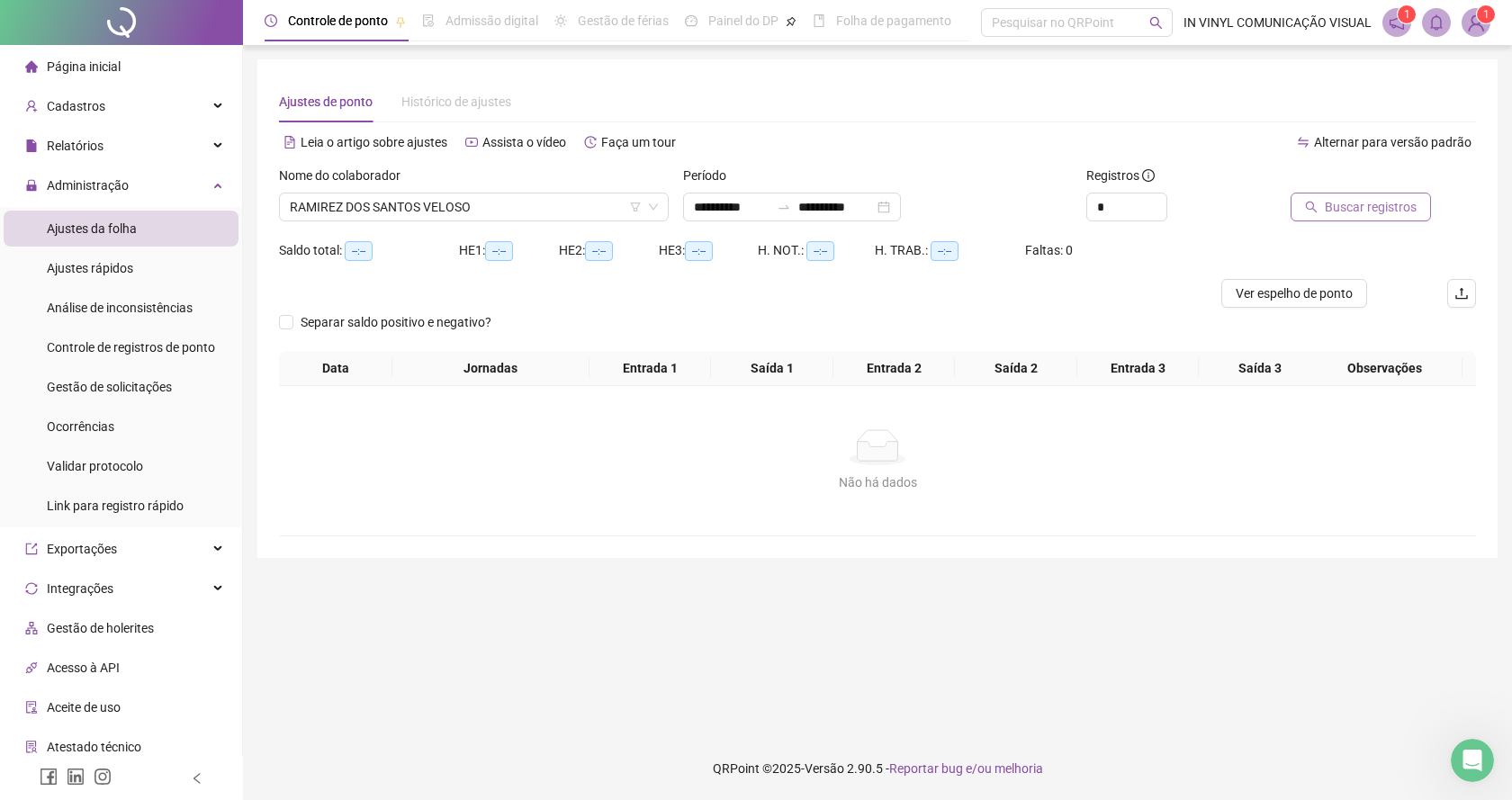
click at [1338, 202] on span "Buscar registros" at bounding box center [1370, 206] width 92 height 20
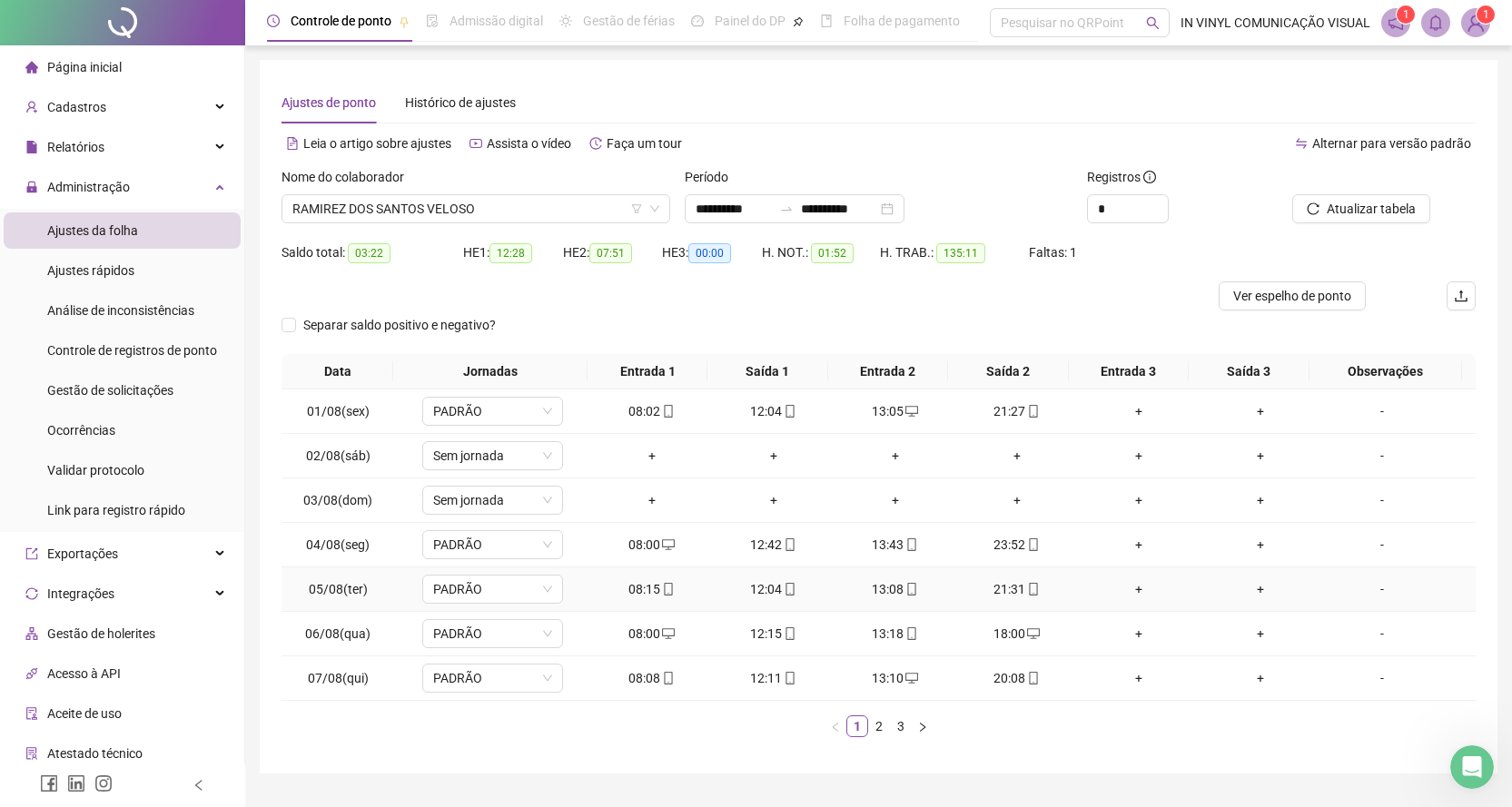
scroll to position [44, 0]
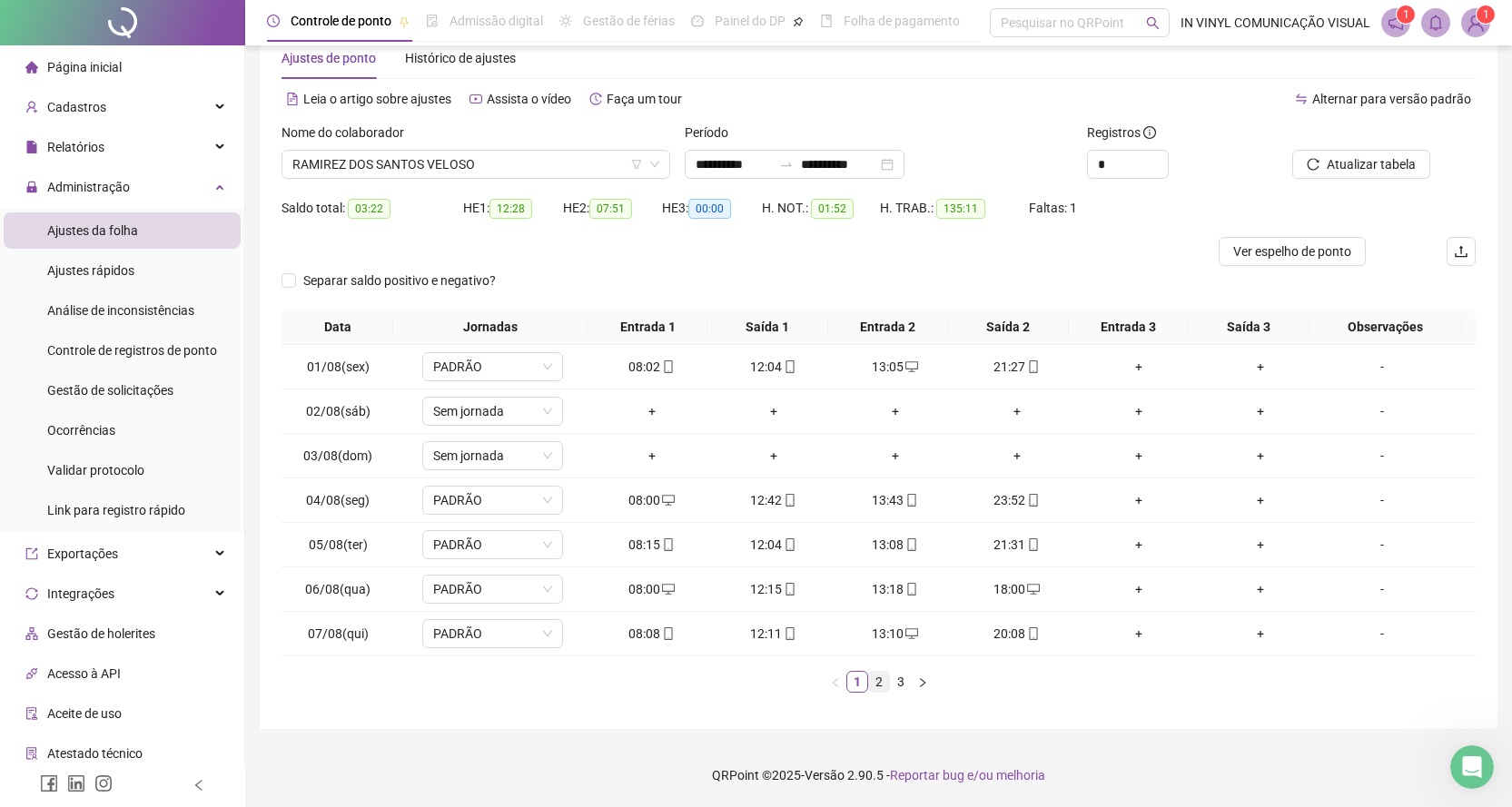
click at [883, 684] on link "2" at bounding box center [879, 681] width 20 height 20
click at [902, 684] on link "3" at bounding box center [901, 681] width 20 height 20
click at [651, 151] on span "RAMIREZ DOS SANTOS VELOSO" at bounding box center [476, 164] width 367 height 27
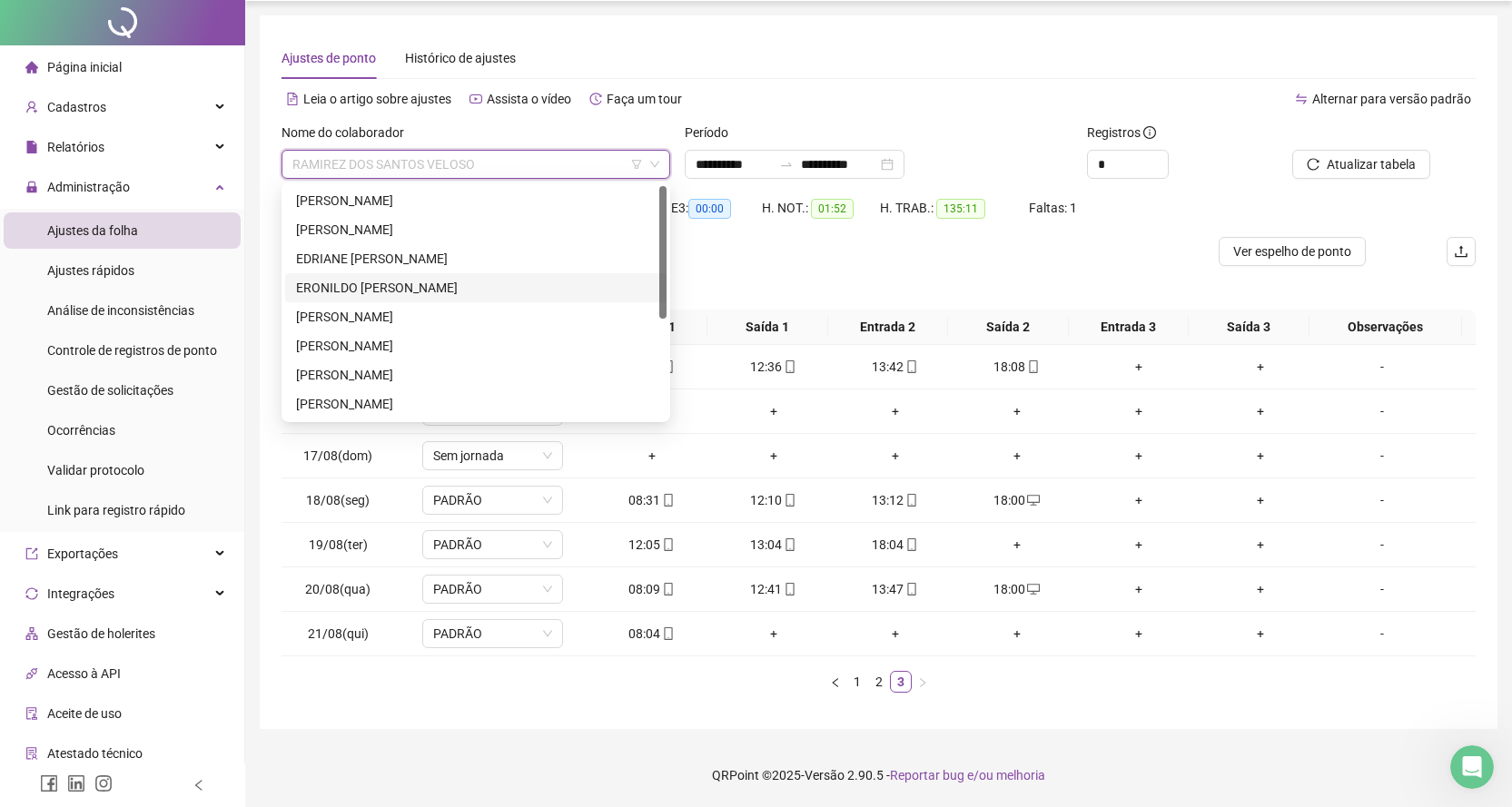
scroll to position [0, 0]
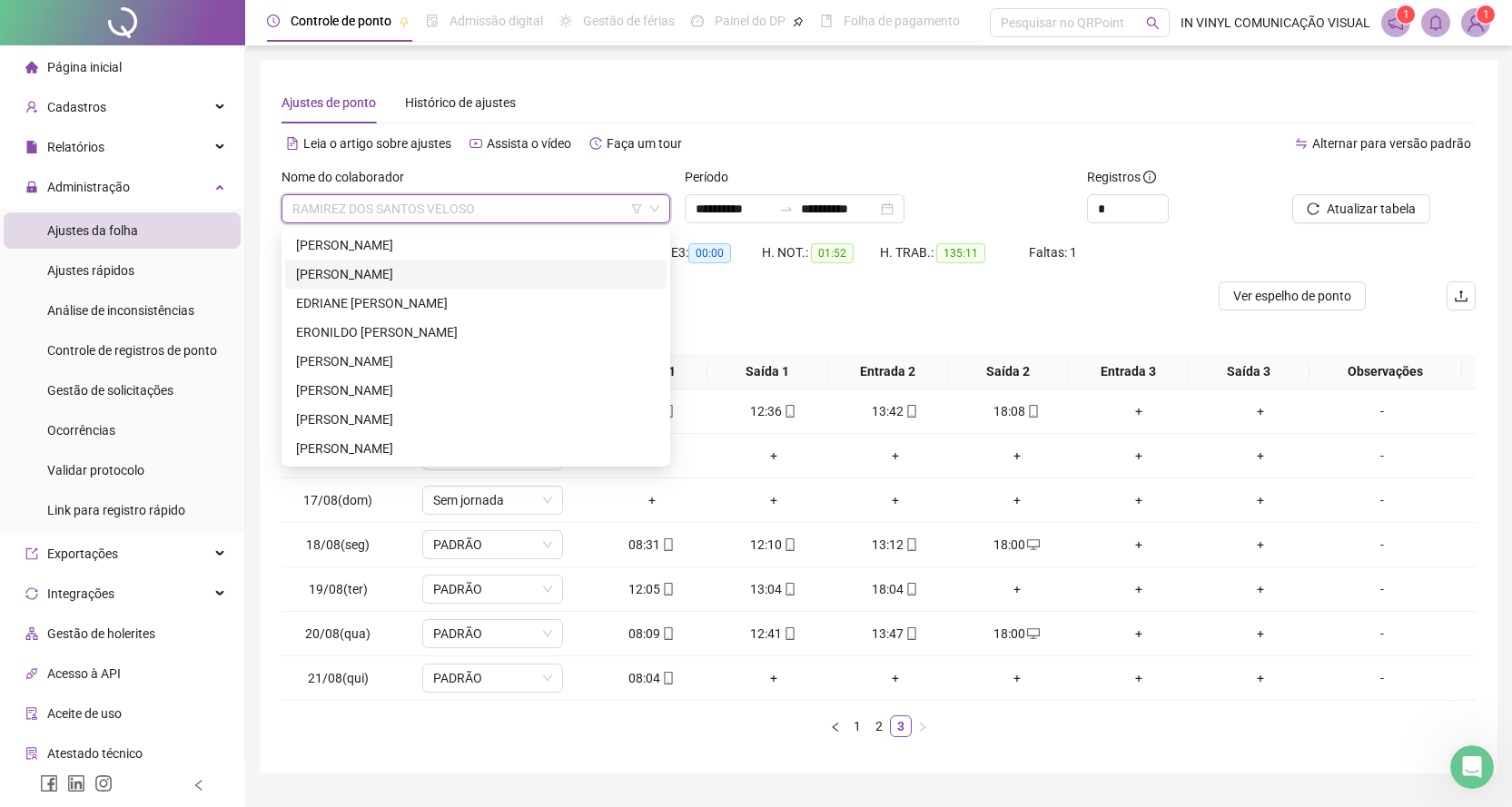
click at [367, 272] on div "[PERSON_NAME]" at bounding box center [476, 273] width 360 height 20
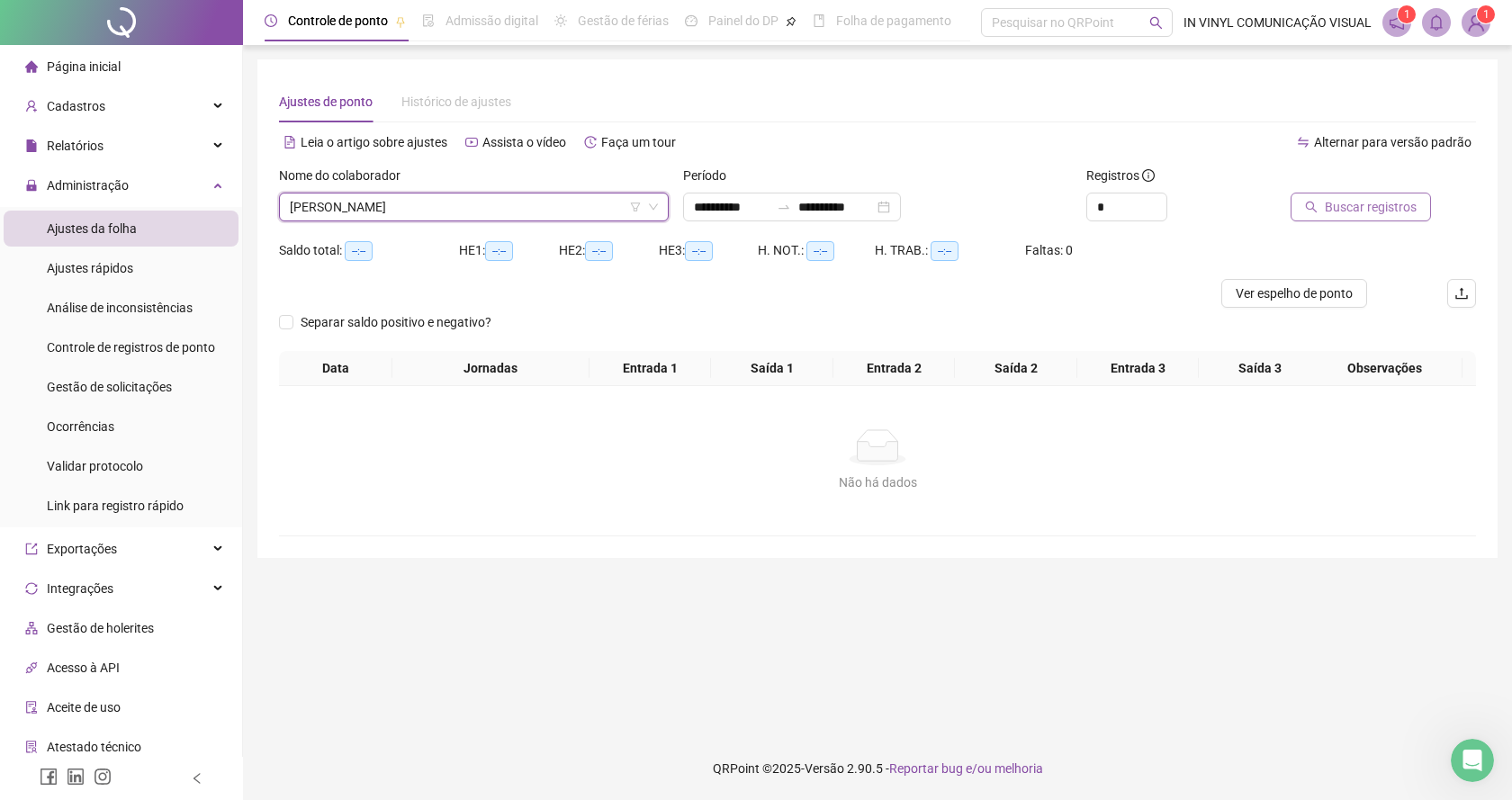
click at [1358, 203] on span "Buscar registros" at bounding box center [1370, 206] width 92 height 20
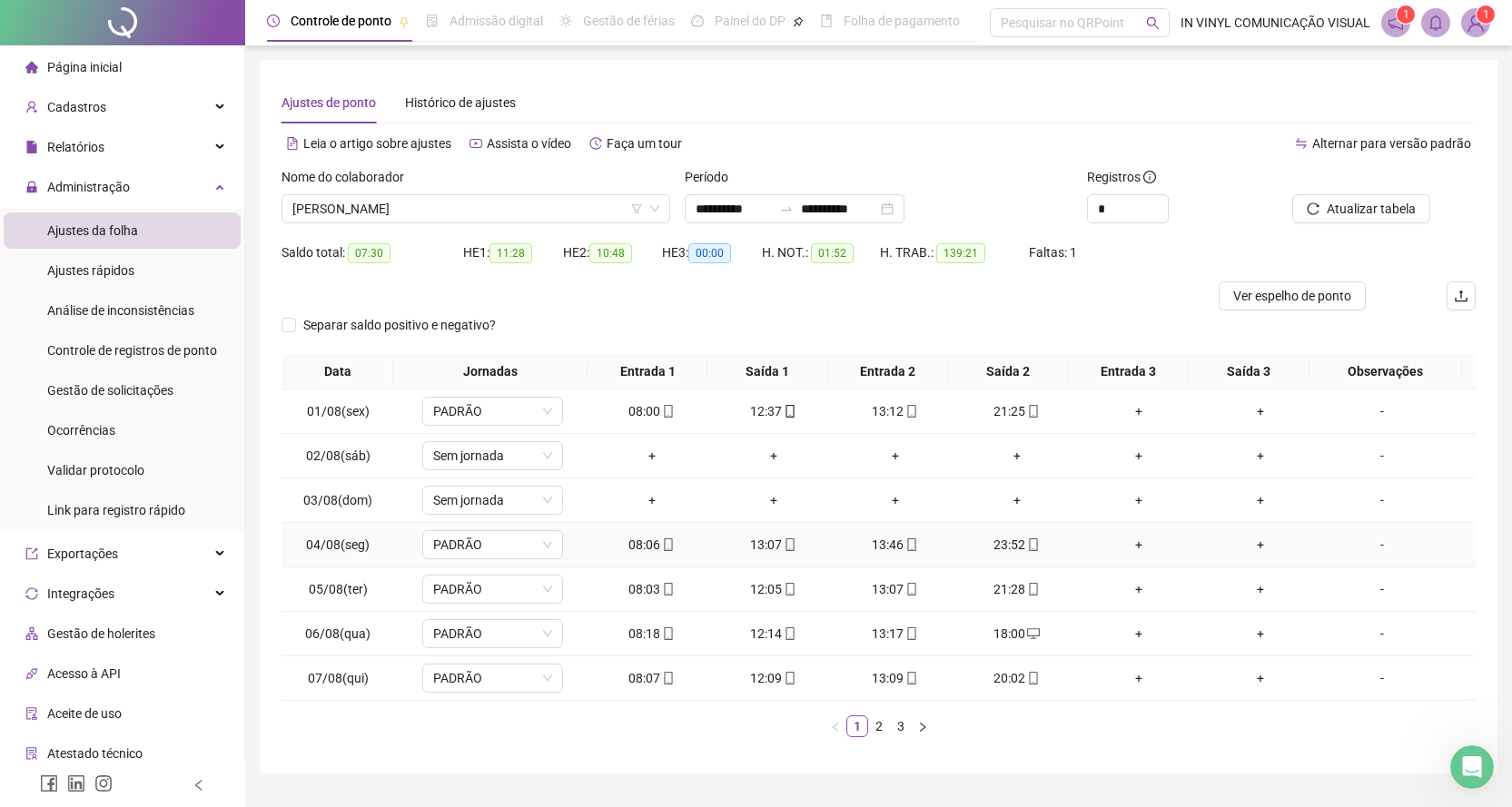
scroll to position [44, 0]
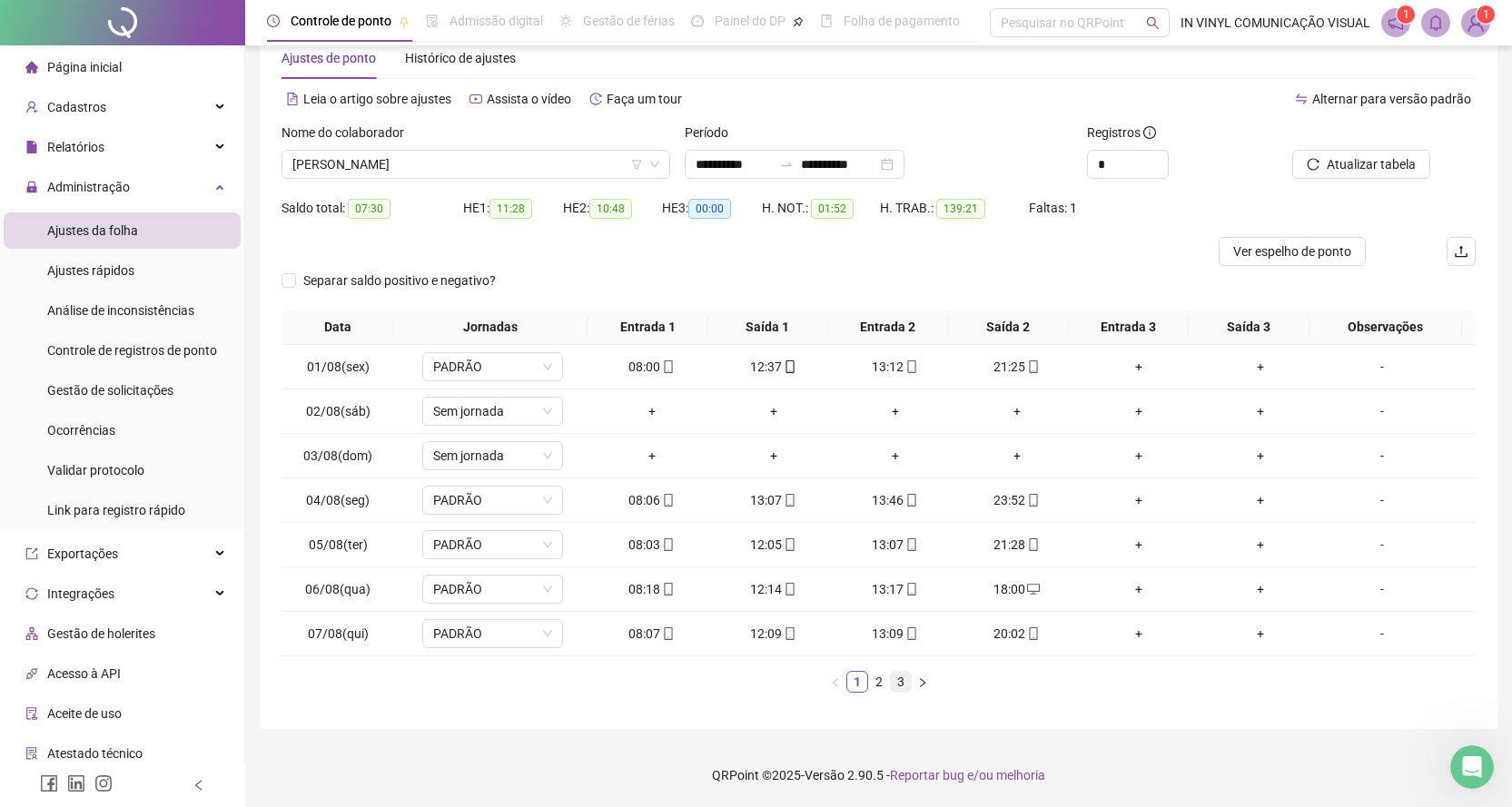
click at [903, 687] on link "3" at bounding box center [901, 681] width 20 height 20
click at [97, 392] on span "Gestão de solicitações" at bounding box center [110, 390] width 126 height 14
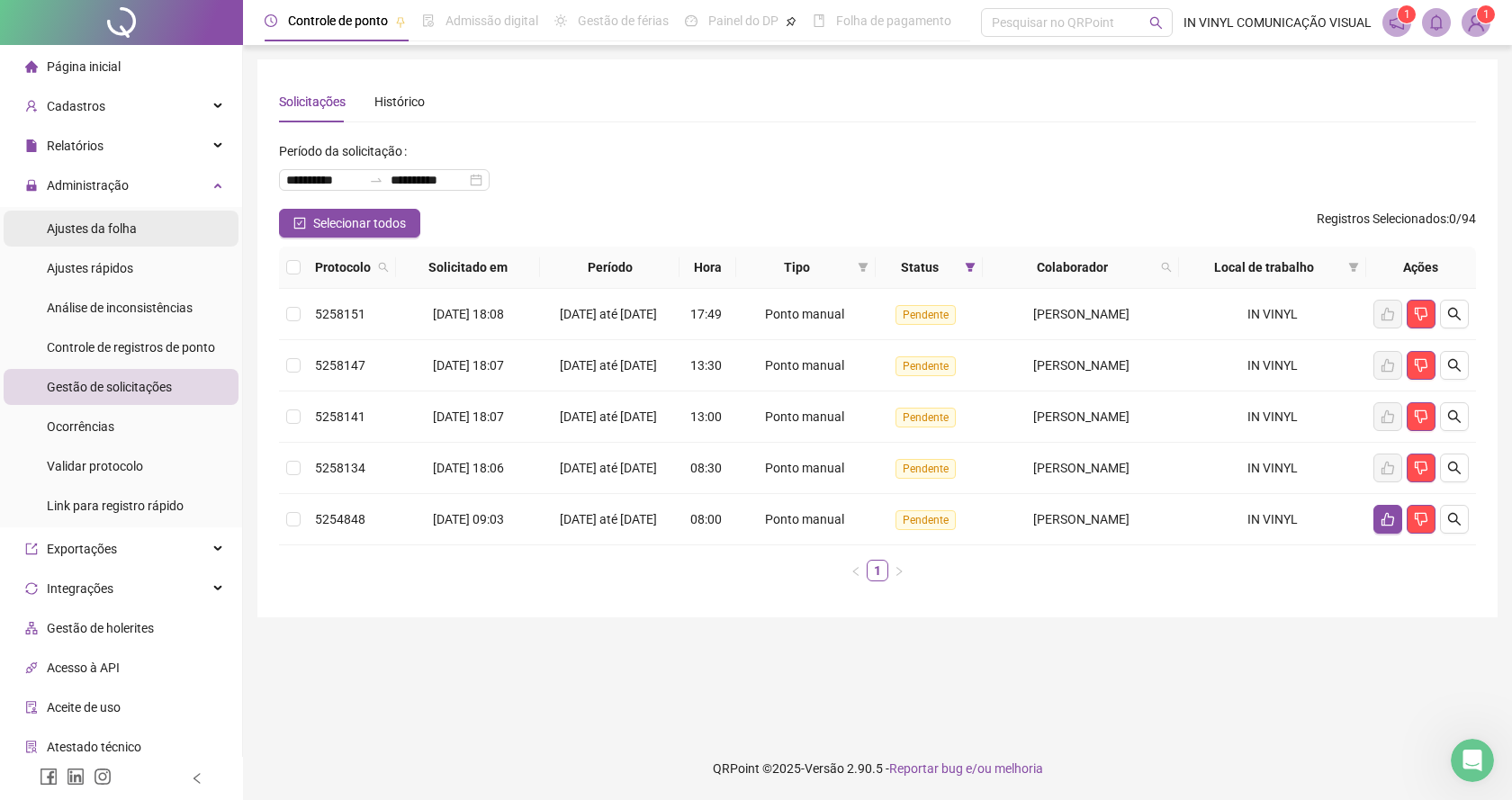
click at [98, 231] on span "Ajustes da folha" at bounding box center [92, 228] width 90 height 14
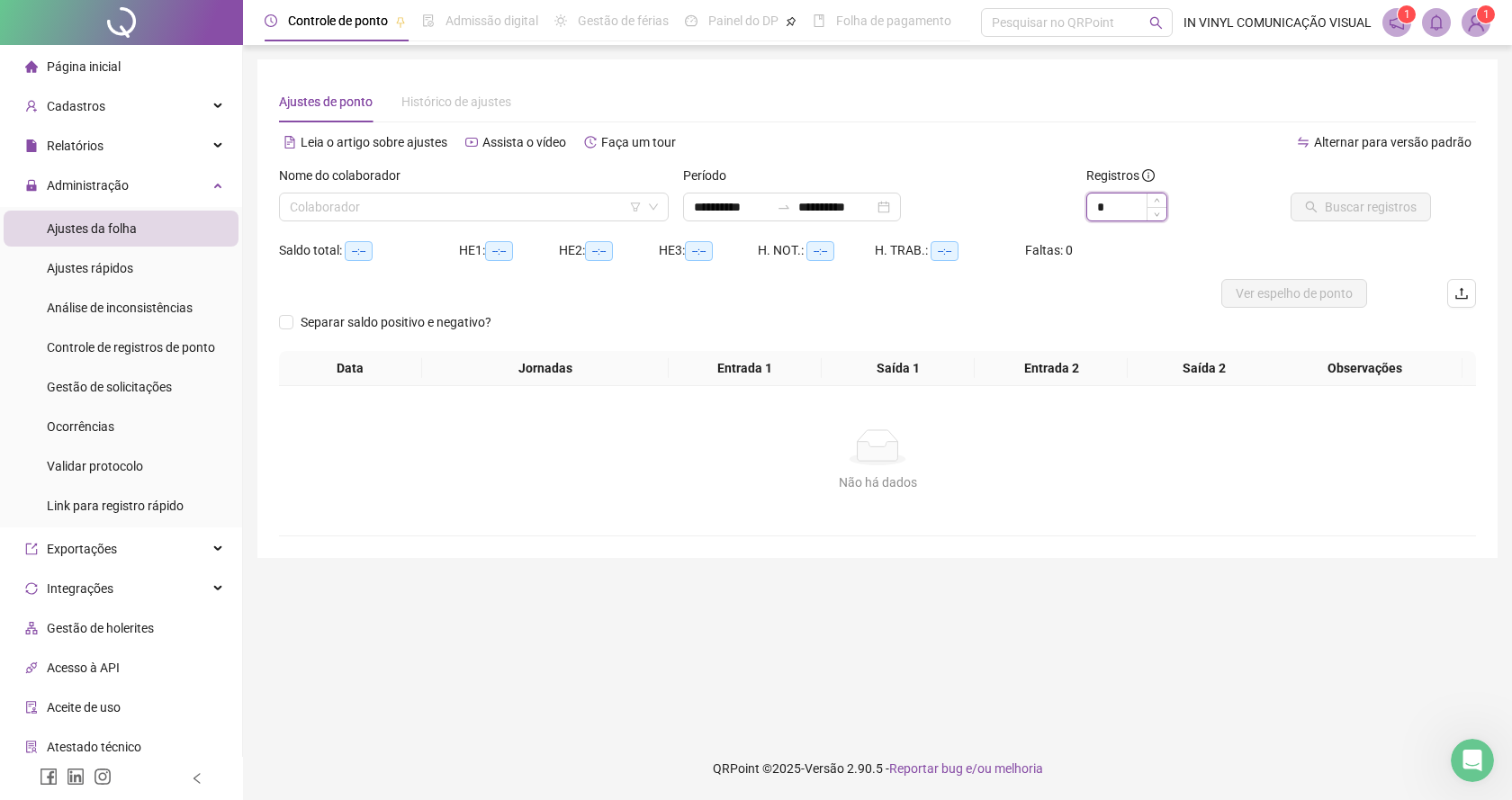
click at [1119, 206] on input "*" at bounding box center [1126, 206] width 79 height 27
click at [652, 192] on div "Colaborador" at bounding box center [474, 206] width 390 height 29
type input "*"
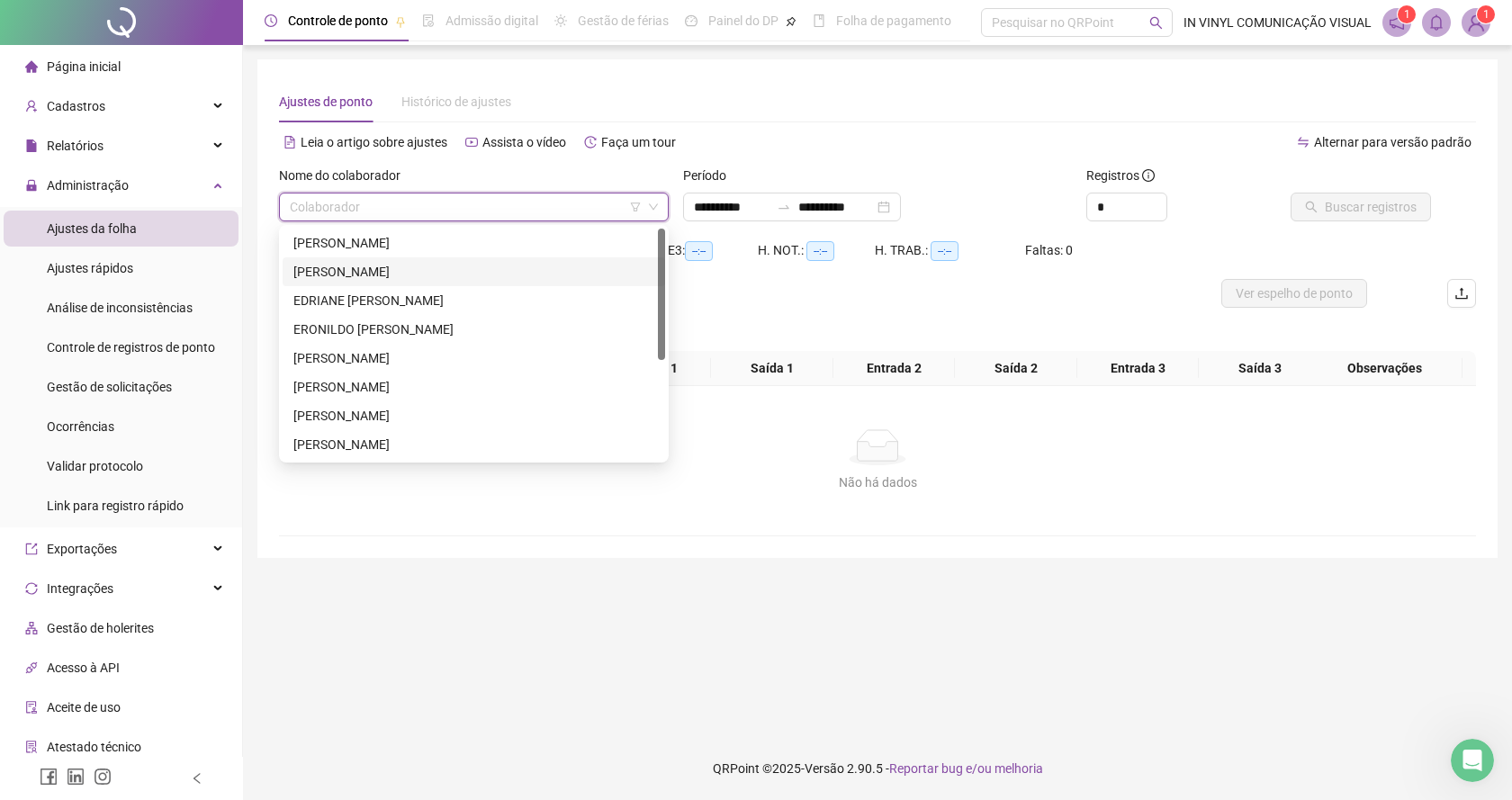
click at [319, 266] on div "[PERSON_NAME]" at bounding box center [473, 271] width 361 height 20
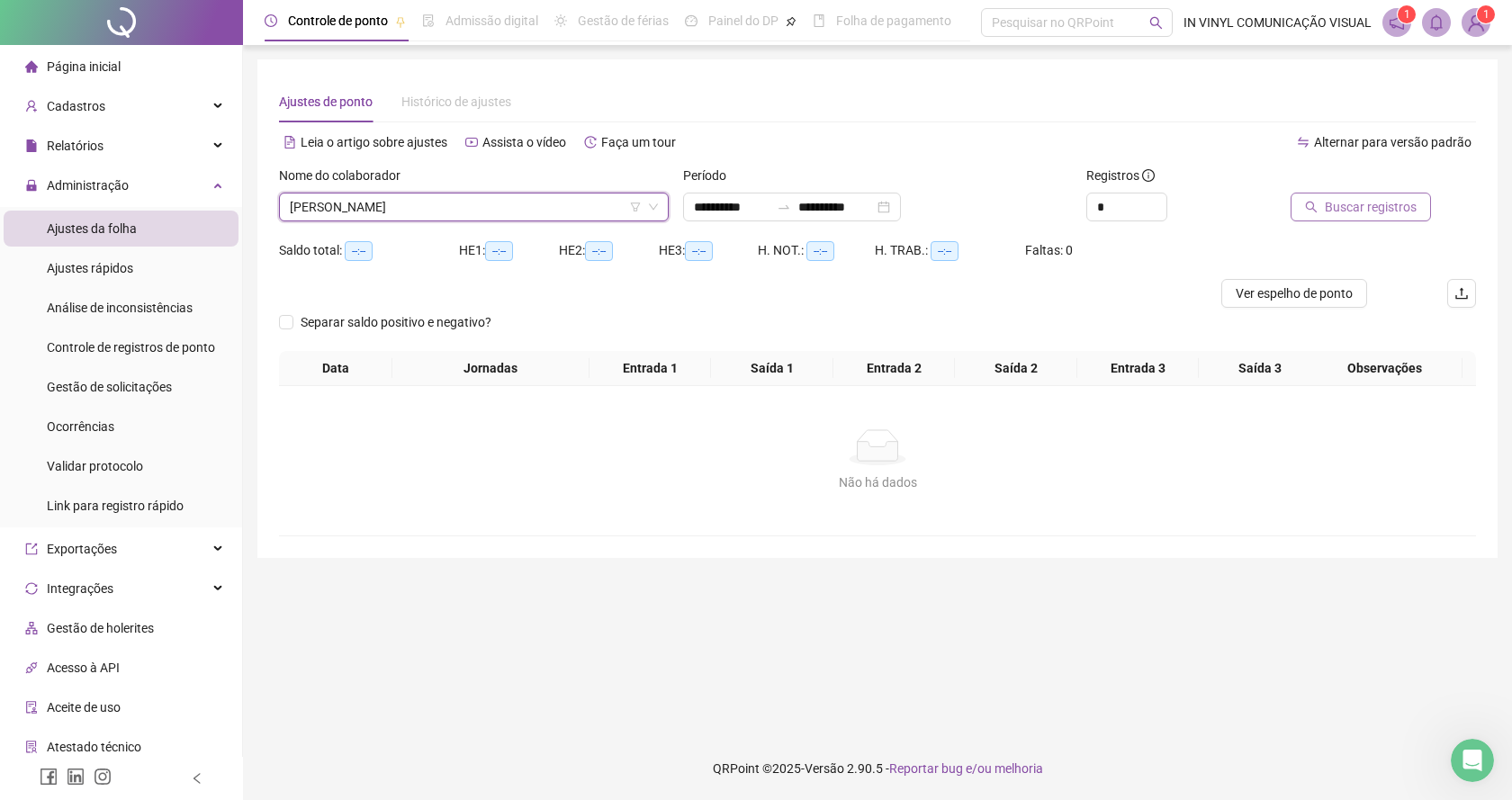
click at [1387, 204] on span "Buscar registros" at bounding box center [1370, 206] width 92 height 20
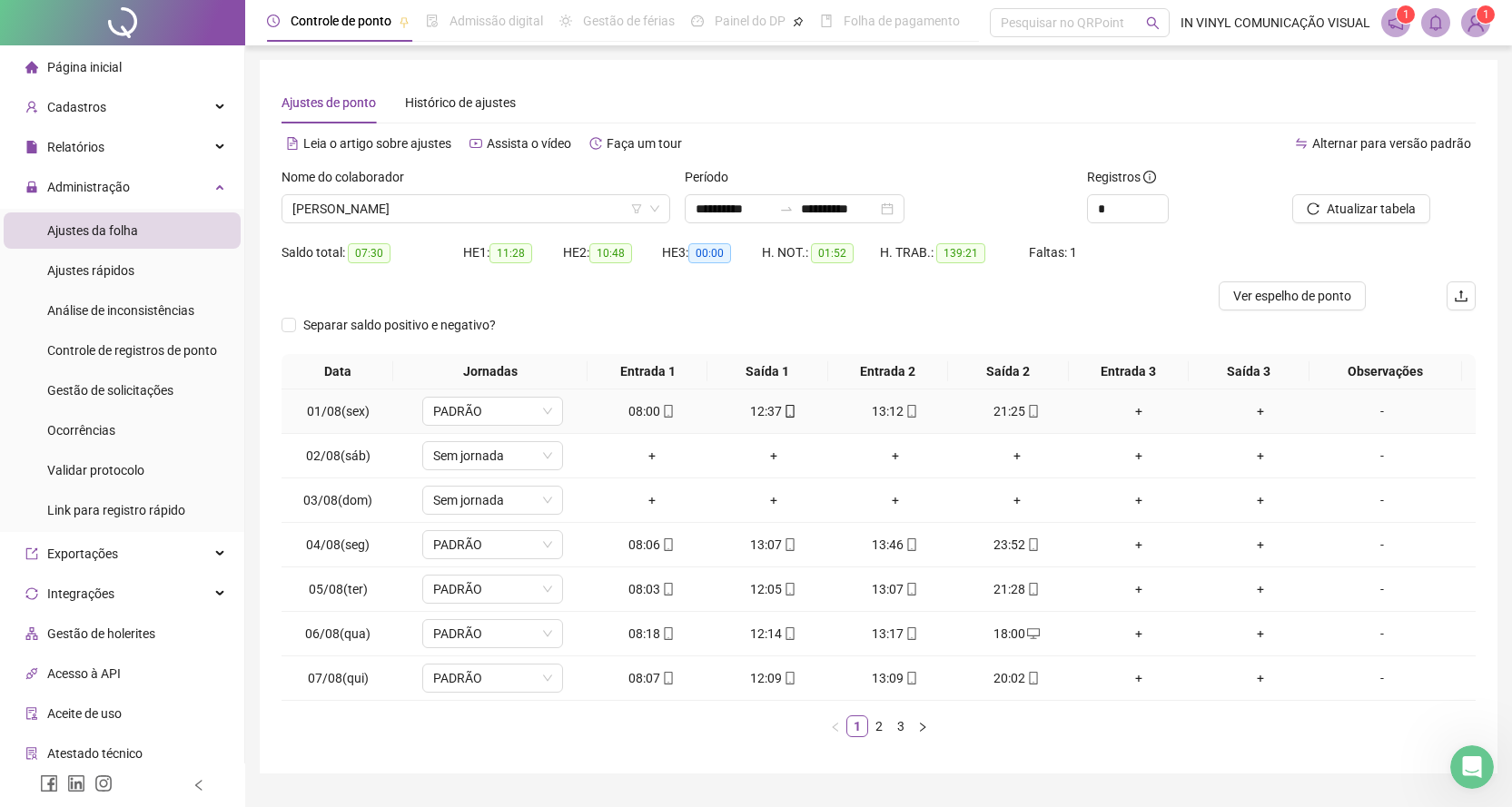
scroll to position [44, 0]
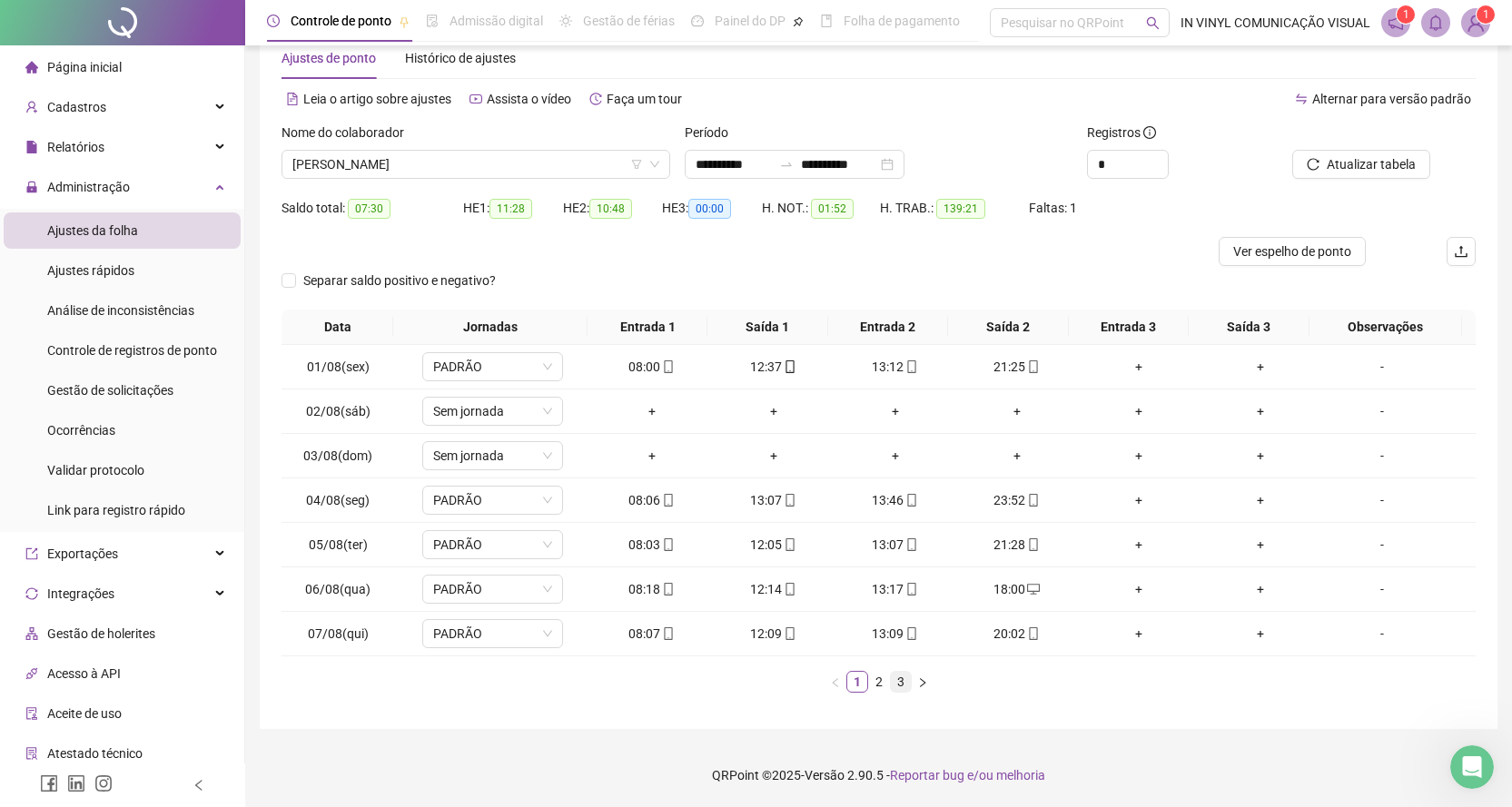
click at [904, 687] on link "3" at bounding box center [901, 681] width 20 height 20
